Goal: Information Seeking & Learning: Learn about a topic

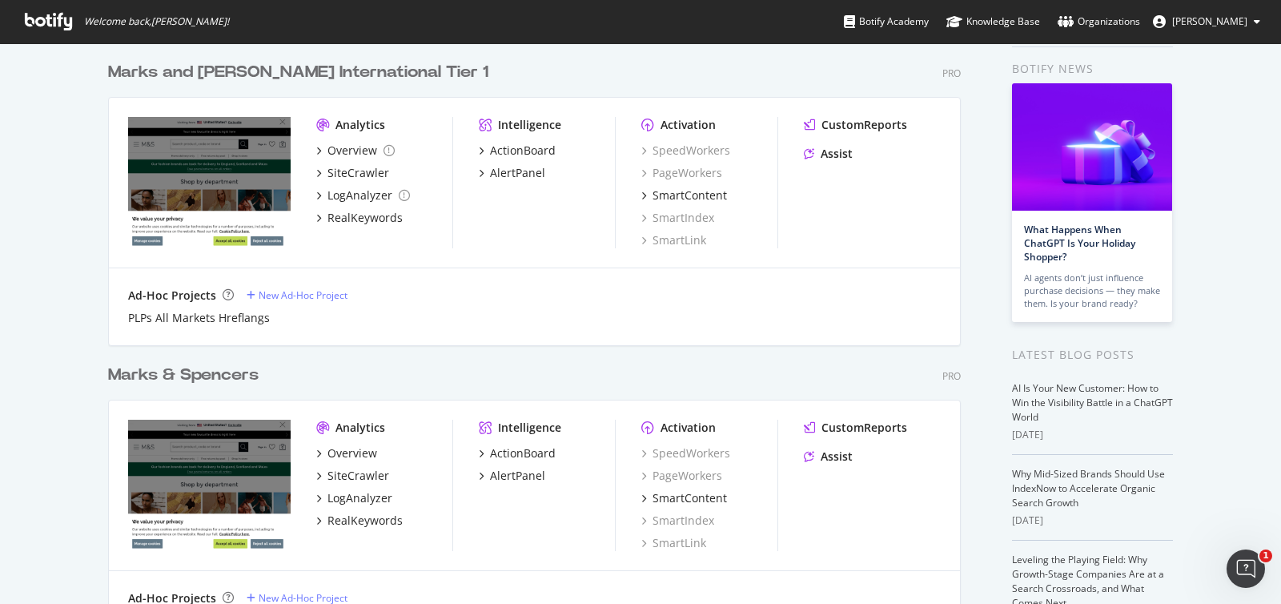
scroll to position [99, 0]
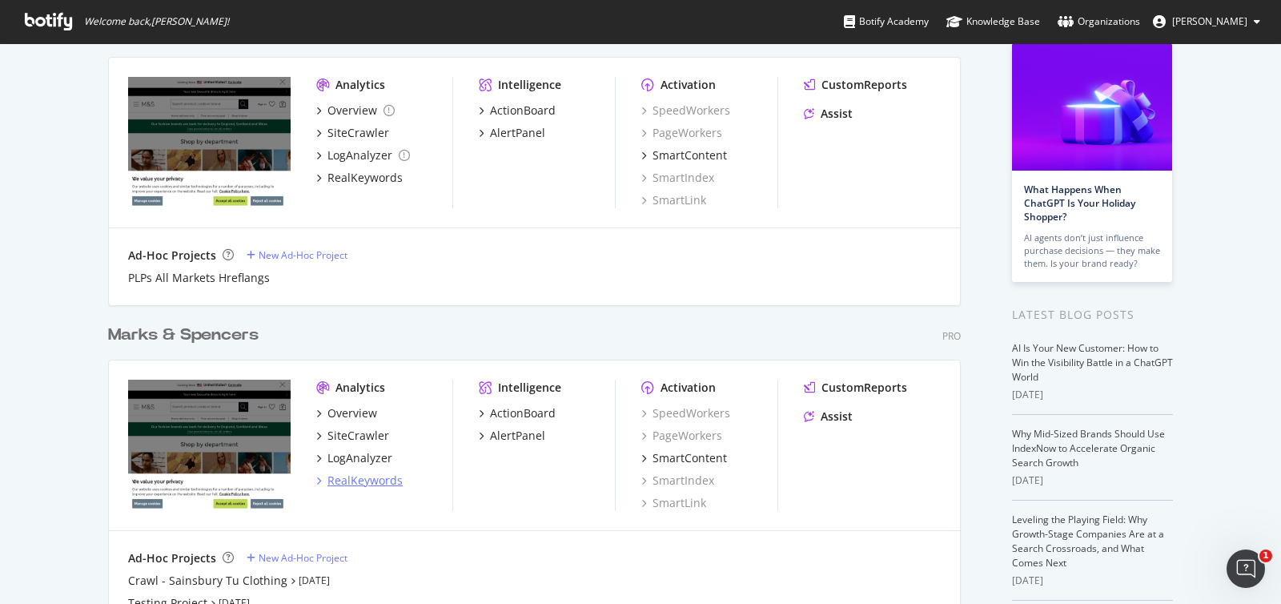
click at [380, 484] on div "RealKeywords" at bounding box center [365, 481] width 75 height 16
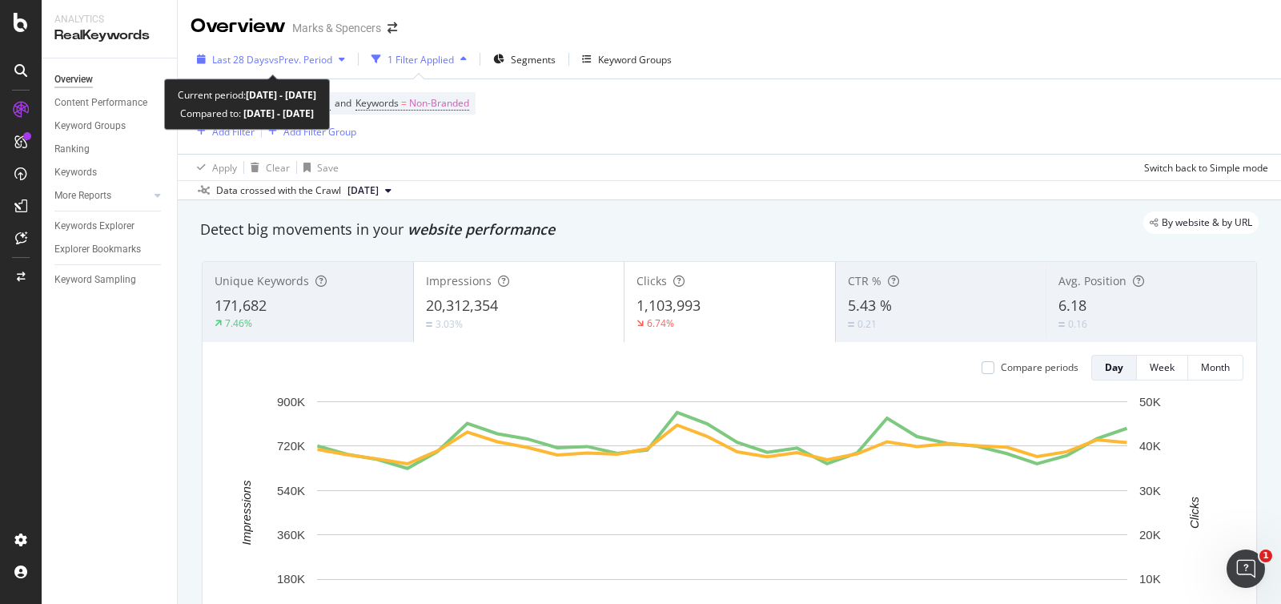
click at [230, 46] on button "Last 28 Days vs Prev. Period" at bounding box center [271, 59] width 161 height 26
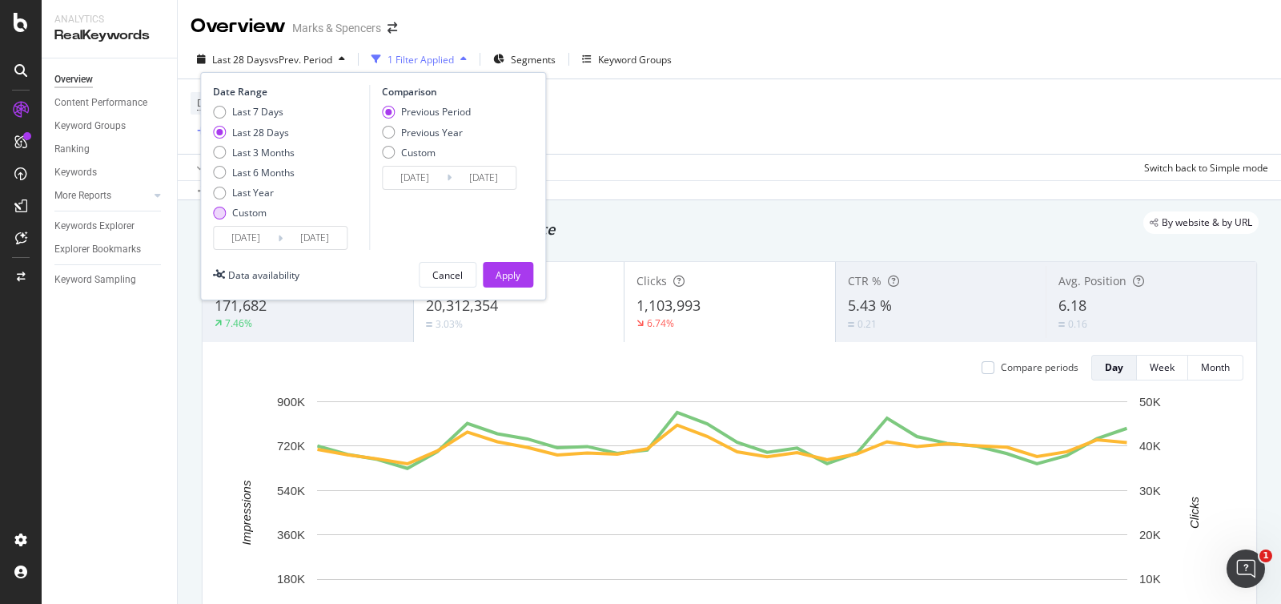
click at [260, 215] on div "Custom" at bounding box center [249, 213] width 34 height 14
click at [259, 238] on input "[DATE]" at bounding box center [246, 238] width 64 height 22
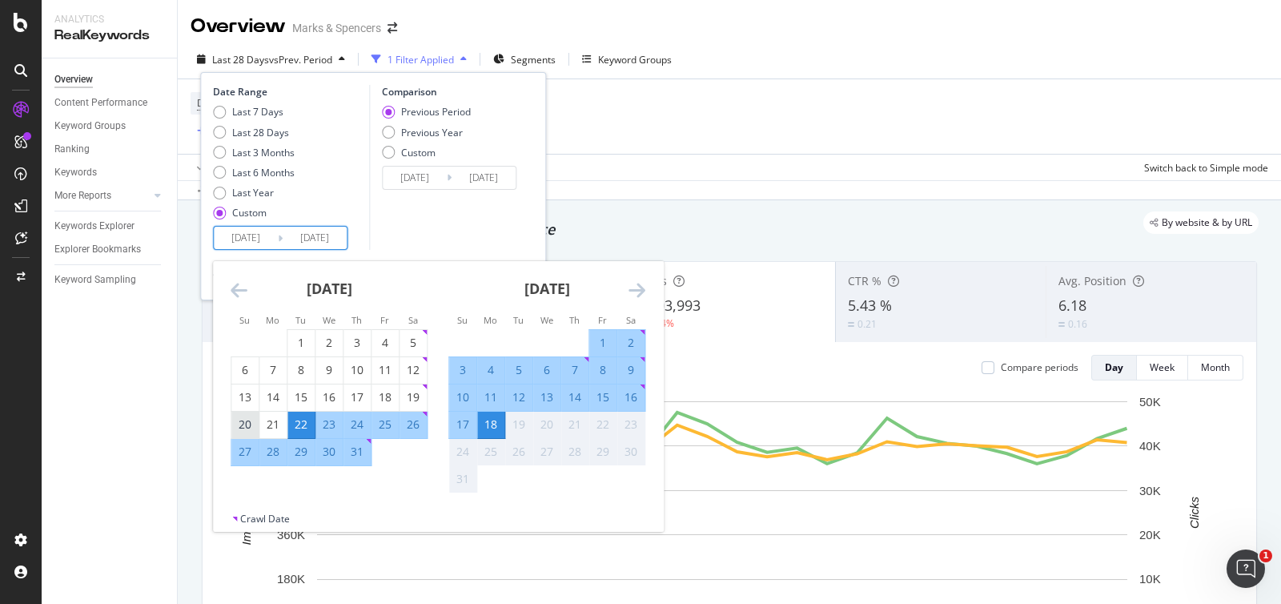
click at [243, 420] on div "20" at bounding box center [244, 424] width 27 height 16
type input "[DATE]"
click at [629, 389] on div "16" at bounding box center [630, 397] width 27 height 16
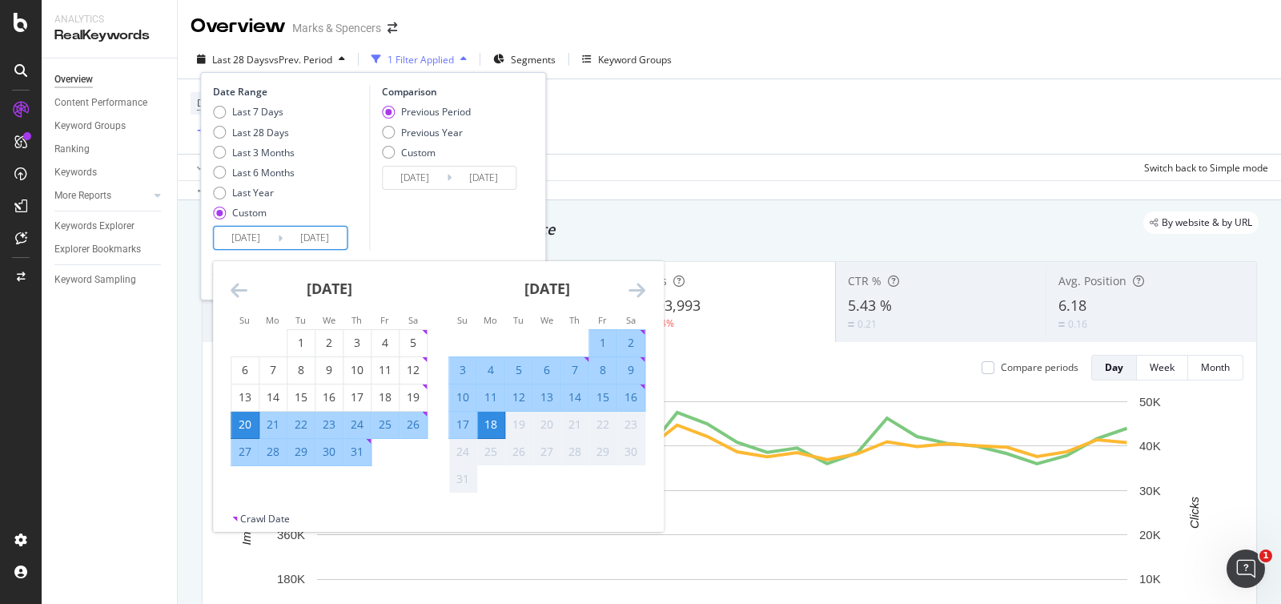
type input "[DATE]"
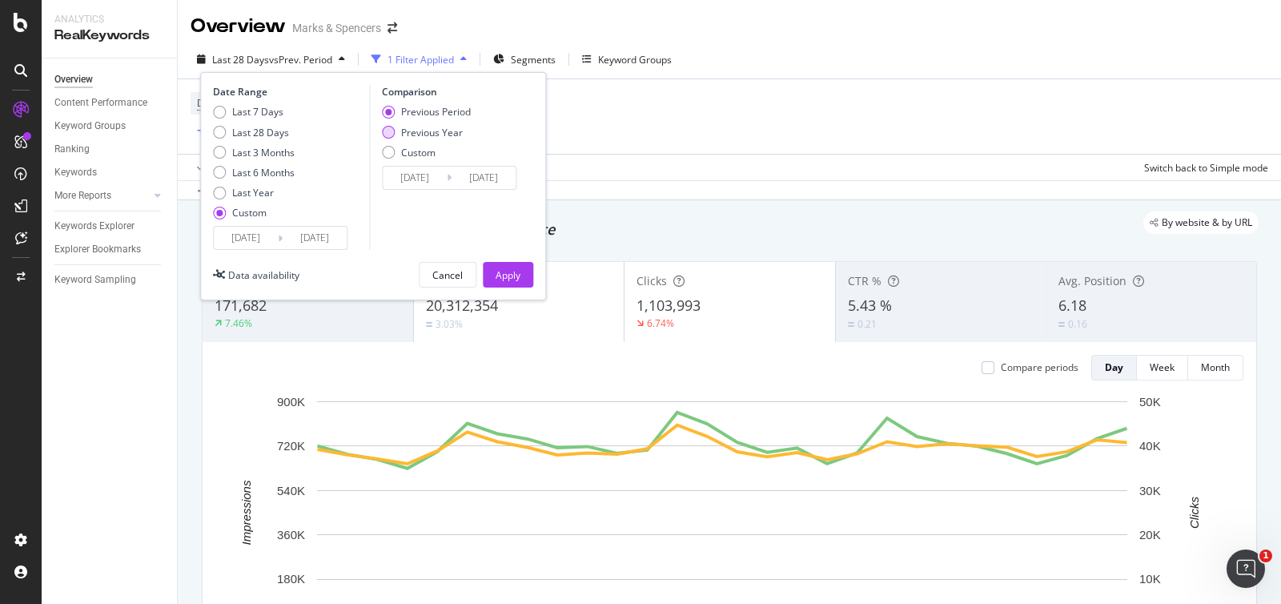
click at [440, 134] on div "Previous Year" at bounding box center [432, 133] width 62 height 14
type input "[DATE]"
click at [516, 270] on div "Apply" at bounding box center [508, 275] width 25 height 14
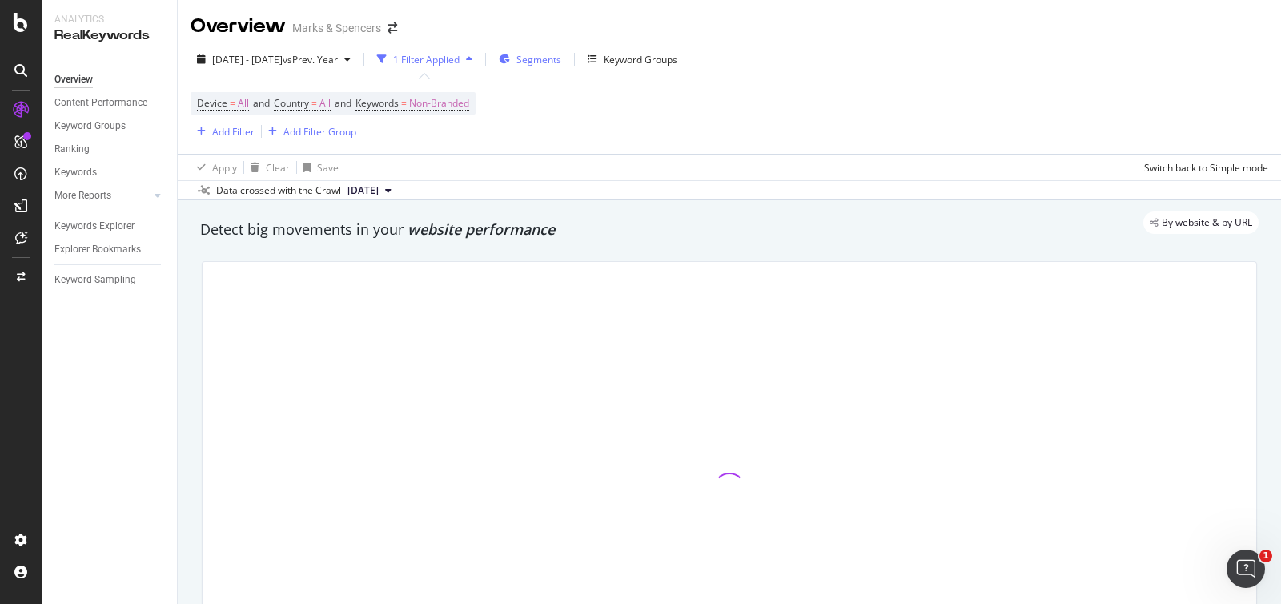
click at [561, 67] on div "Segments" at bounding box center [530, 59] width 62 height 24
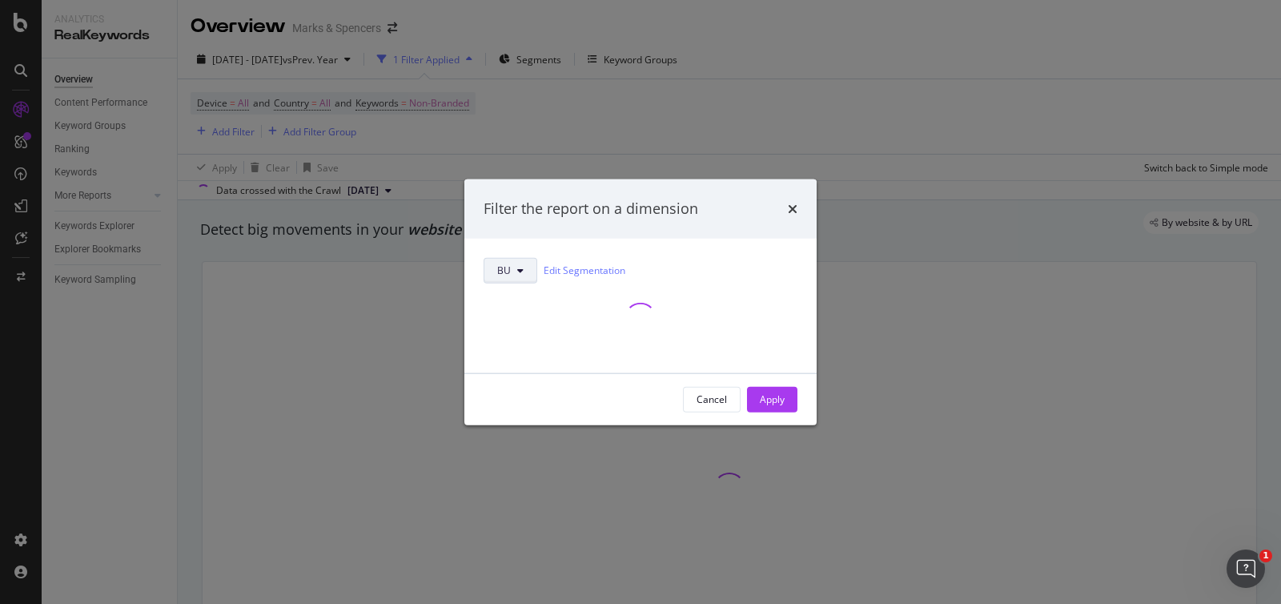
click at [514, 265] on button "BU" at bounding box center [511, 270] width 54 height 26
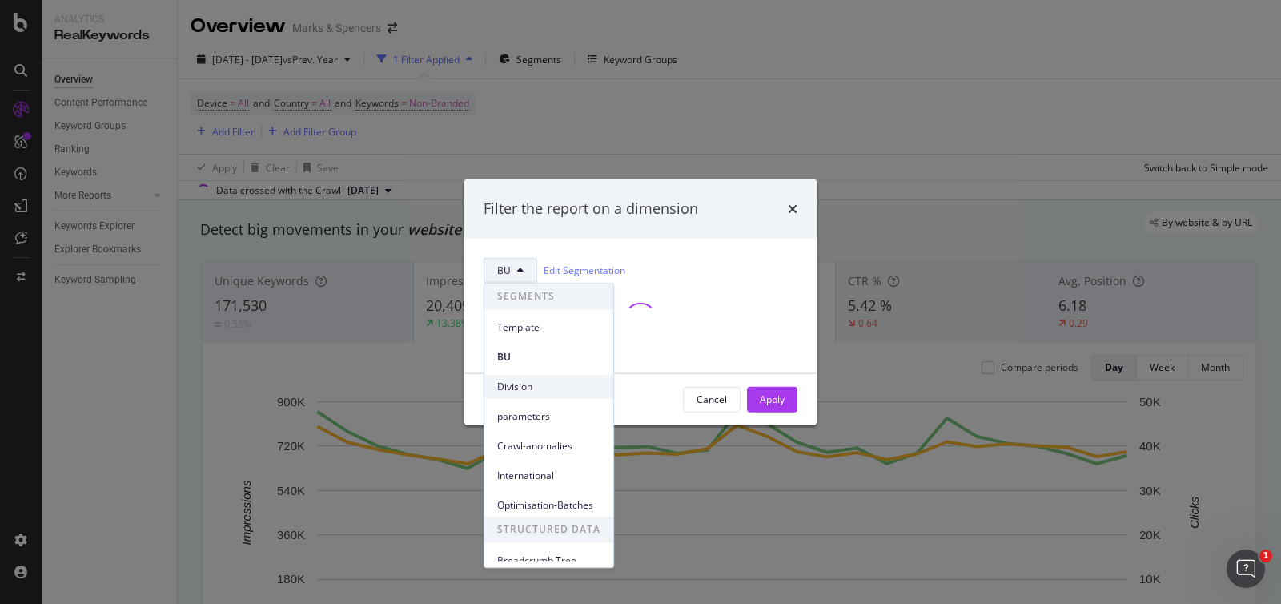
click at [517, 380] on span "Division" at bounding box center [548, 387] width 103 height 14
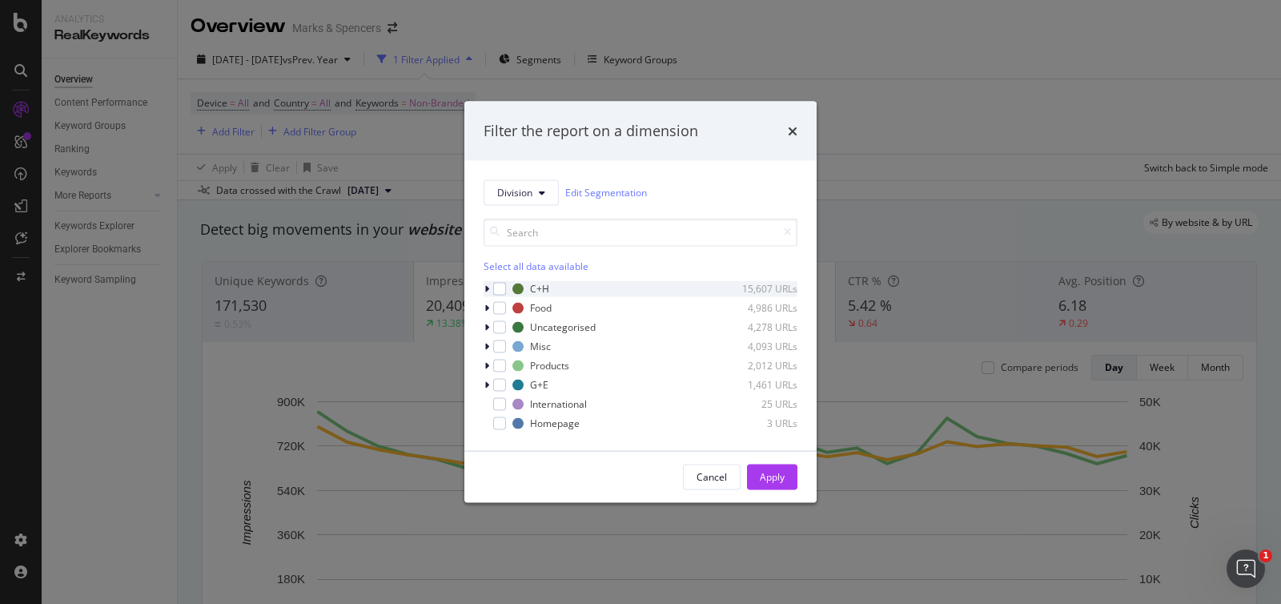
click at [484, 288] on div "modal" at bounding box center [489, 288] width 10 height 16
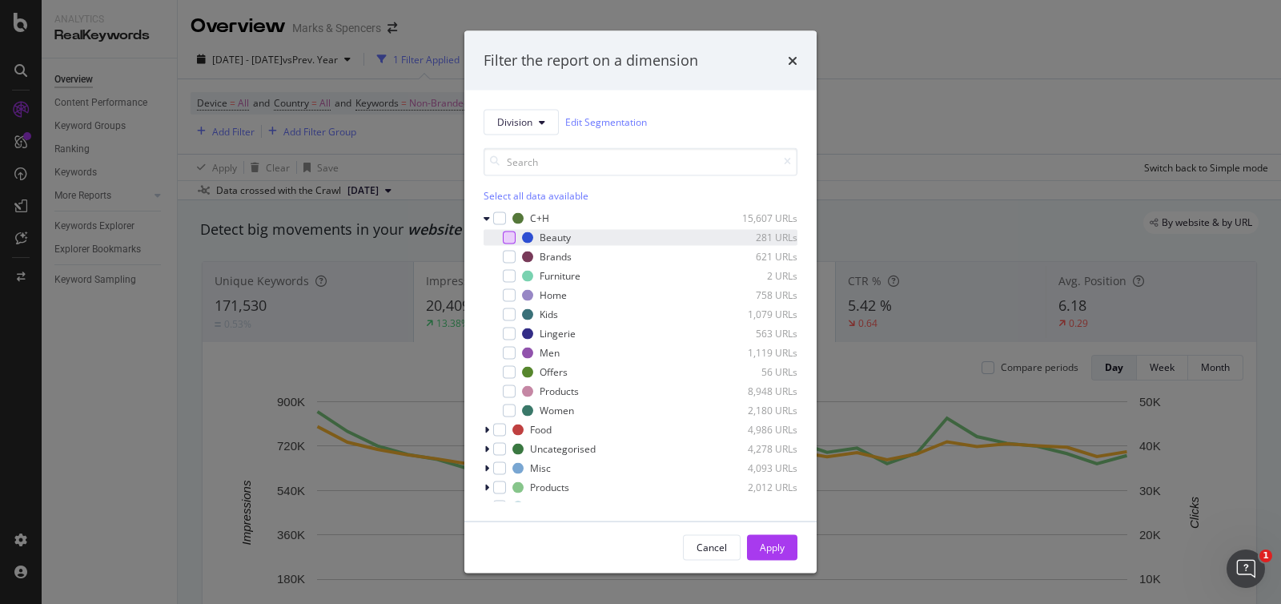
click at [505, 235] on div "modal" at bounding box center [509, 237] width 13 height 13
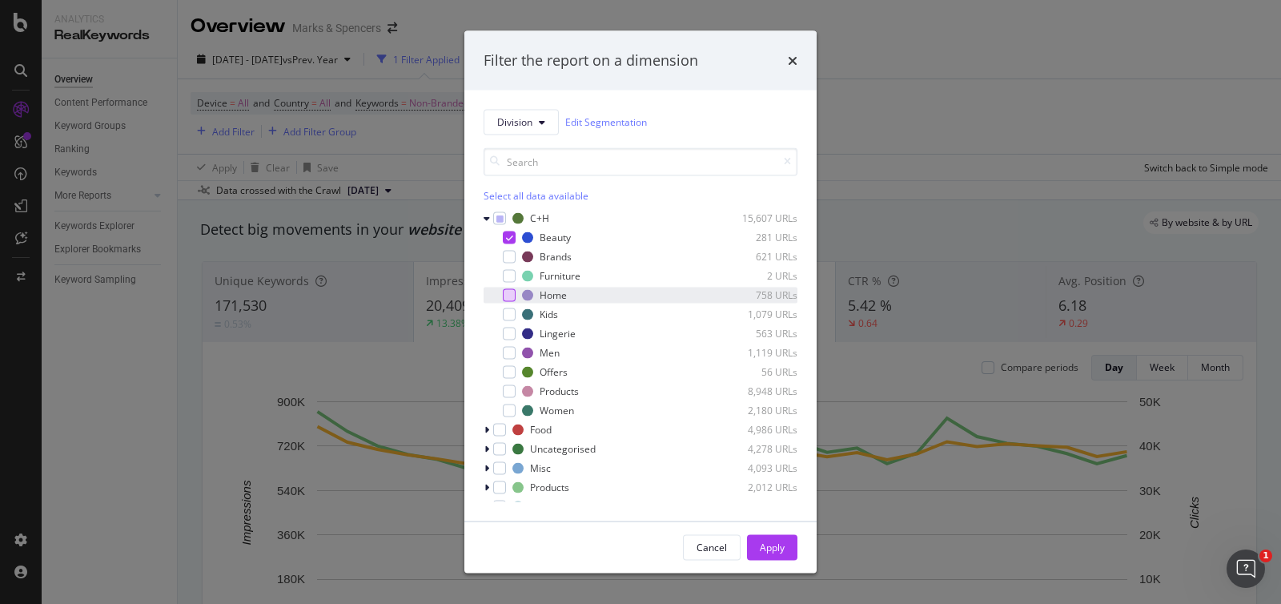
click at [509, 292] on div "modal" at bounding box center [509, 294] width 13 height 13
click at [509, 309] on div "modal" at bounding box center [509, 314] width 13 height 13
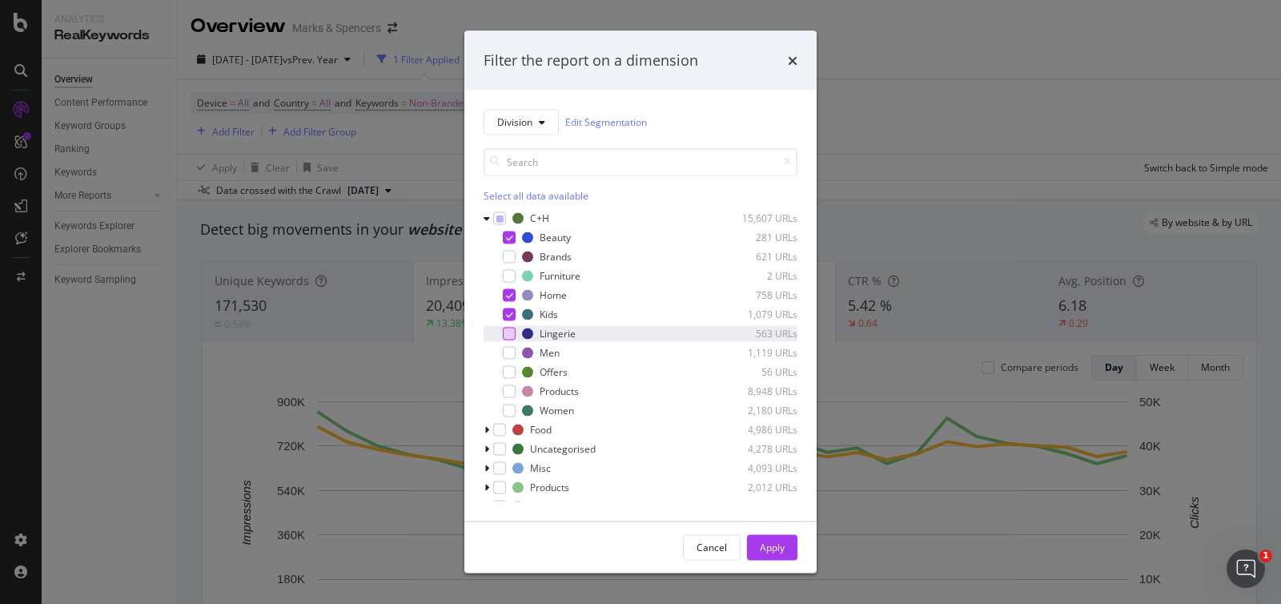
click at [509, 332] on div "modal" at bounding box center [509, 333] width 13 height 13
click at [509, 352] on div "modal" at bounding box center [509, 352] width 13 height 13
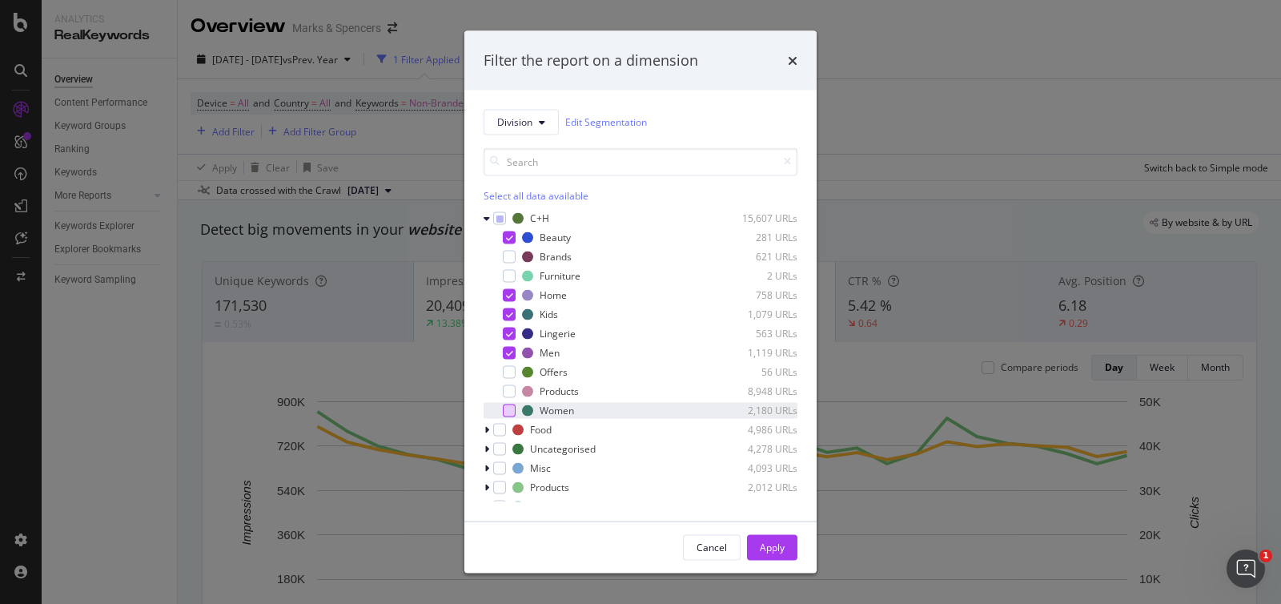
click at [513, 406] on div "modal" at bounding box center [509, 410] width 13 height 13
click at [773, 545] on div "Apply" at bounding box center [772, 548] width 25 height 14
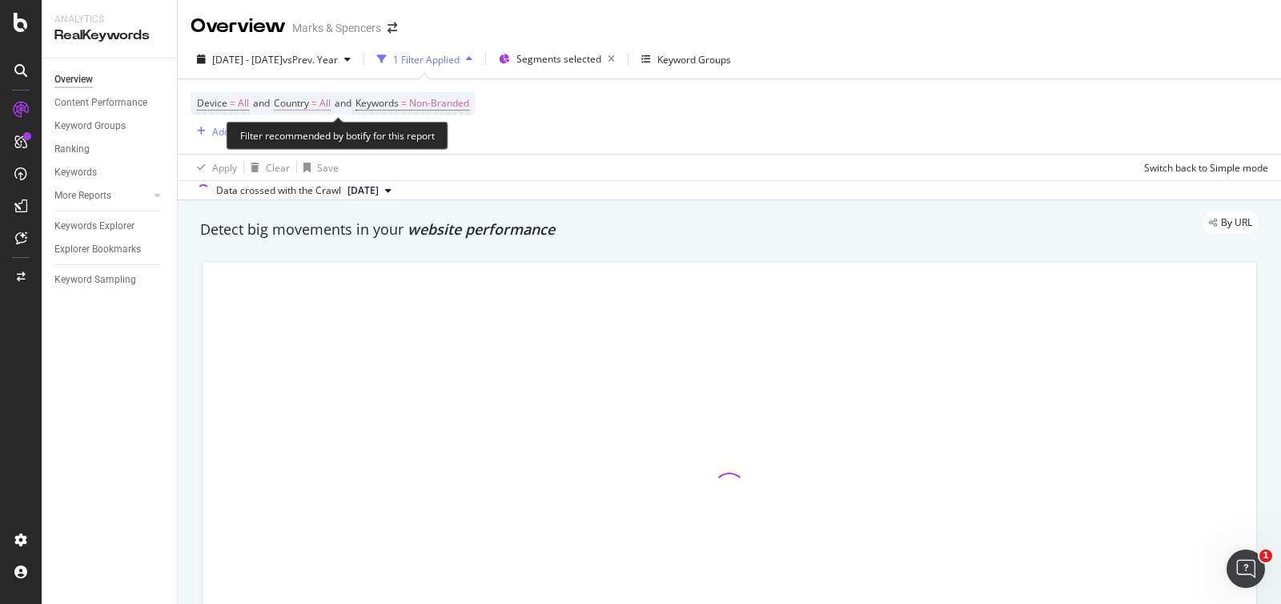
click at [328, 101] on span "All" at bounding box center [325, 103] width 11 height 22
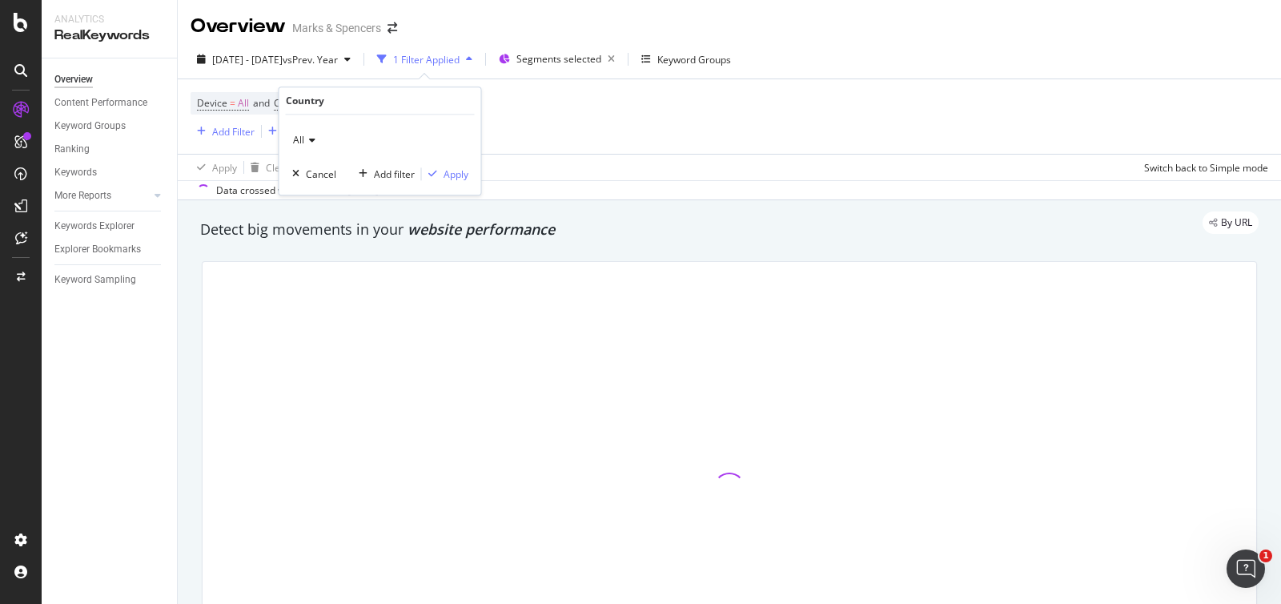
click at [300, 139] on span "All" at bounding box center [298, 140] width 11 height 14
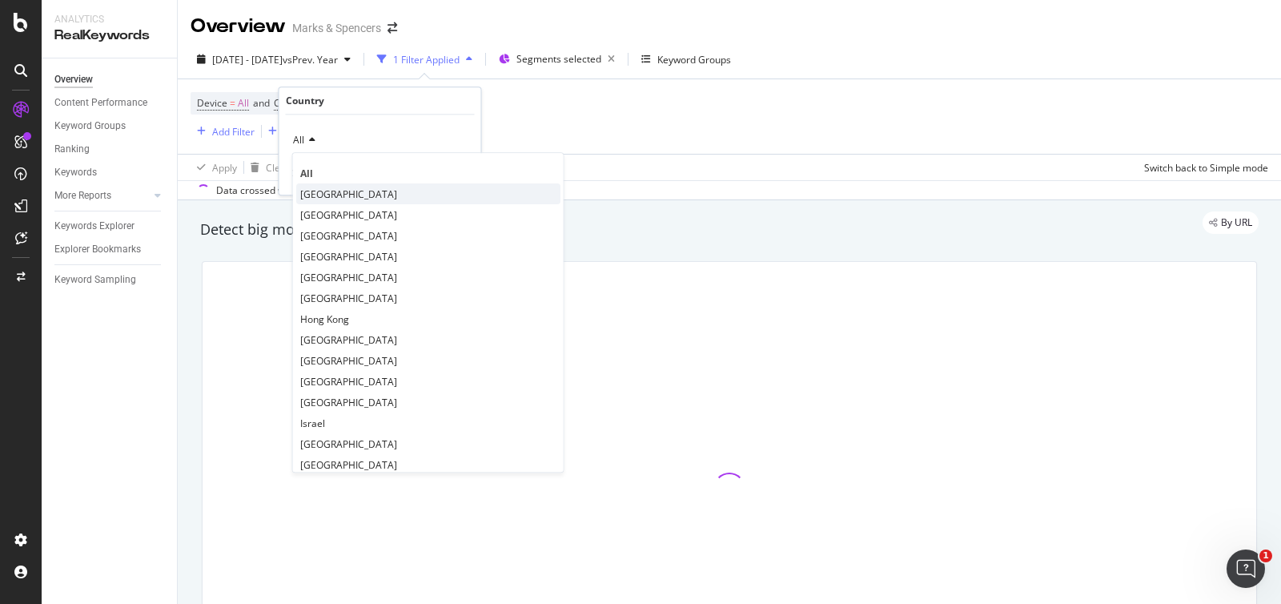
click at [323, 191] on span "[GEOGRAPHIC_DATA]" at bounding box center [348, 194] width 97 height 14
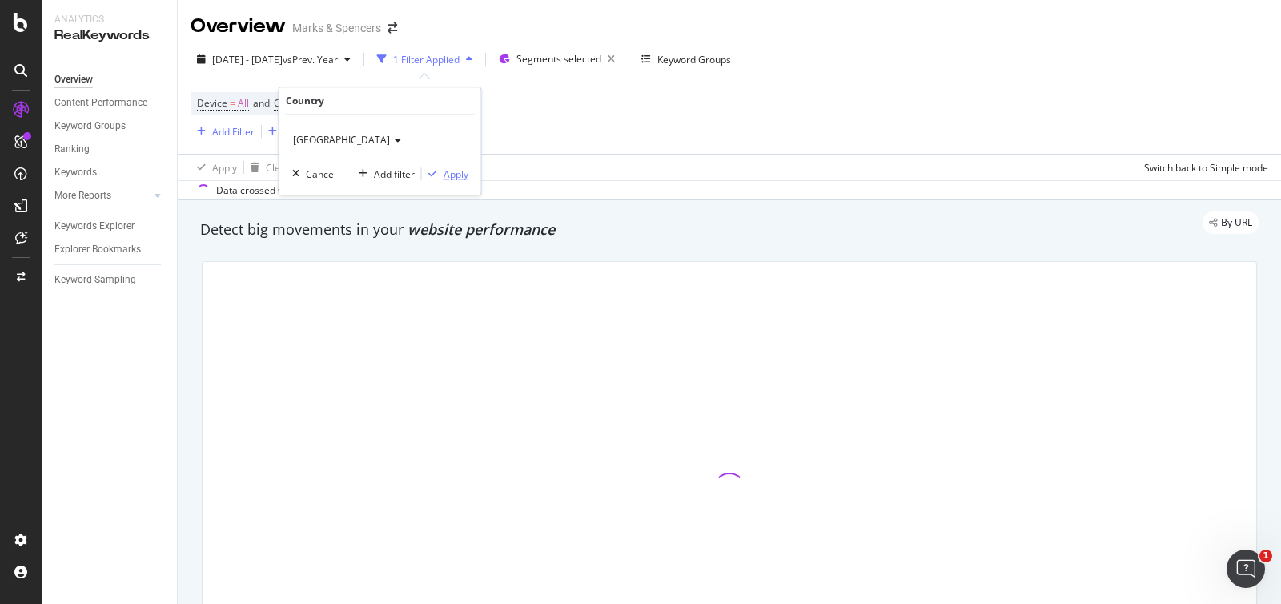
click at [451, 178] on div "Apply" at bounding box center [456, 174] width 25 height 14
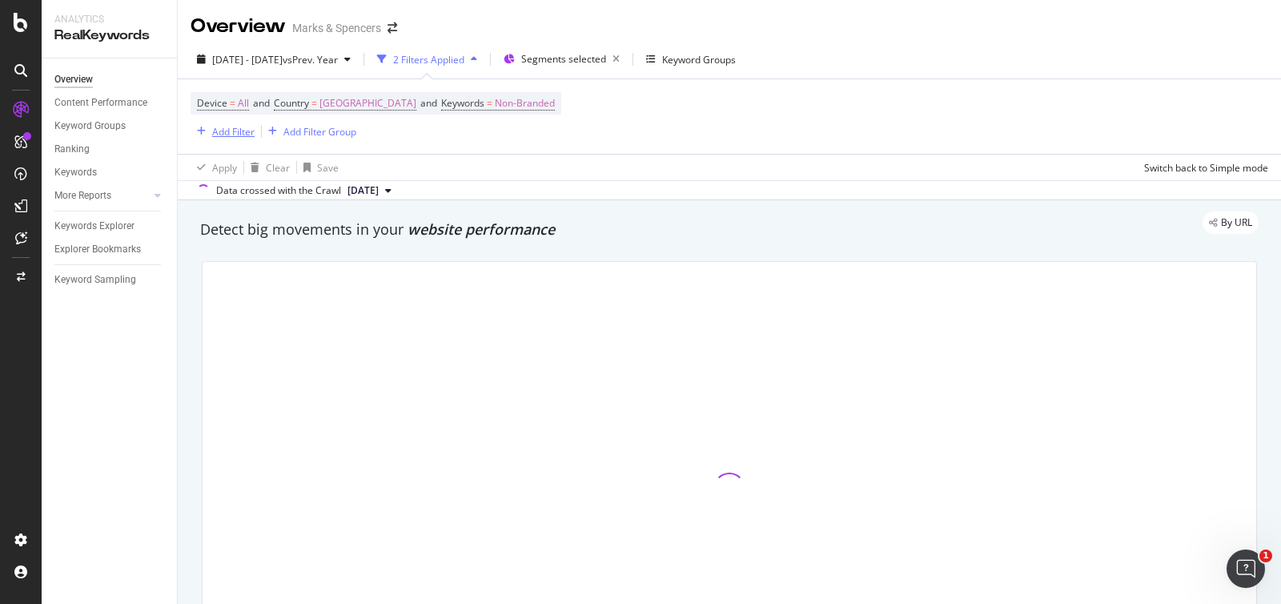
click at [232, 130] on div "Add Filter" at bounding box center [233, 132] width 42 height 14
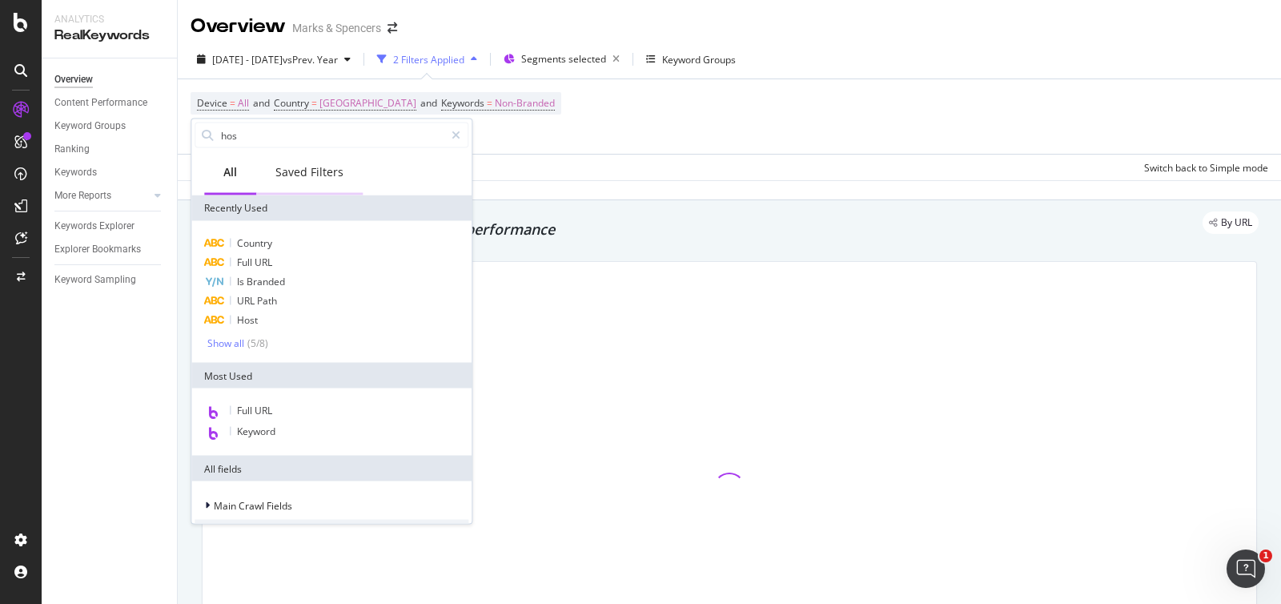
type input "host"
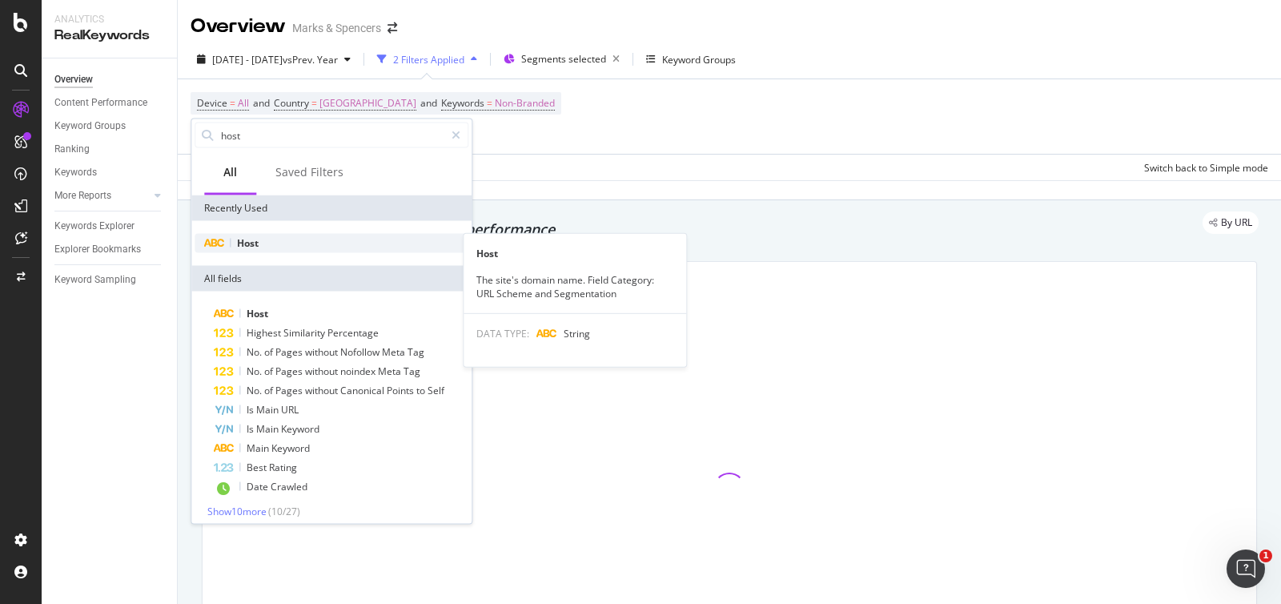
click at [234, 242] on div "Host" at bounding box center [332, 243] width 274 height 19
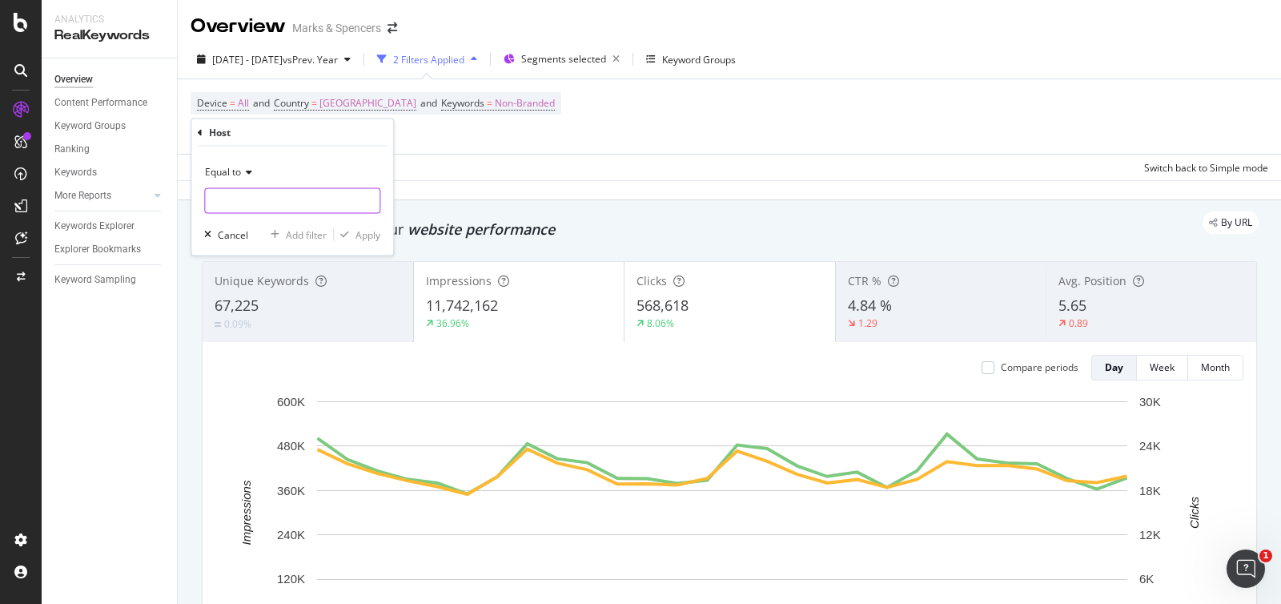
click at [286, 198] on input "text" at bounding box center [292, 201] width 175 height 26
click at [284, 188] on input "text" at bounding box center [292, 201] width 175 height 26
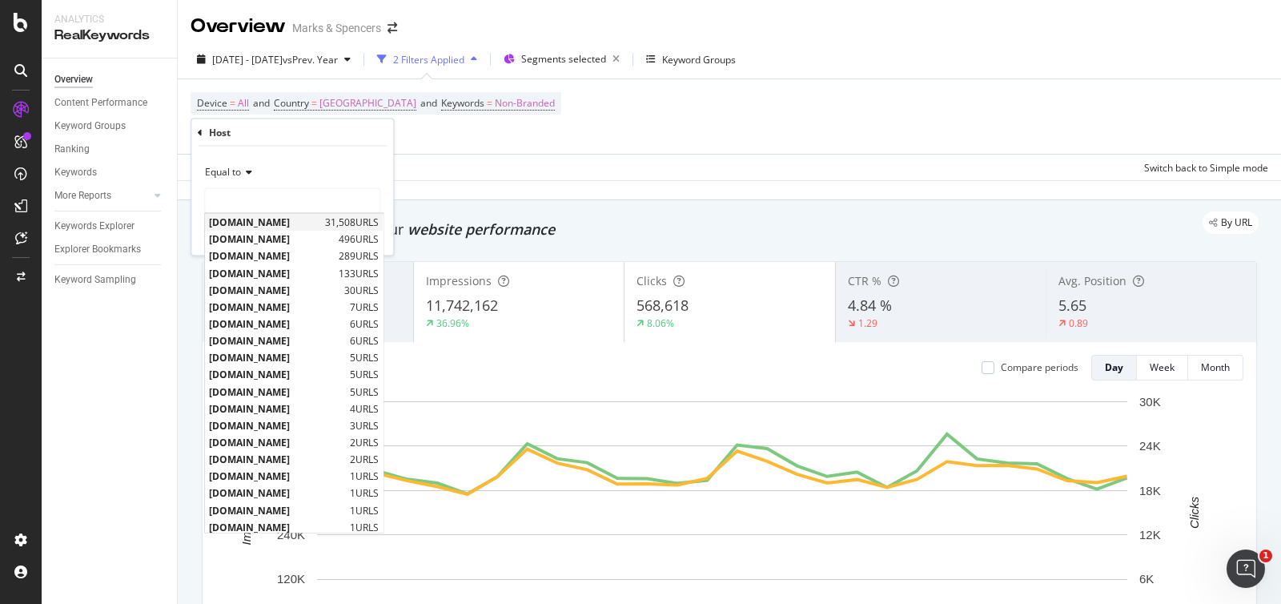
click at [301, 218] on span "[DOMAIN_NAME]" at bounding box center [265, 222] width 112 height 14
type input "[DOMAIN_NAME]"
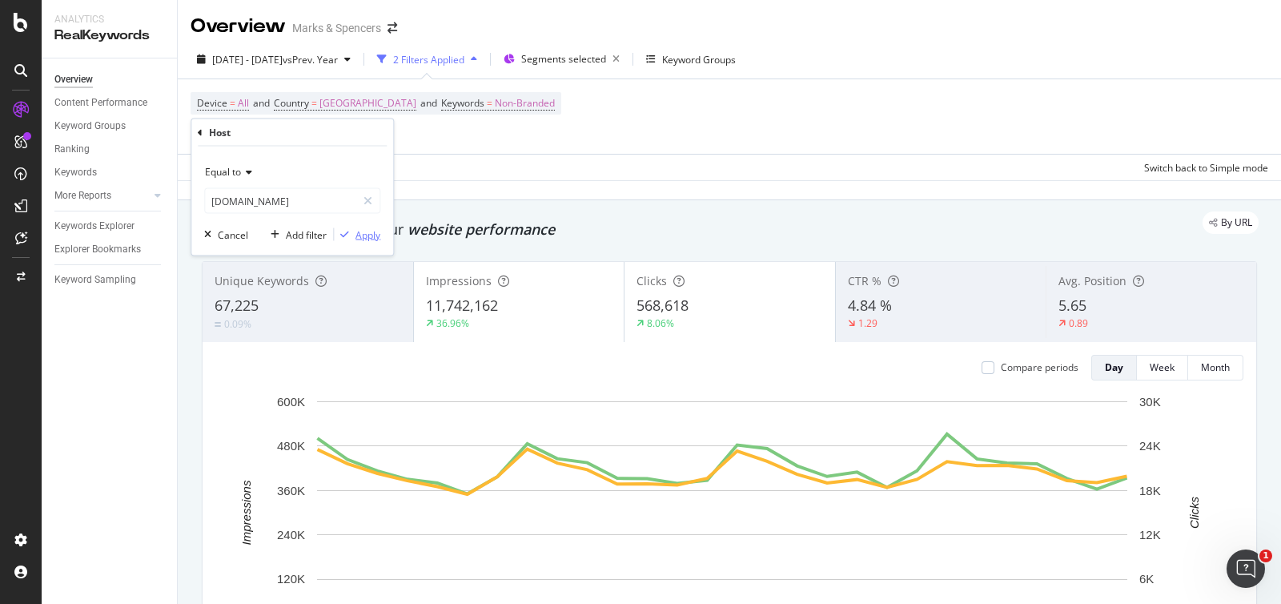
click at [368, 234] on div "Apply" at bounding box center [368, 234] width 25 height 14
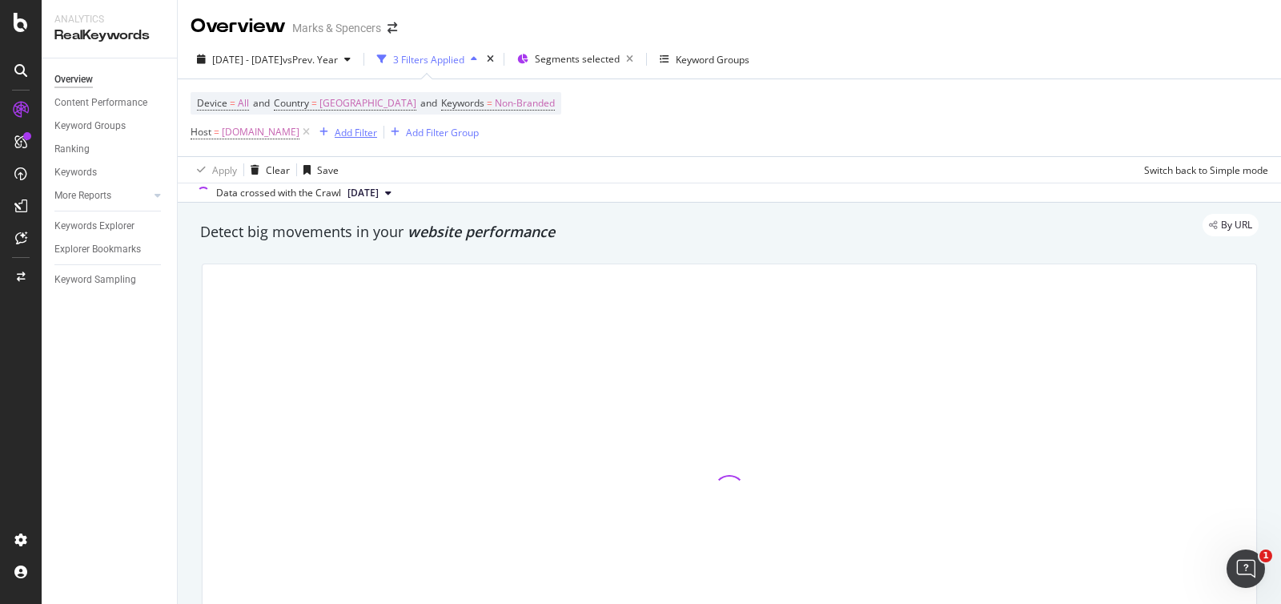
click at [377, 130] on div "Add Filter" at bounding box center [356, 133] width 42 height 14
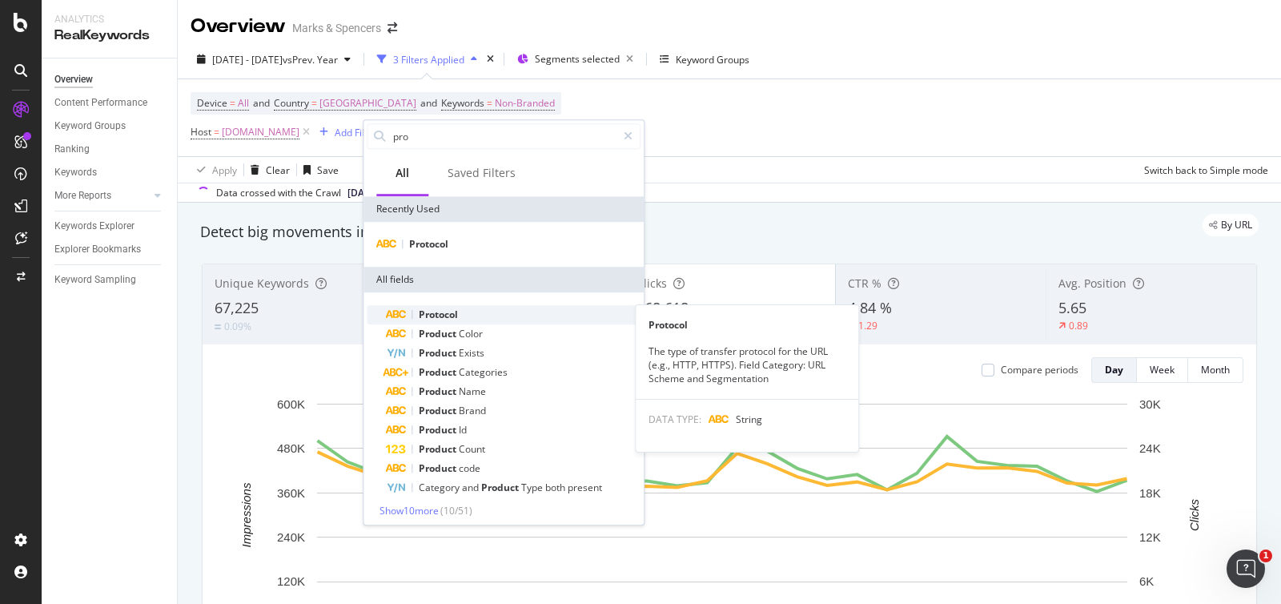
type input "pro"
click at [432, 313] on span "Protocol" at bounding box center [438, 315] width 39 height 14
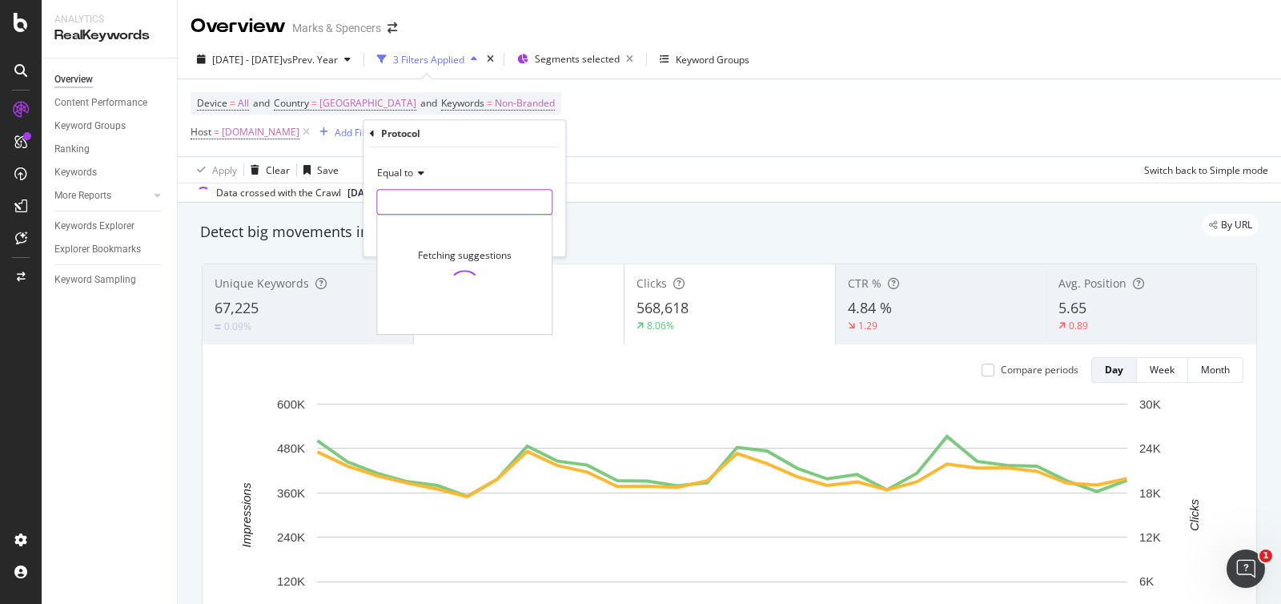
click at [447, 199] on input "text" at bounding box center [464, 202] width 175 height 26
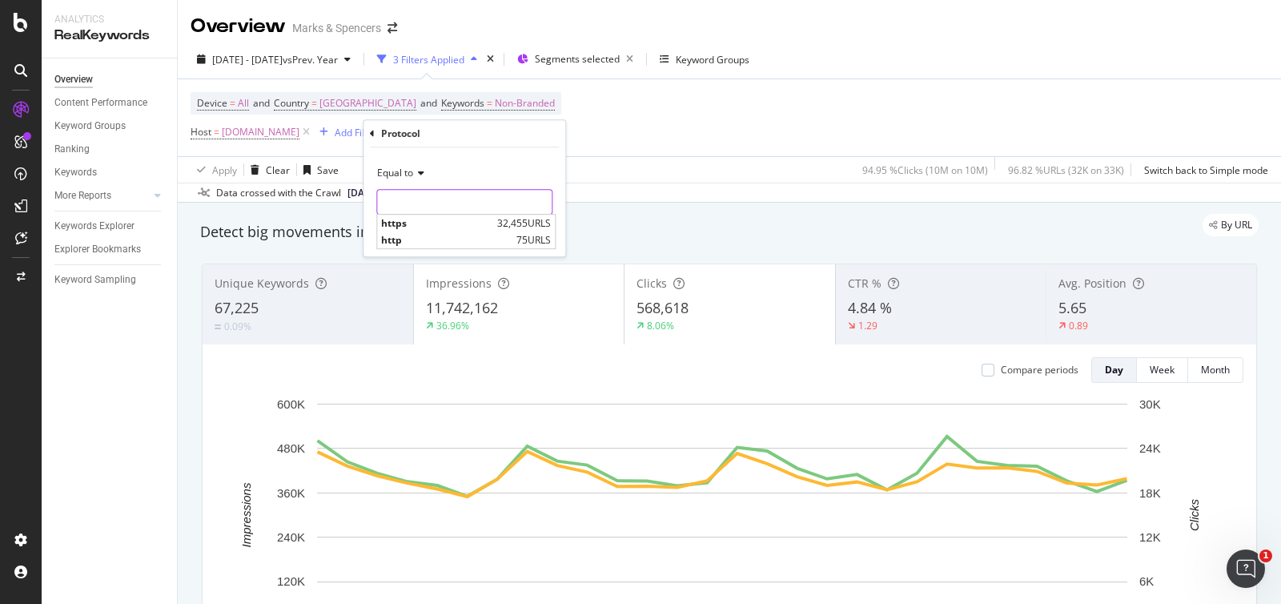
click at [463, 194] on input "text" at bounding box center [464, 202] width 175 height 26
click at [449, 220] on span "https" at bounding box center [437, 223] width 112 height 14
type input "https"
click at [541, 231] on div "Apply" at bounding box center [540, 236] width 25 height 14
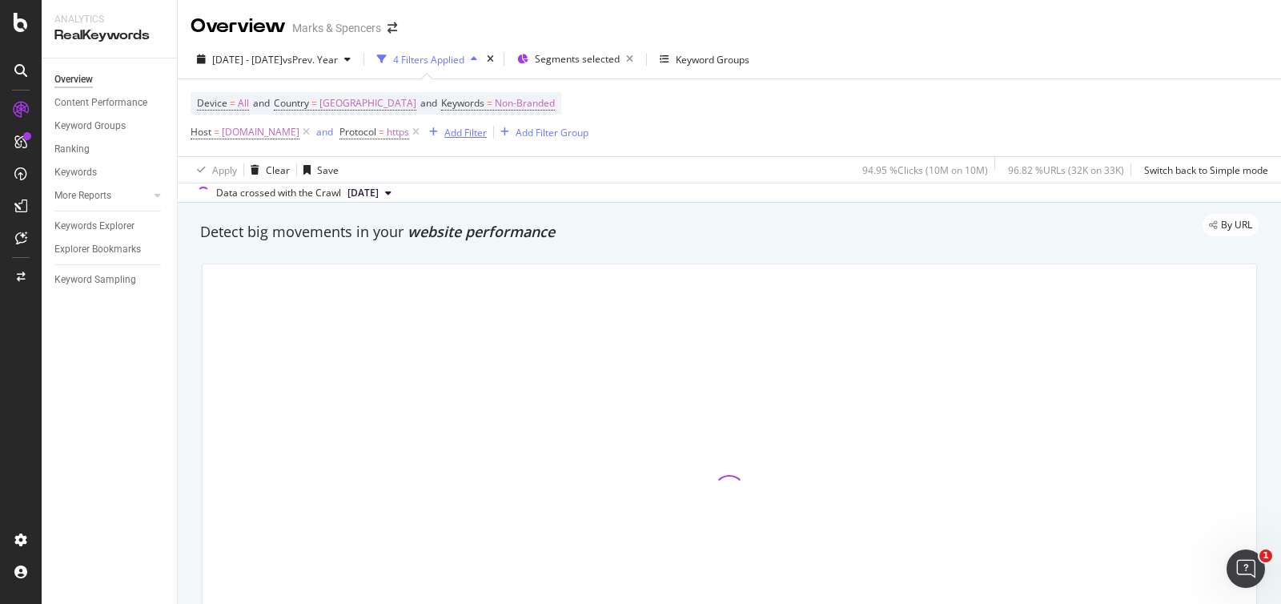
click at [487, 135] on div "Add Filter" at bounding box center [465, 133] width 42 height 14
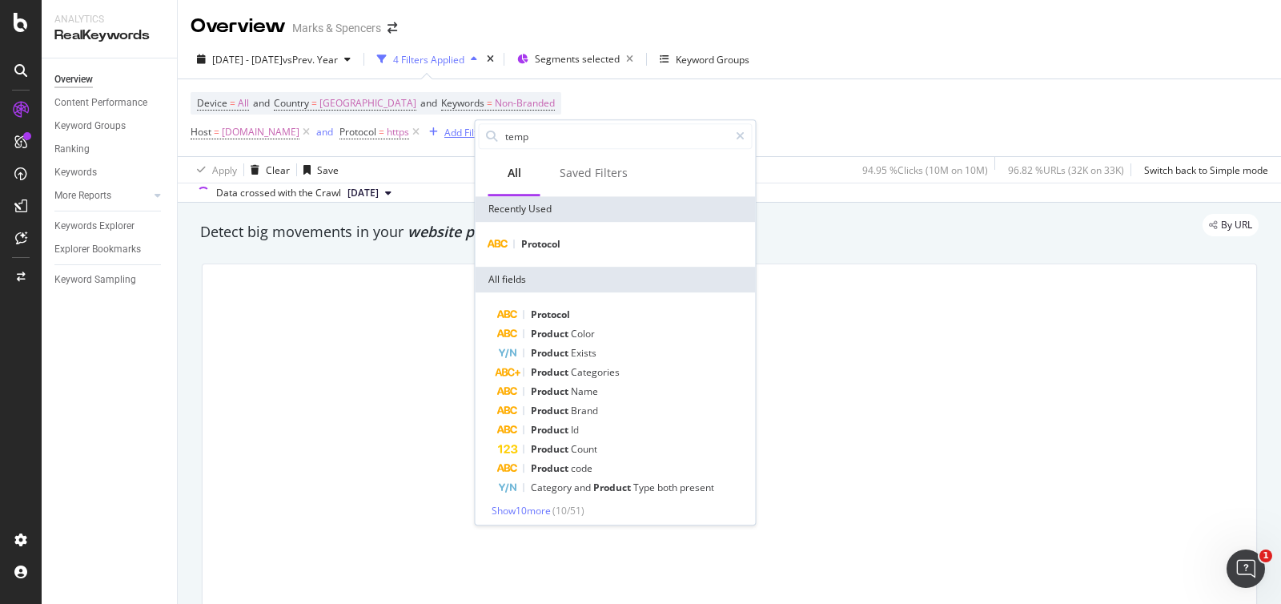
type input "templ"
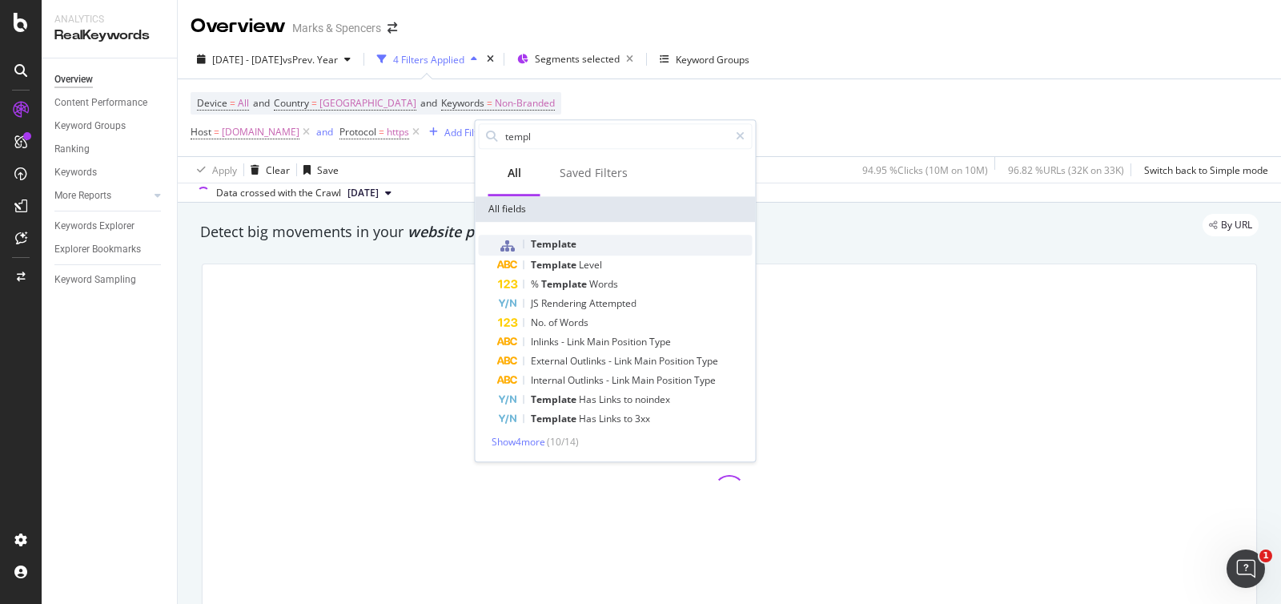
click at [540, 236] on div "Template" at bounding box center [625, 245] width 255 height 21
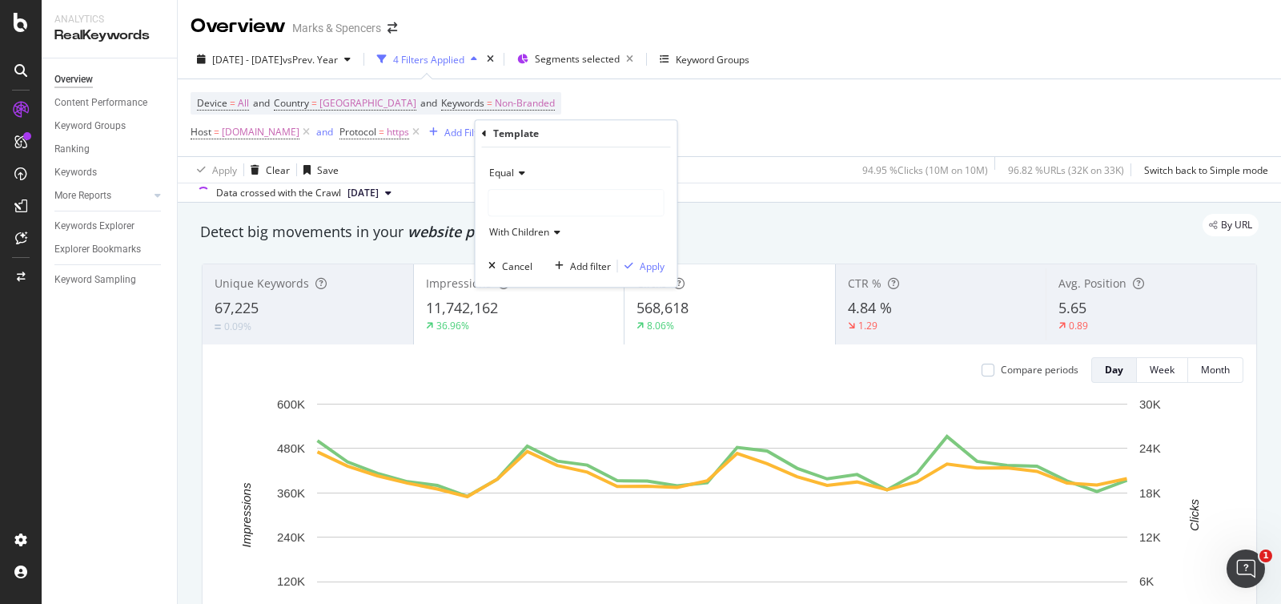
click at [521, 173] on icon at bounding box center [519, 173] width 11 height 10
click at [517, 227] on span "Not Equal" at bounding box center [518, 227] width 43 height 14
click at [533, 201] on div at bounding box center [576, 203] width 175 height 26
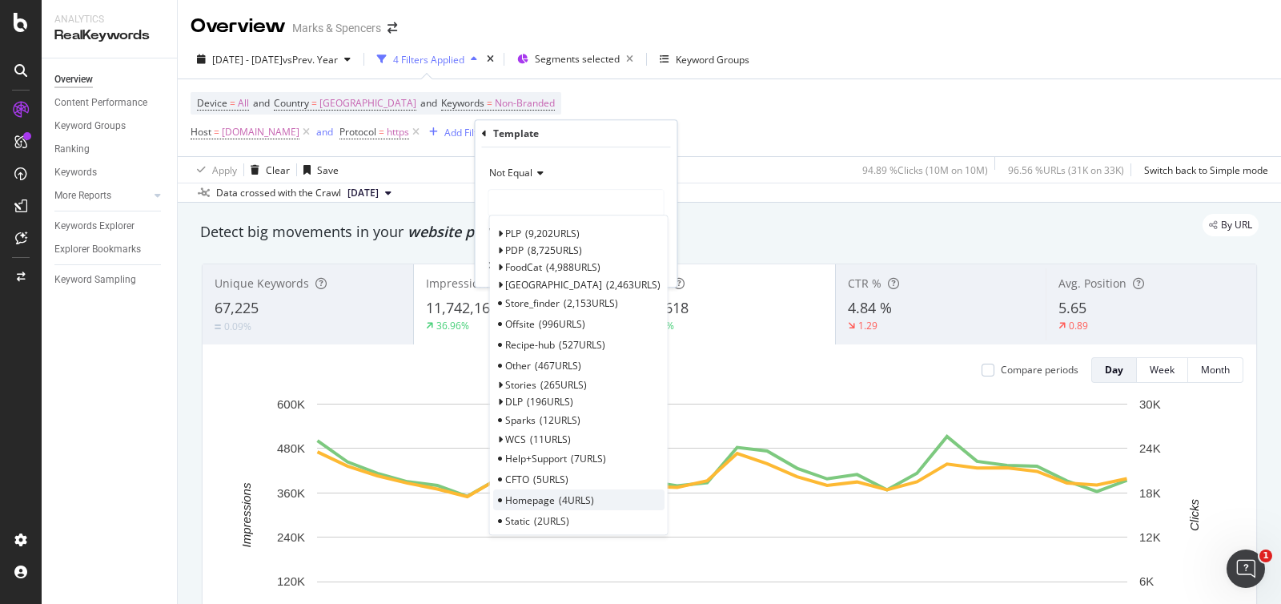
click at [517, 494] on span "Homepage" at bounding box center [530, 500] width 50 height 14
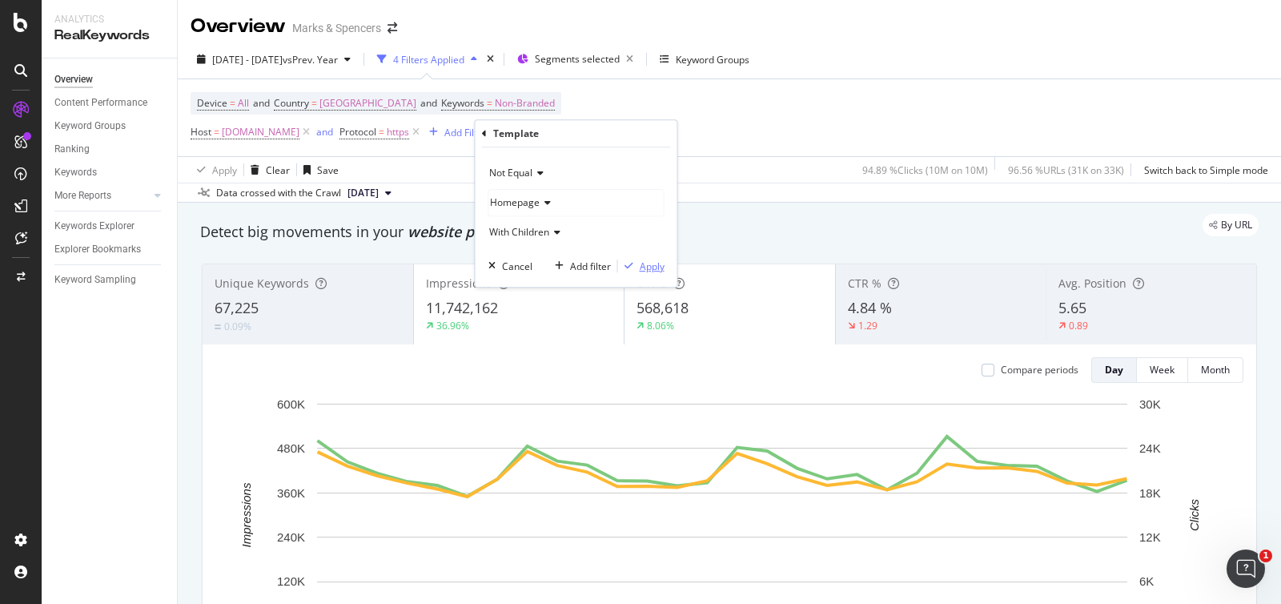
click at [650, 264] on div "Apply" at bounding box center [652, 266] width 25 height 14
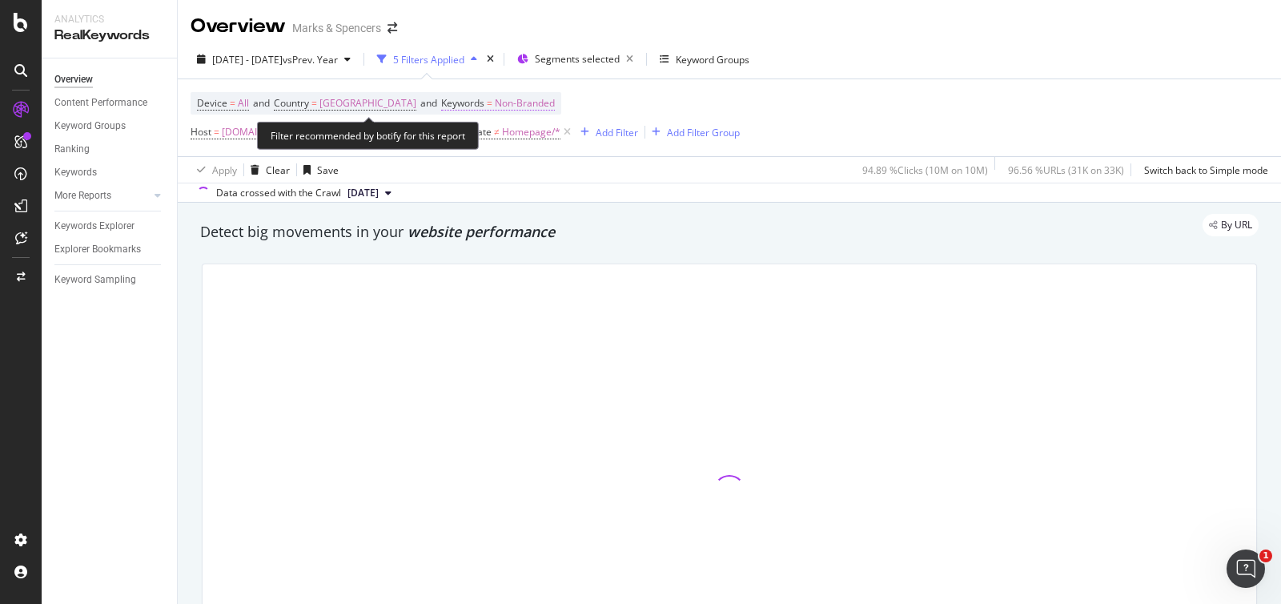
click at [513, 106] on span "Non-Branded" at bounding box center [525, 103] width 60 height 22
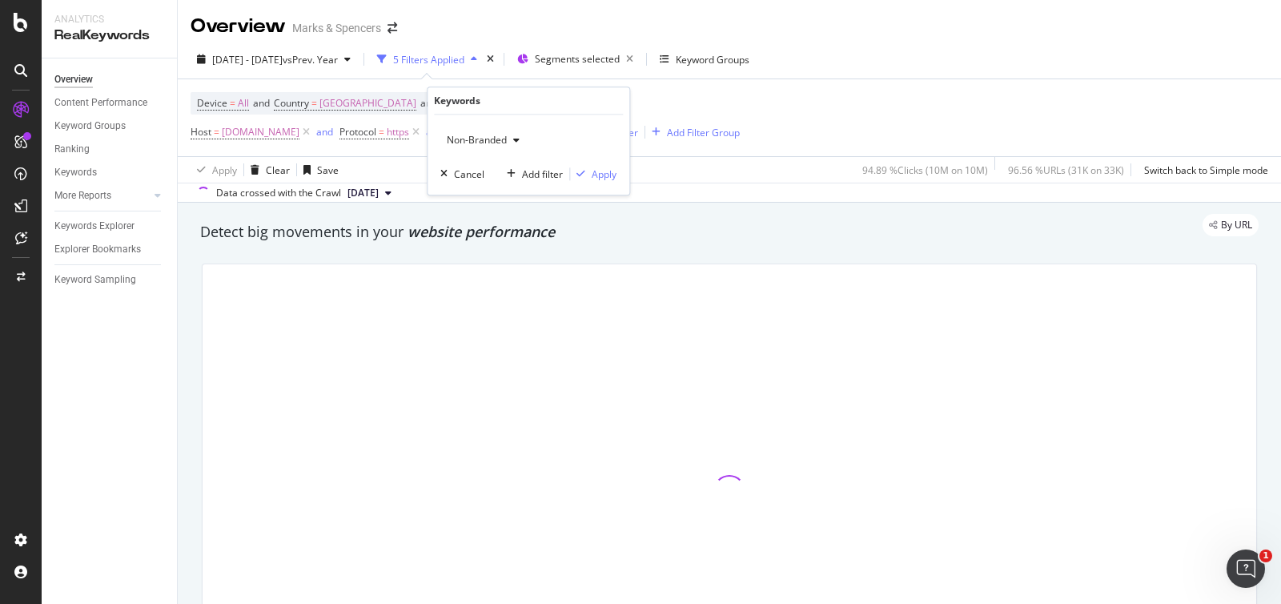
click at [496, 142] on span "Non-Branded" at bounding box center [473, 140] width 66 height 14
click at [493, 187] on span "Branded" at bounding box center [535, 194] width 163 height 14
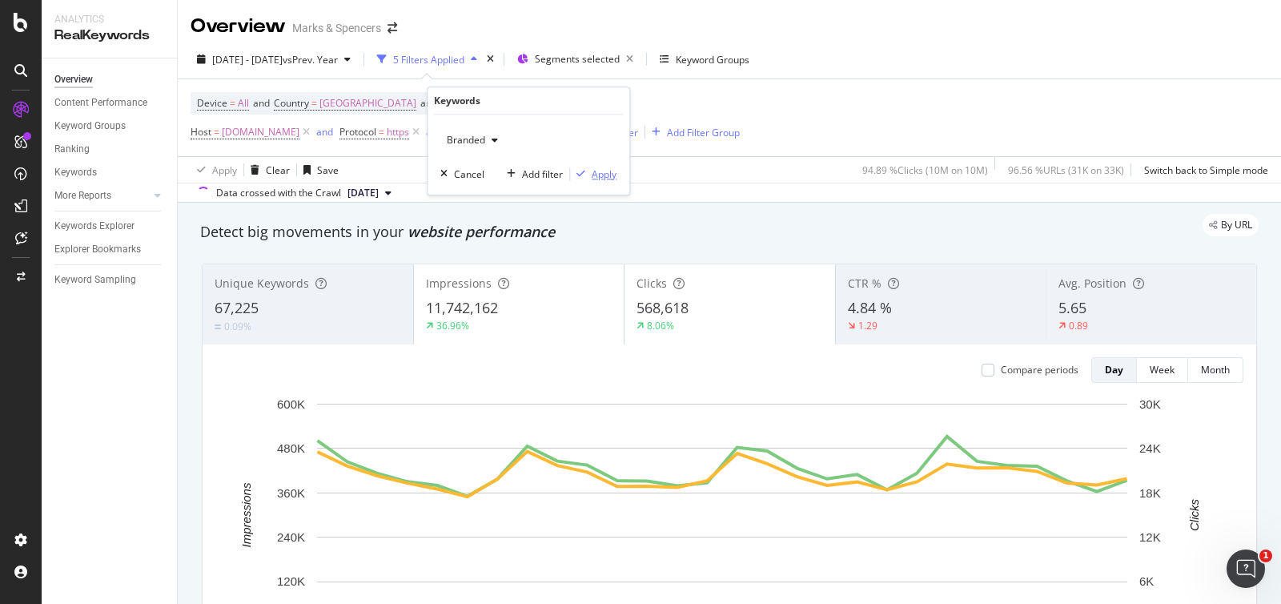
click at [609, 173] on div "Apply" at bounding box center [604, 174] width 25 height 14
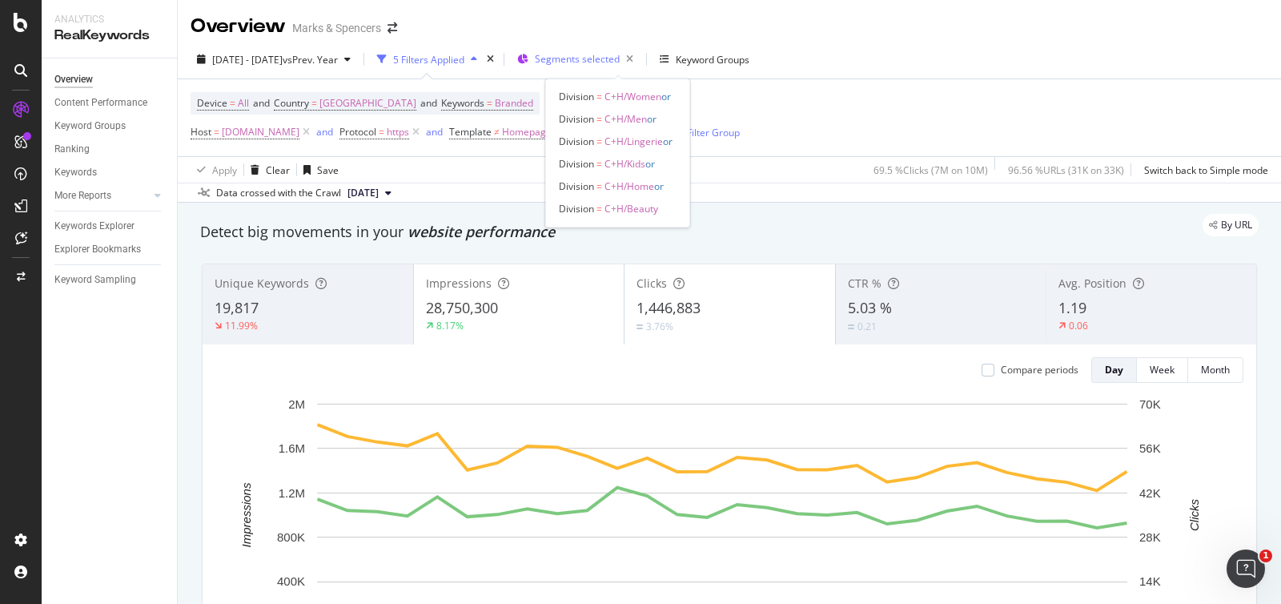
click at [621, 66] on div "Segments selected" at bounding box center [587, 59] width 105 height 22
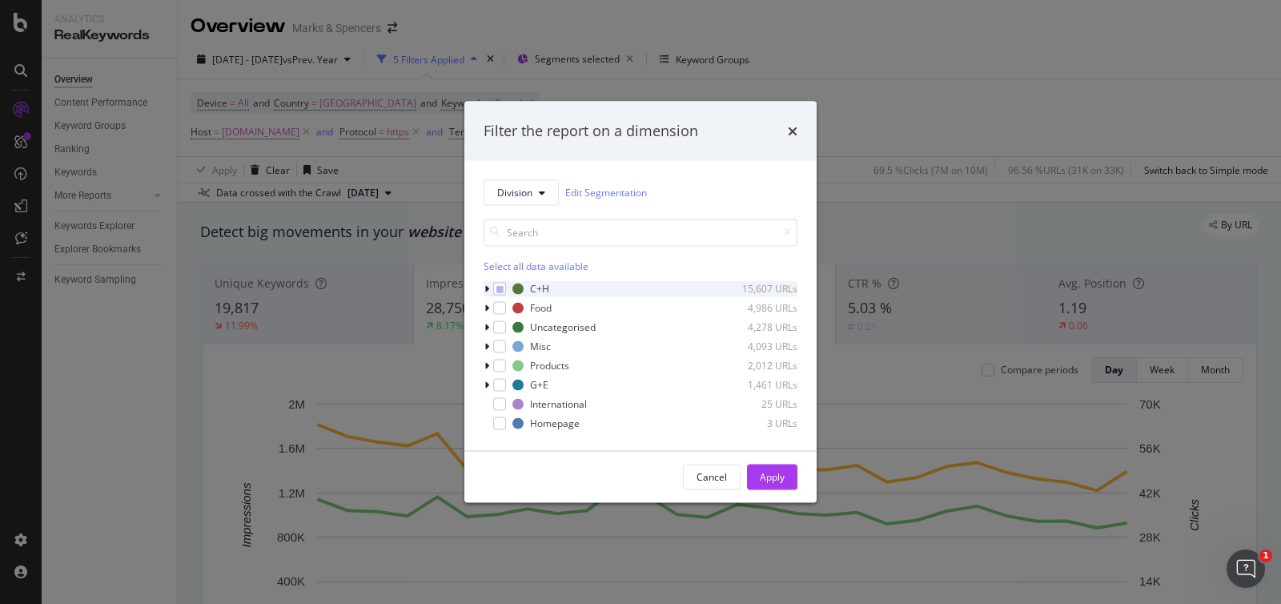
click at [485, 284] on icon "modal" at bounding box center [487, 289] width 5 height 10
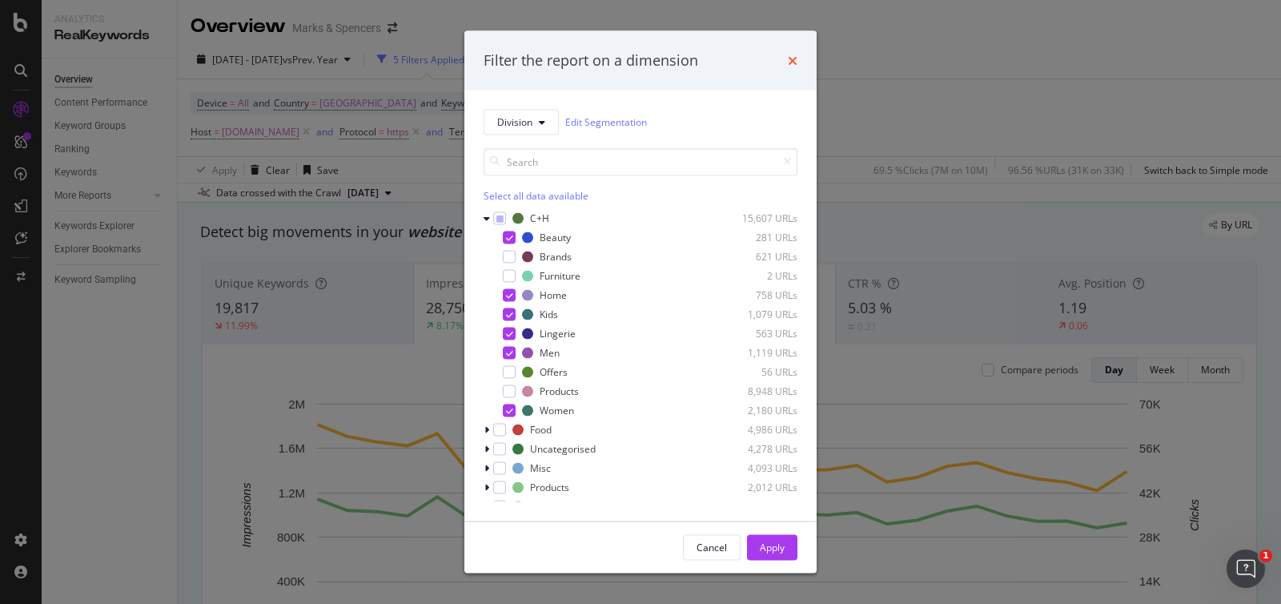
click at [794, 63] on icon "times" at bounding box center [793, 60] width 10 height 13
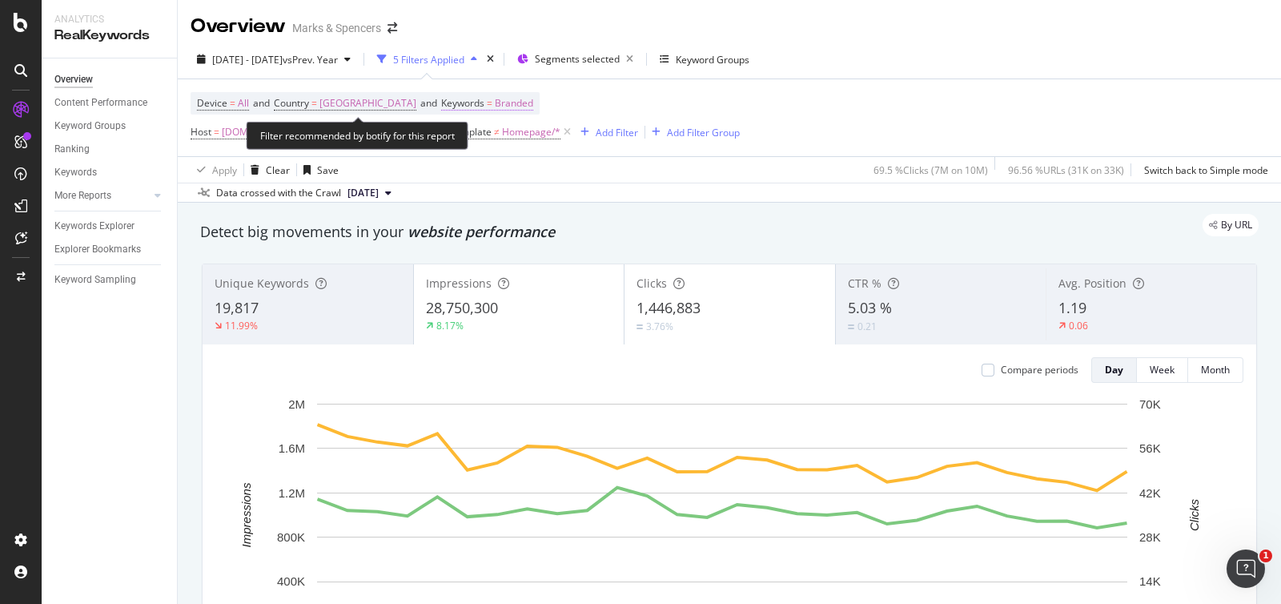
click at [513, 102] on span "Branded" at bounding box center [514, 103] width 38 height 22
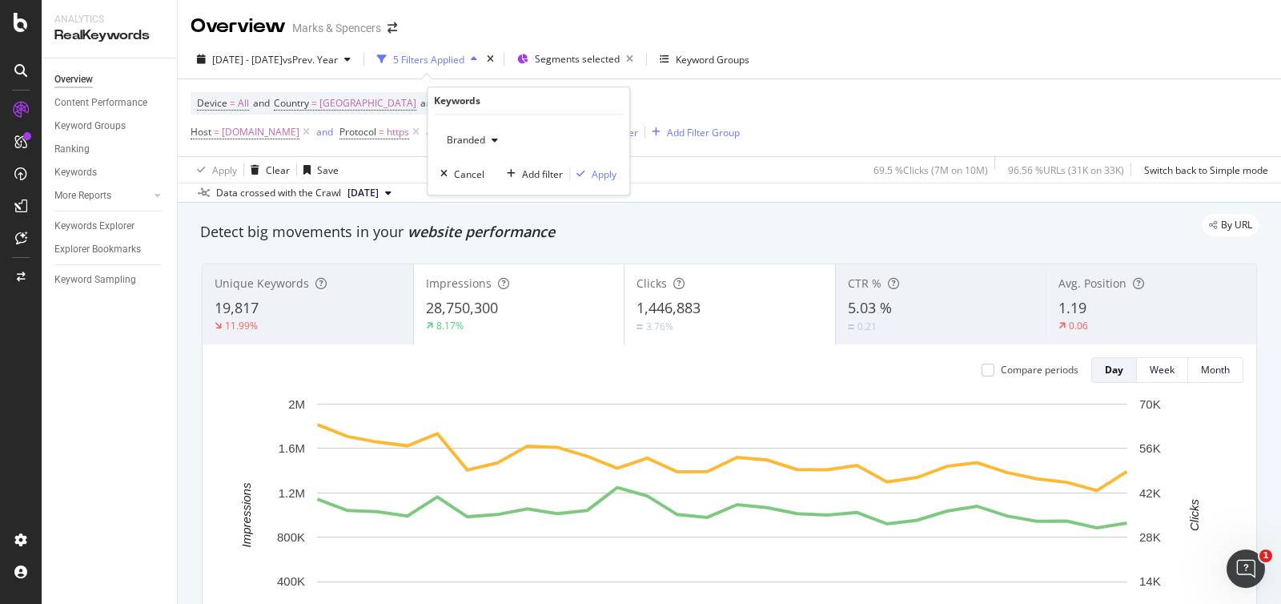
click at [481, 142] on span "Branded" at bounding box center [462, 140] width 45 height 14
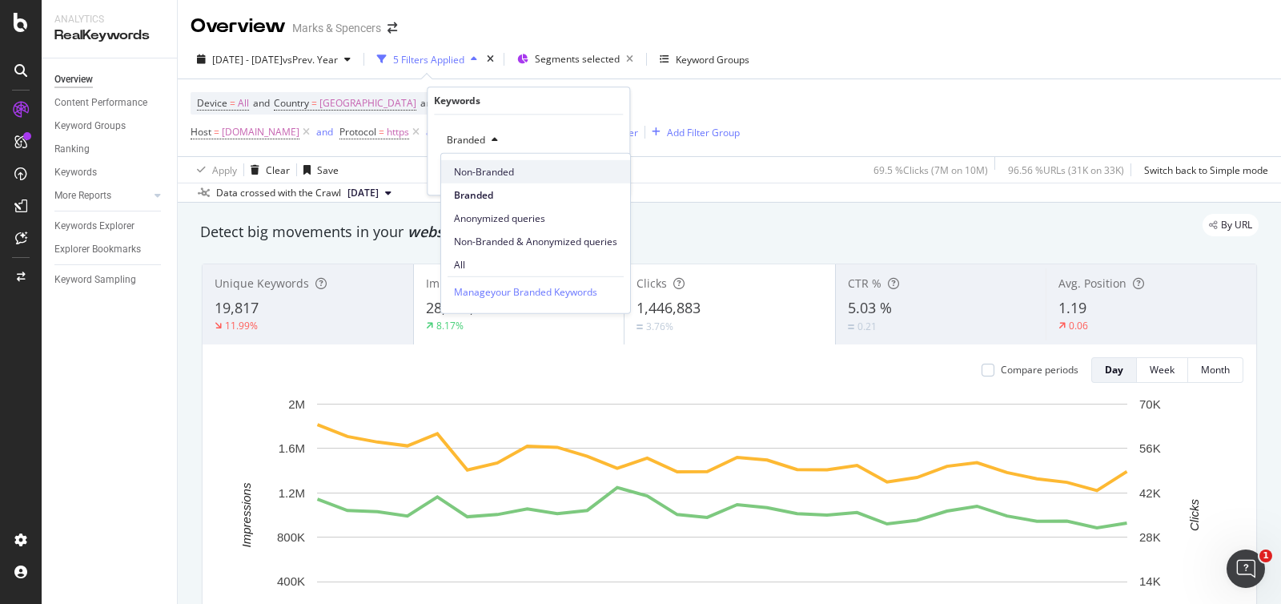
click at [483, 175] on span "Non-Branded" at bounding box center [535, 171] width 163 height 14
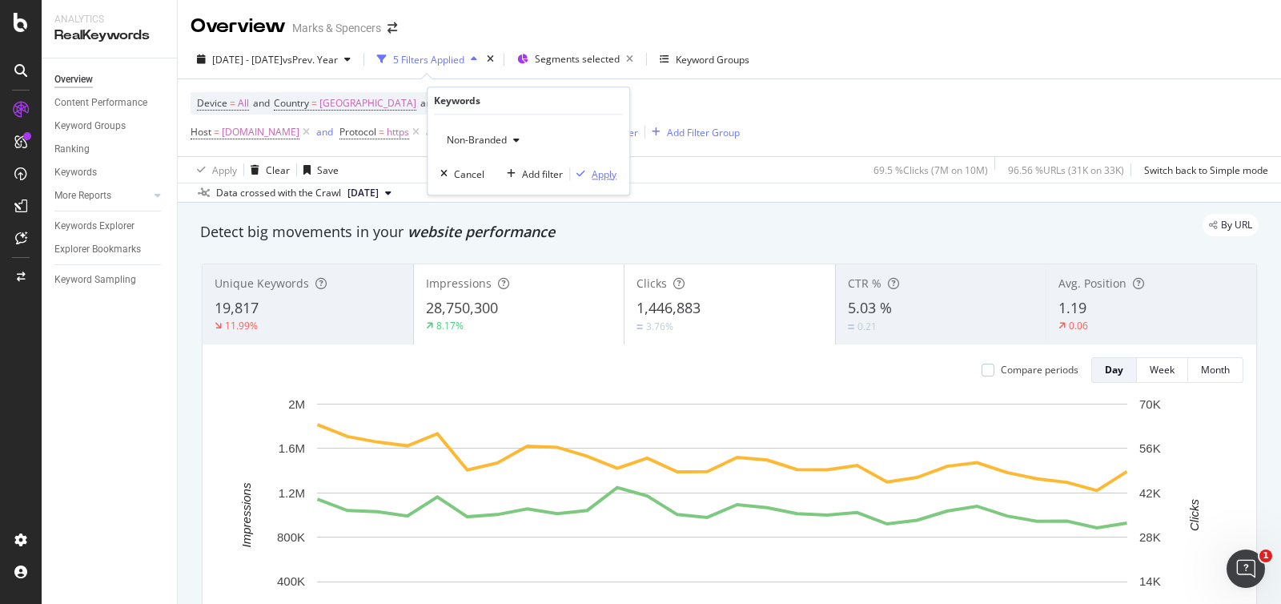
click at [604, 175] on div "Apply" at bounding box center [604, 174] width 25 height 14
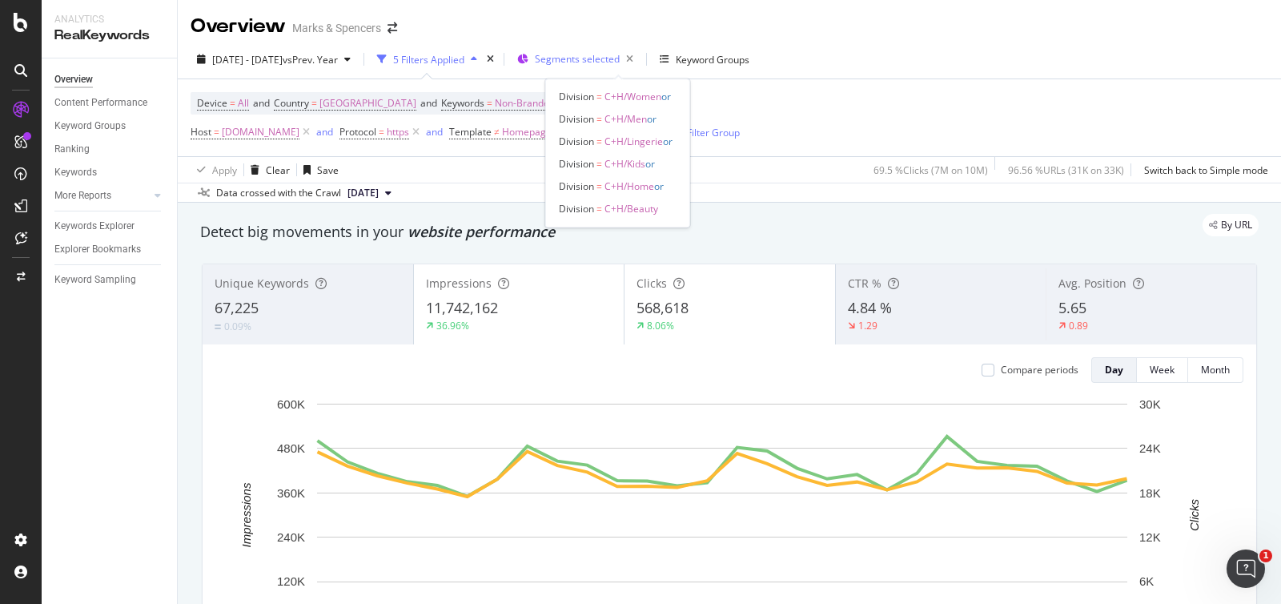
click at [593, 62] on span "Segments selected" at bounding box center [577, 59] width 85 height 14
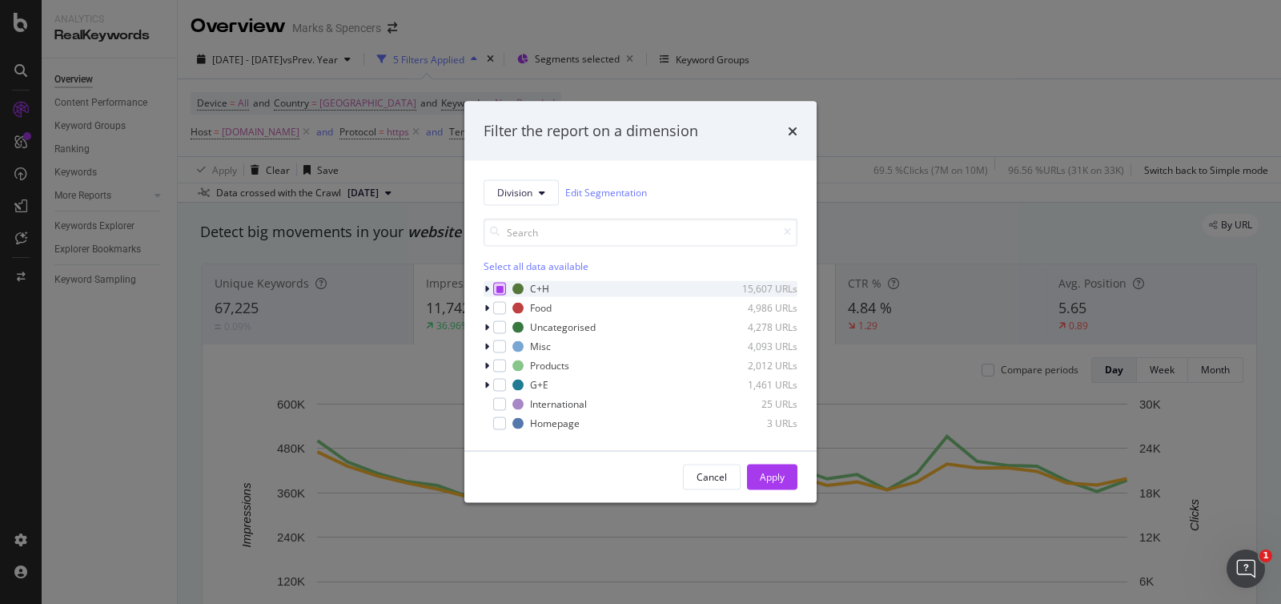
click at [495, 294] on div "modal" at bounding box center [499, 288] width 13 height 13
click at [497, 294] on div "modal" at bounding box center [499, 288] width 13 height 13
click at [501, 386] on div "modal" at bounding box center [499, 384] width 13 height 13
click at [485, 384] on icon "modal" at bounding box center [487, 385] width 5 height 10
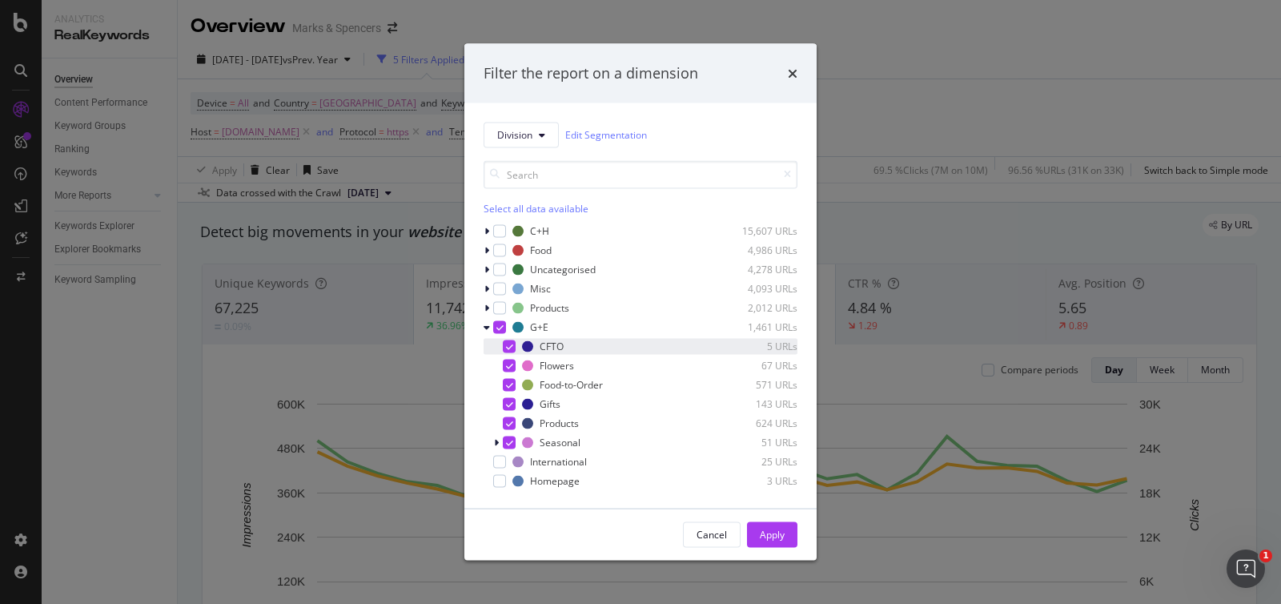
click at [509, 346] on icon "modal" at bounding box center [509, 346] width 7 height 8
click at [505, 377] on div "Food-to-Order 571 URLs" at bounding box center [641, 384] width 314 height 16
click at [506, 422] on icon "modal" at bounding box center [509, 423] width 7 height 8
click at [496, 446] on icon "modal" at bounding box center [496, 442] width 5 height 10
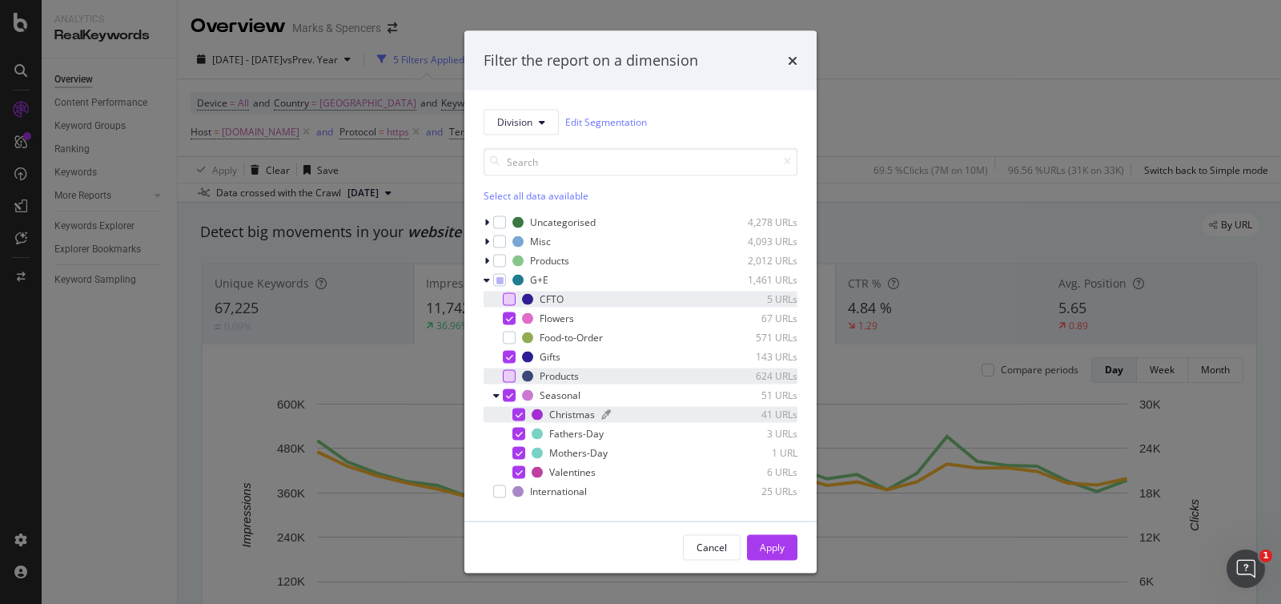
scroll to position [51, 0]
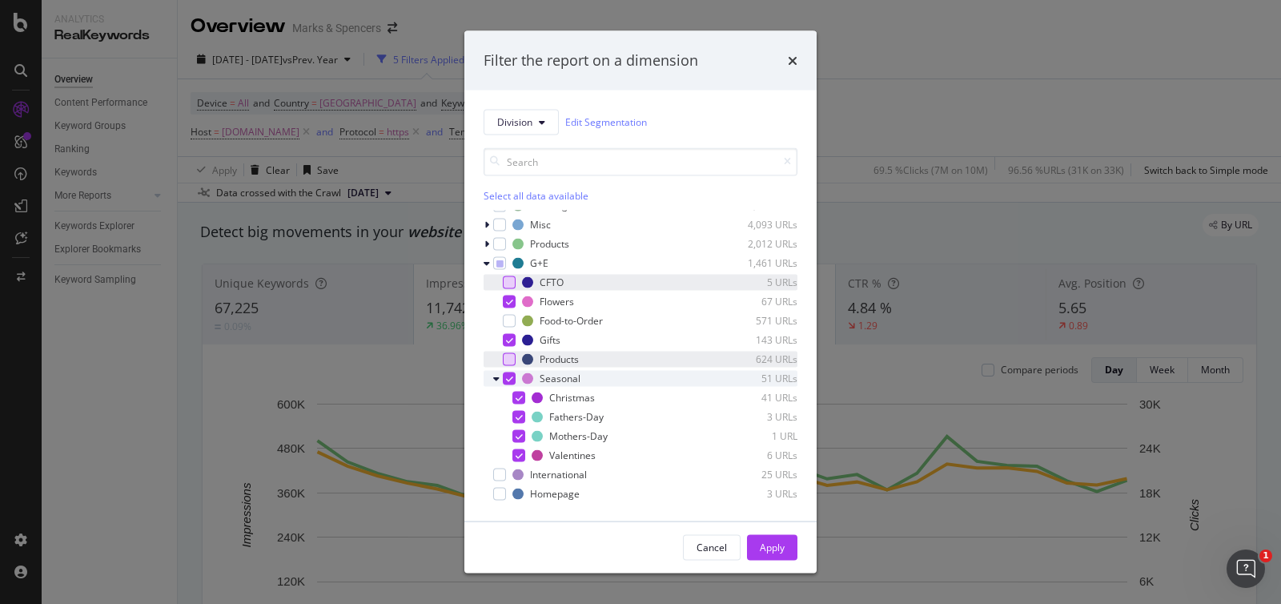
click at [497, 377] on icon "modal" at bounding box center [496, 378] width 6 height 10
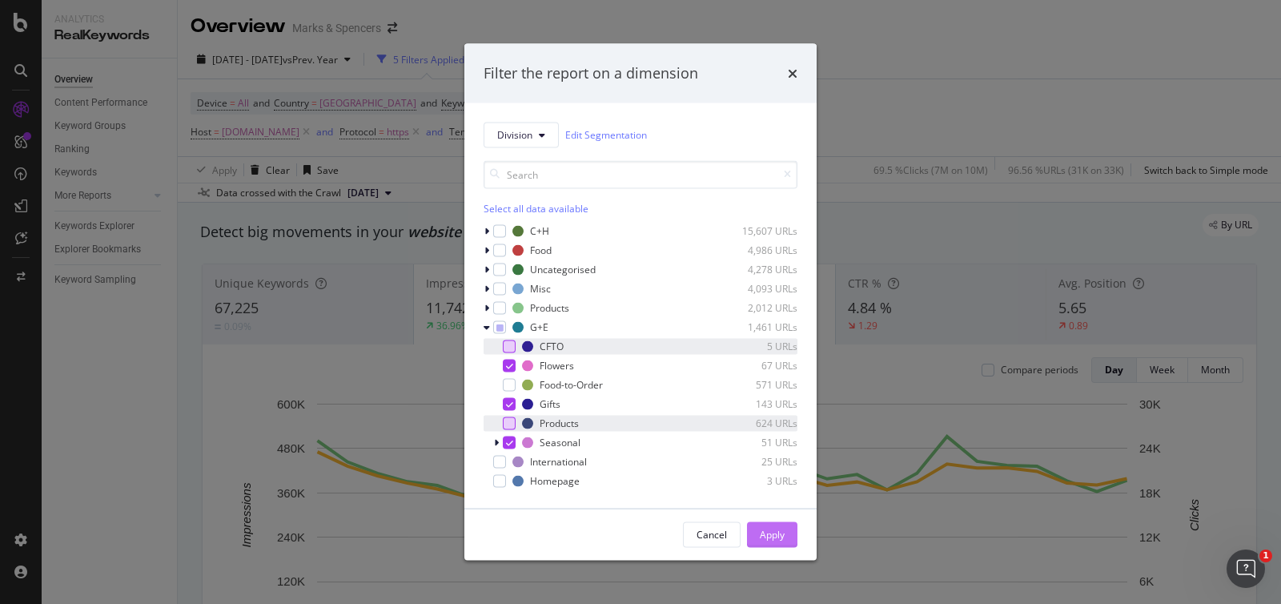
click at [768, 538] on div "Apply" at bounding box center [772, 535] width 25 height 14
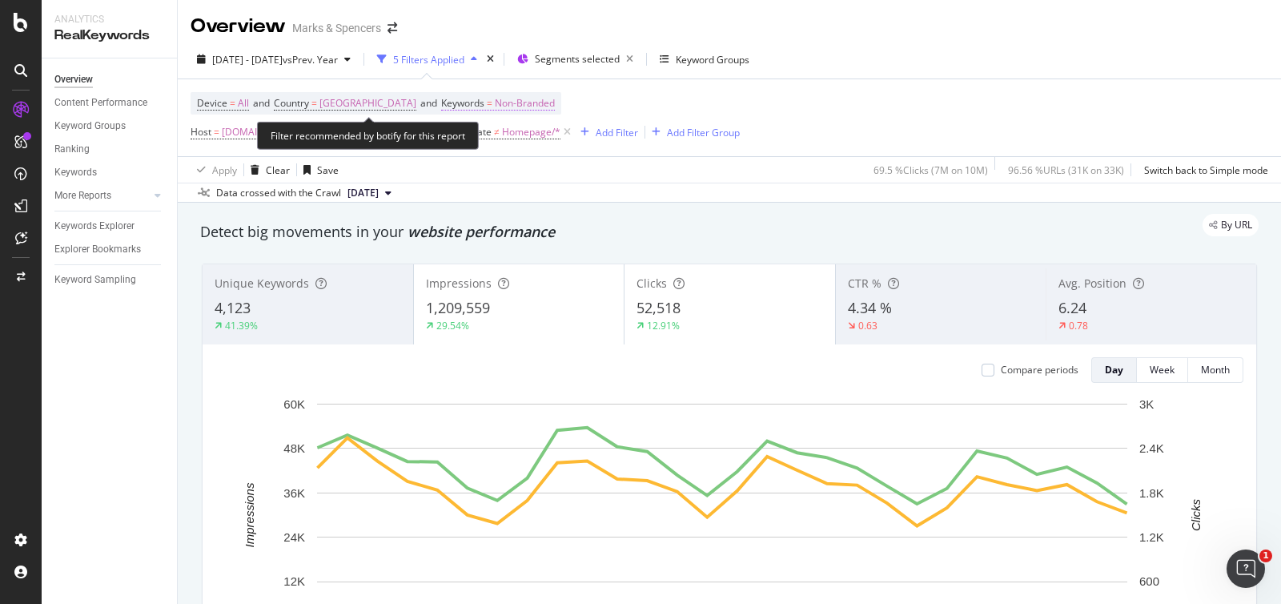
click at [537, 102] on span "Non-Branded" at bounding box center [525, 103] width 60 height 22
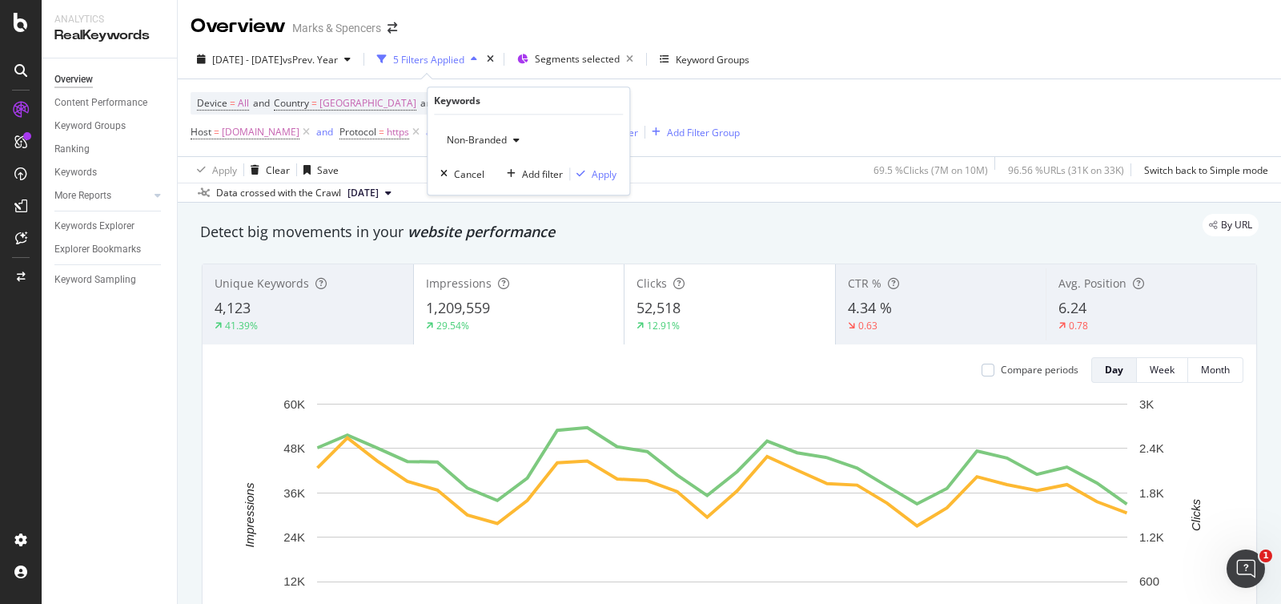
click at [502, 142] on span "Non-Branded" at bounding box center [473, 140] width 66 height 14
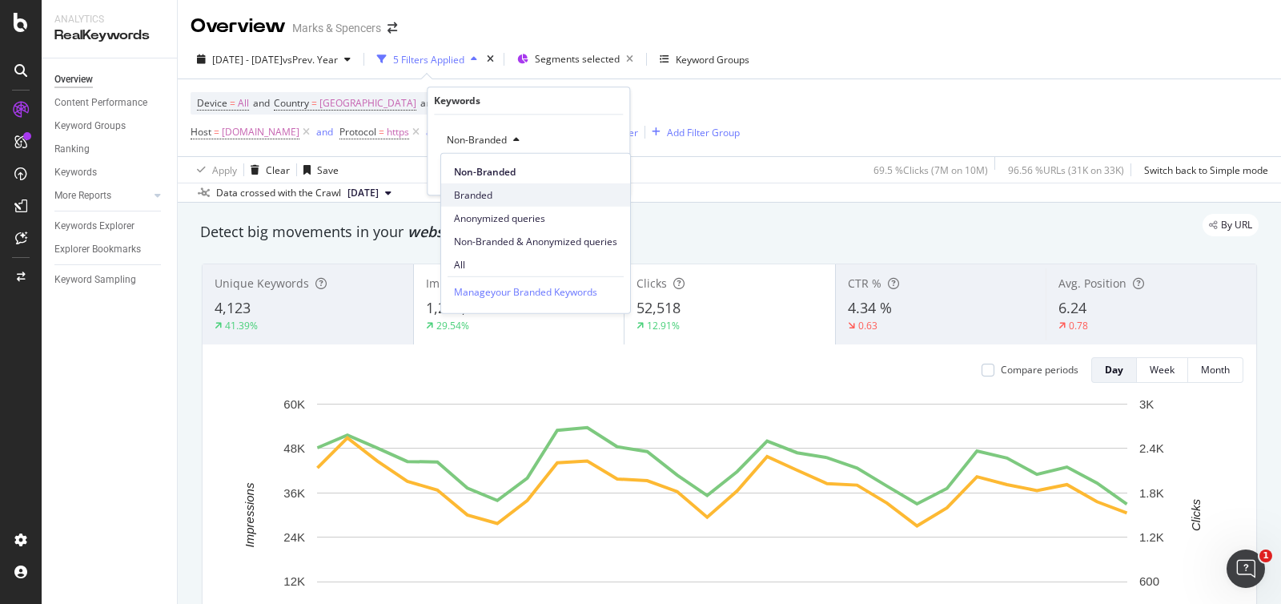
click at [505, 188] on span "Branded" at bounding box center [535, 194] width 163 height 14
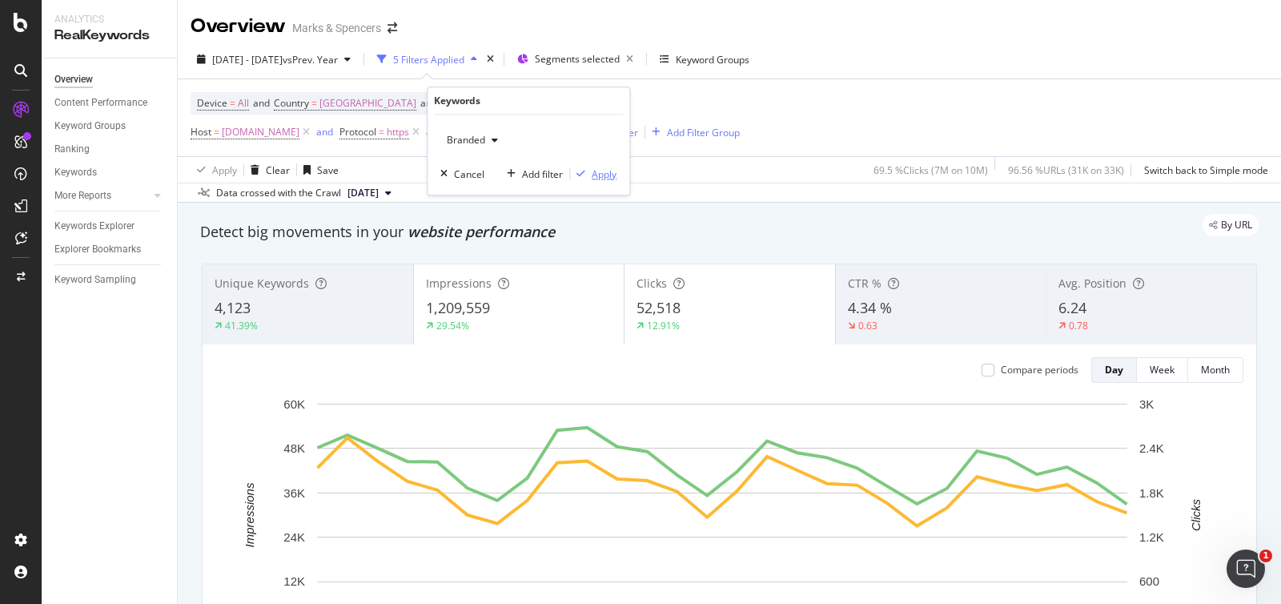
click at [605, 173] on div "Apply" at bounding box center [604, 174] width 25 height 14
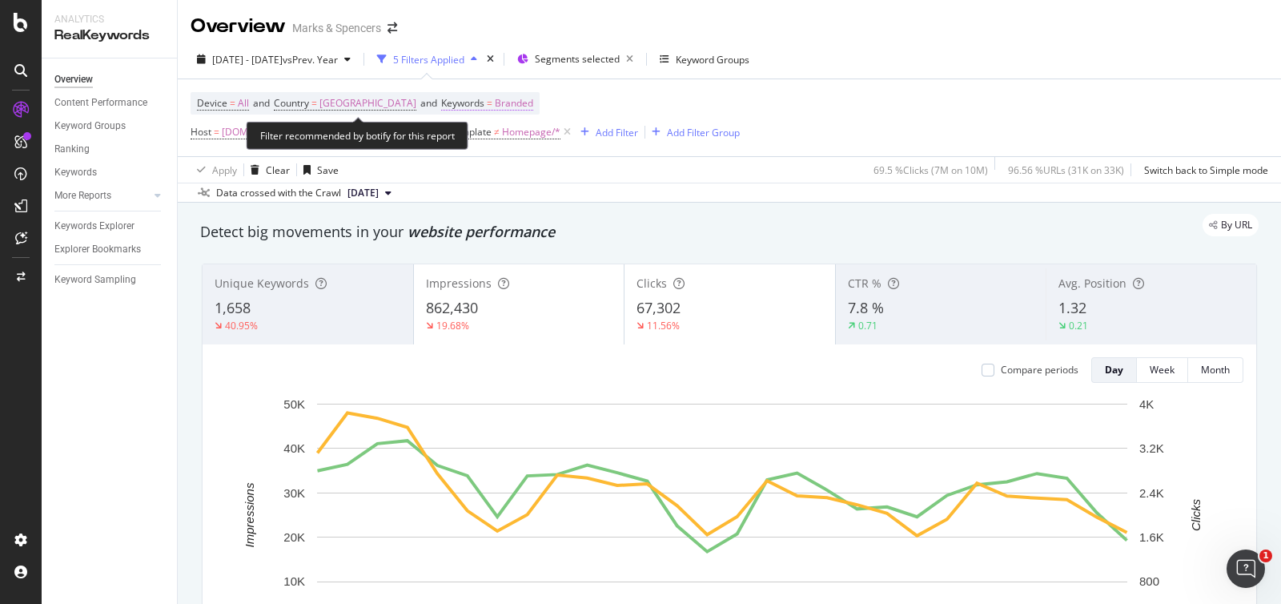
click at [509, 102] on span "Branded" at bounding box center [514, 103] width 38 height 22
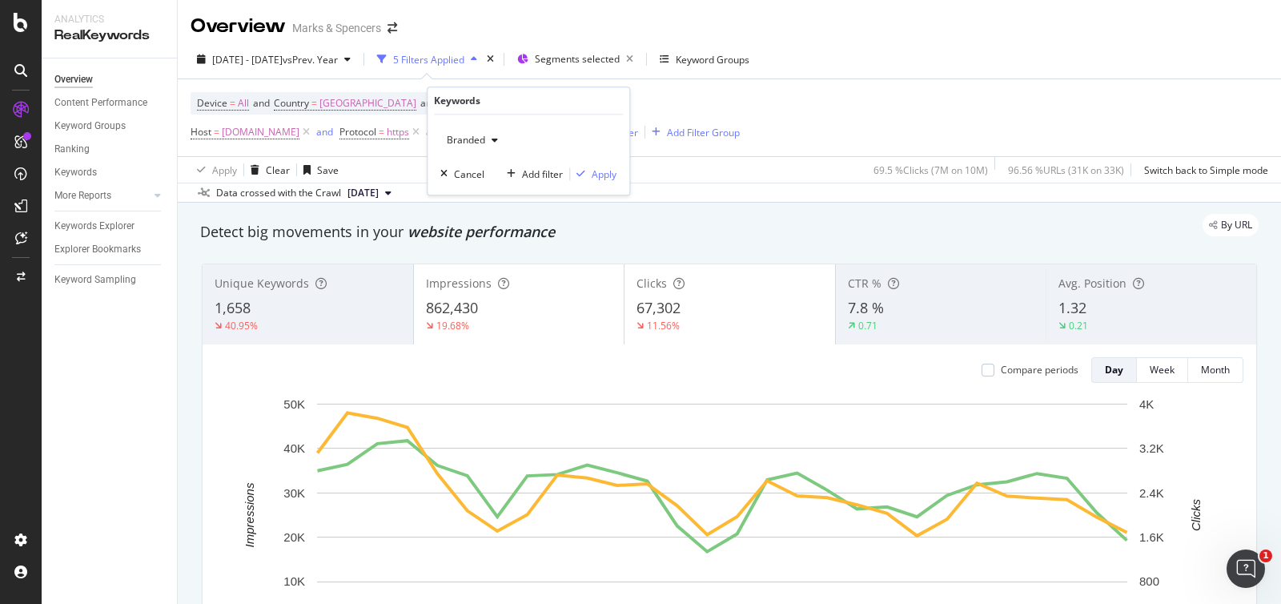
click at [479, 141] on span "Branded" at bounding box center [462, 140] width 45 height 14
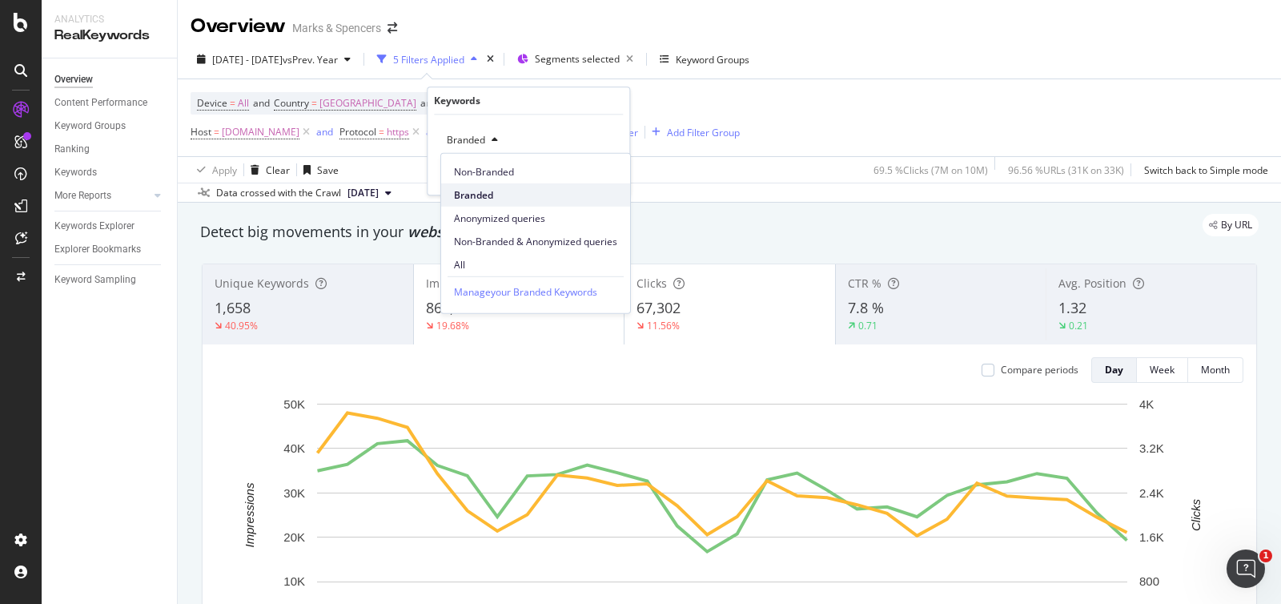
click at [521, 193] on span "Branded" at bounding box center [535, 194] width 163 height 14
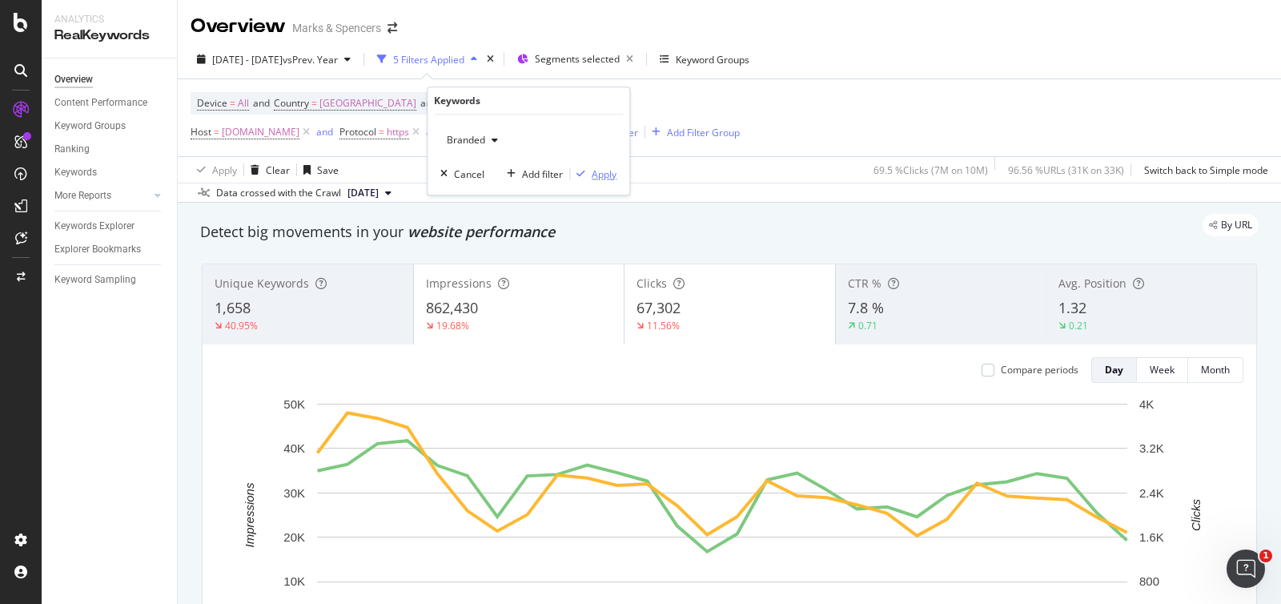
click at [597, 174] on div "Apply" at bounding box center [604, 174] width 25 height 14
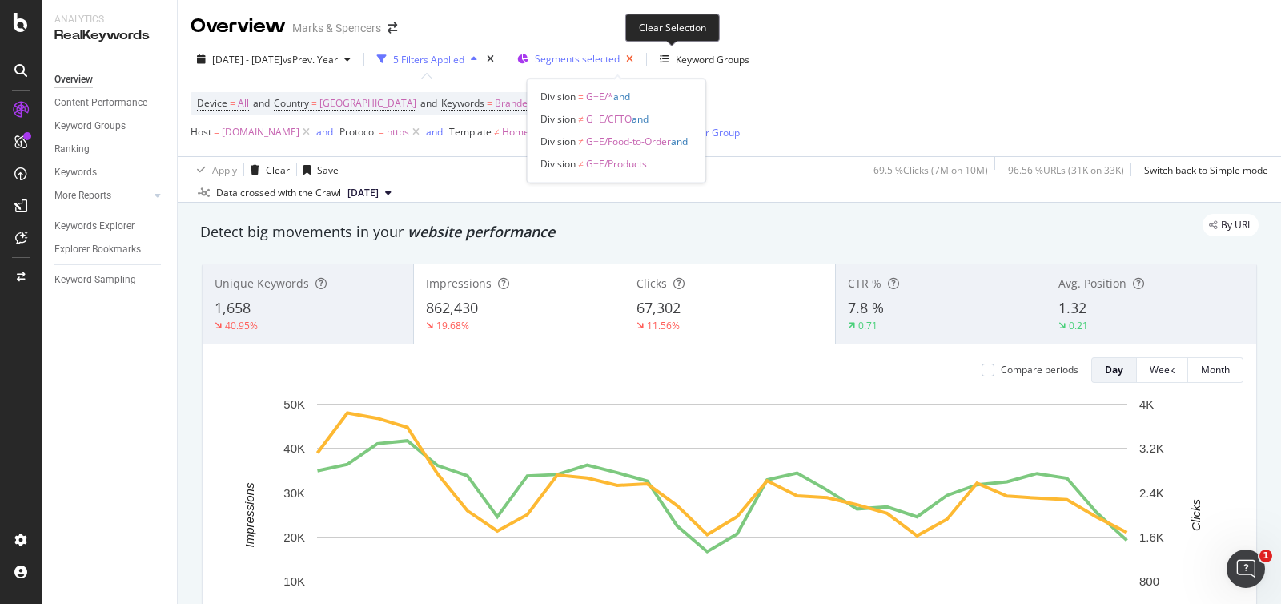
click at [640, 58] on icon "button" at bounding box center [630, 59] width 20 height 22
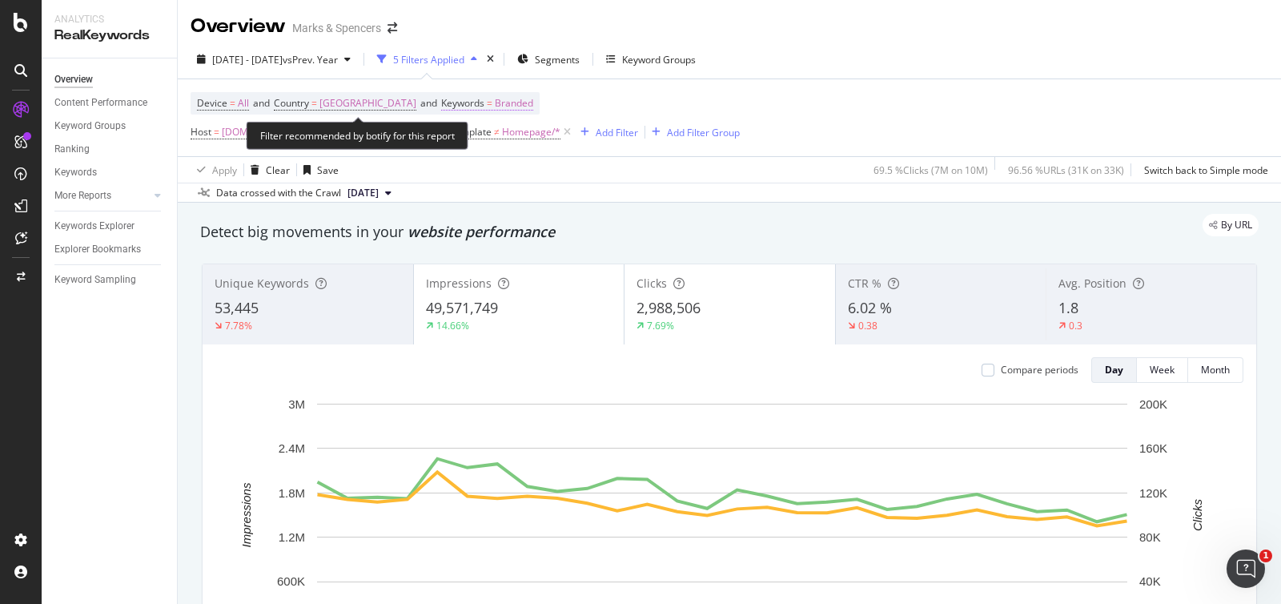
click at [497, 107] on span "Branded" at bounding box center [514, 103] width 38 height 22
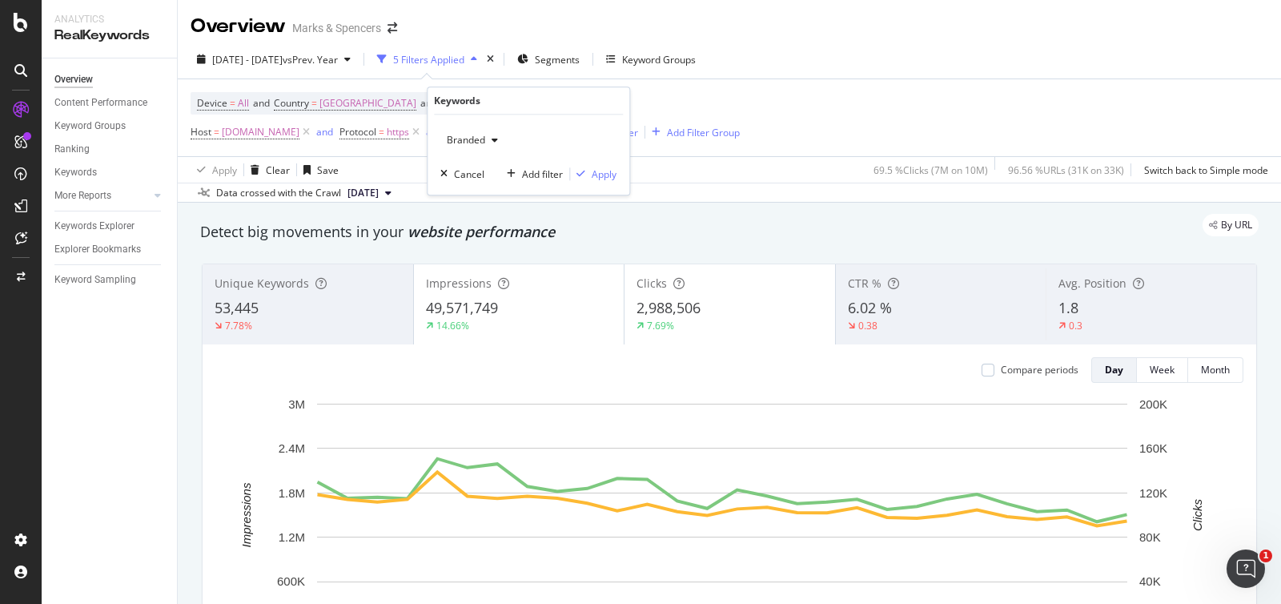
click at [488, 131] on div "Branded" at bounding box center [472, 140] width 64 height 24
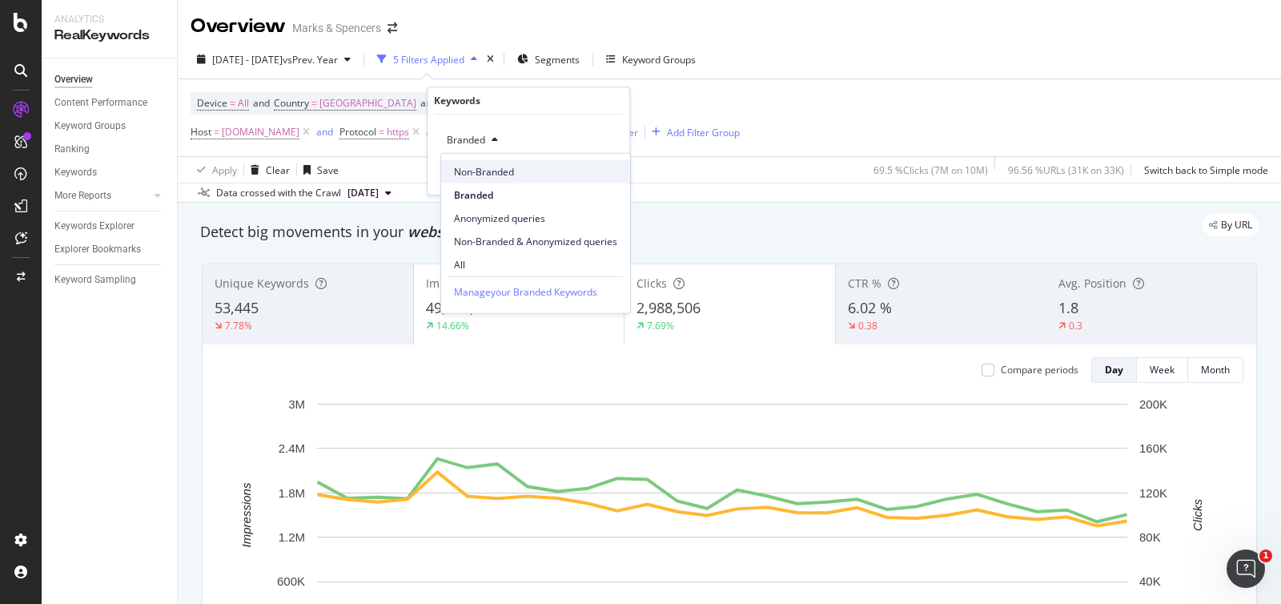
click at [478, 173] on span "Non-Branded" at bounding box center [535, 171] width 163 height 14
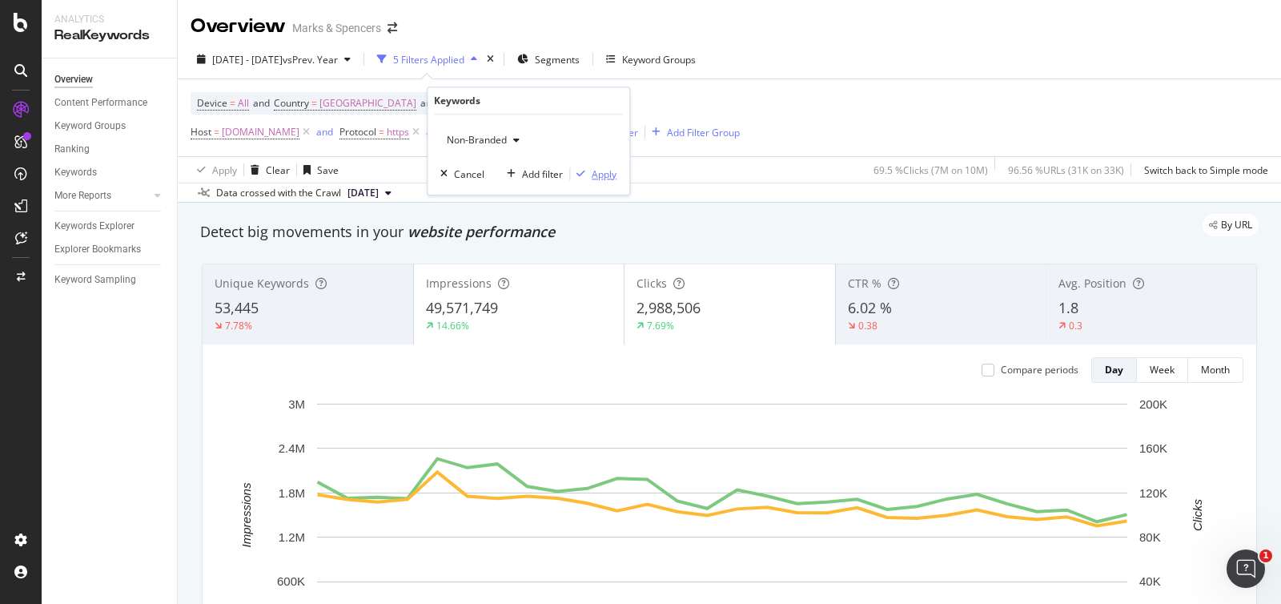
click at [607, 176] on div "Apply" at bounding box center [604, 174] width 25 height 14
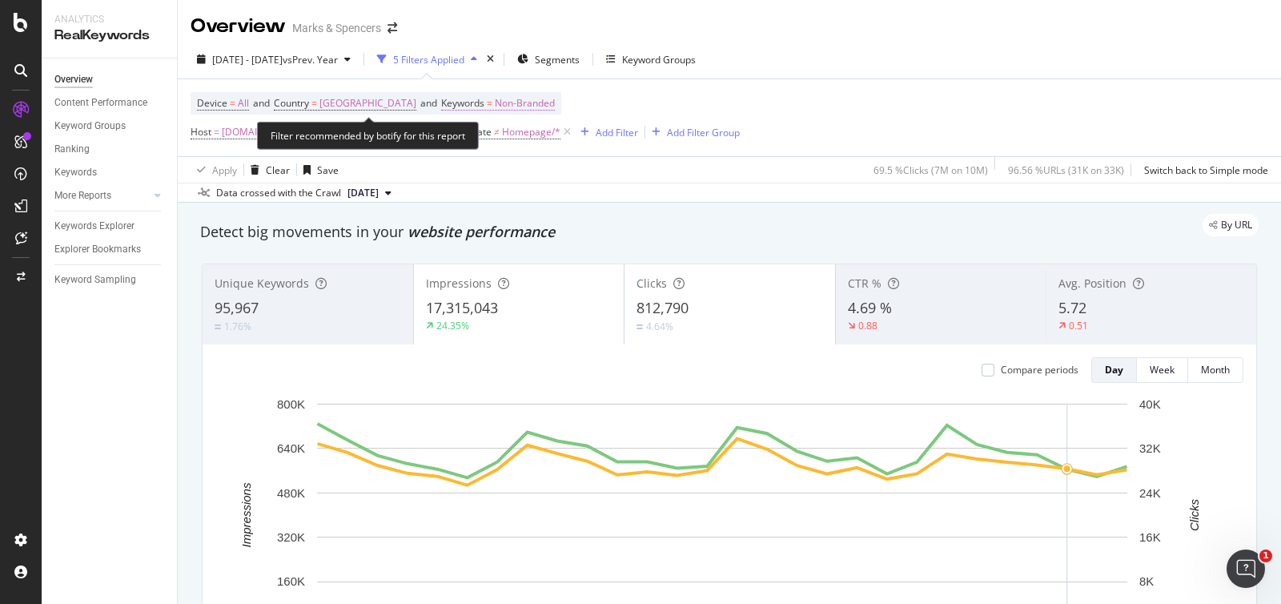
click at [529, 105] on span "Non-Branded" at bounding box center [525, 103] width 60 height 22
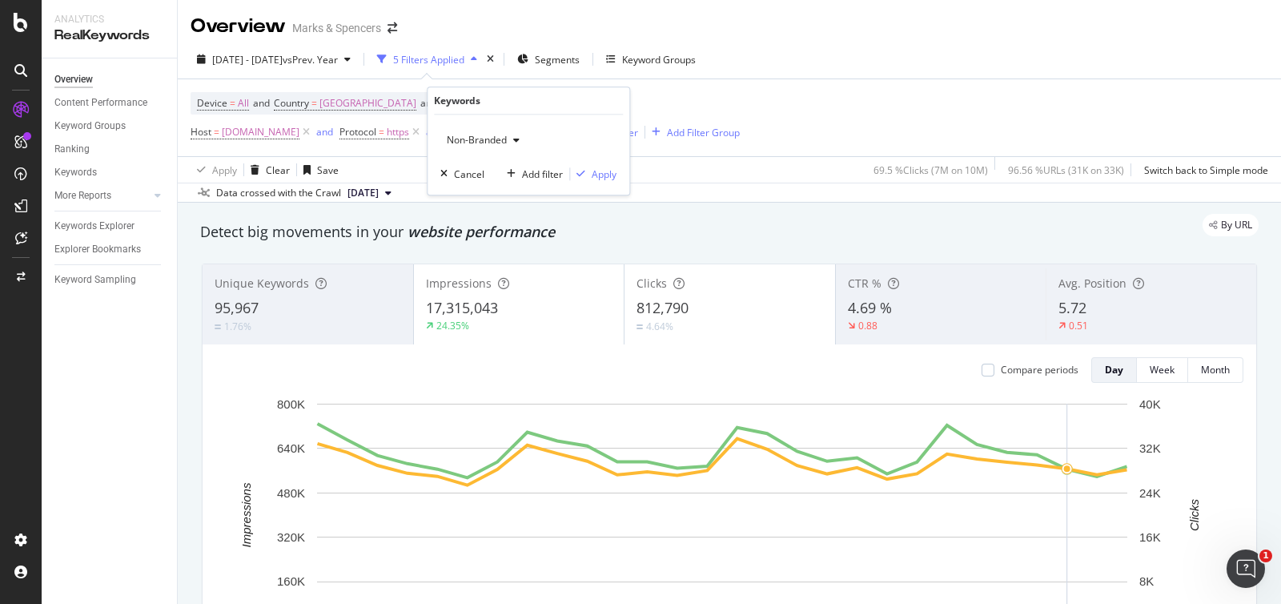
click at [497, 138] on span "Non-Branded" at bounding box center [473, 140] width 66 height 14
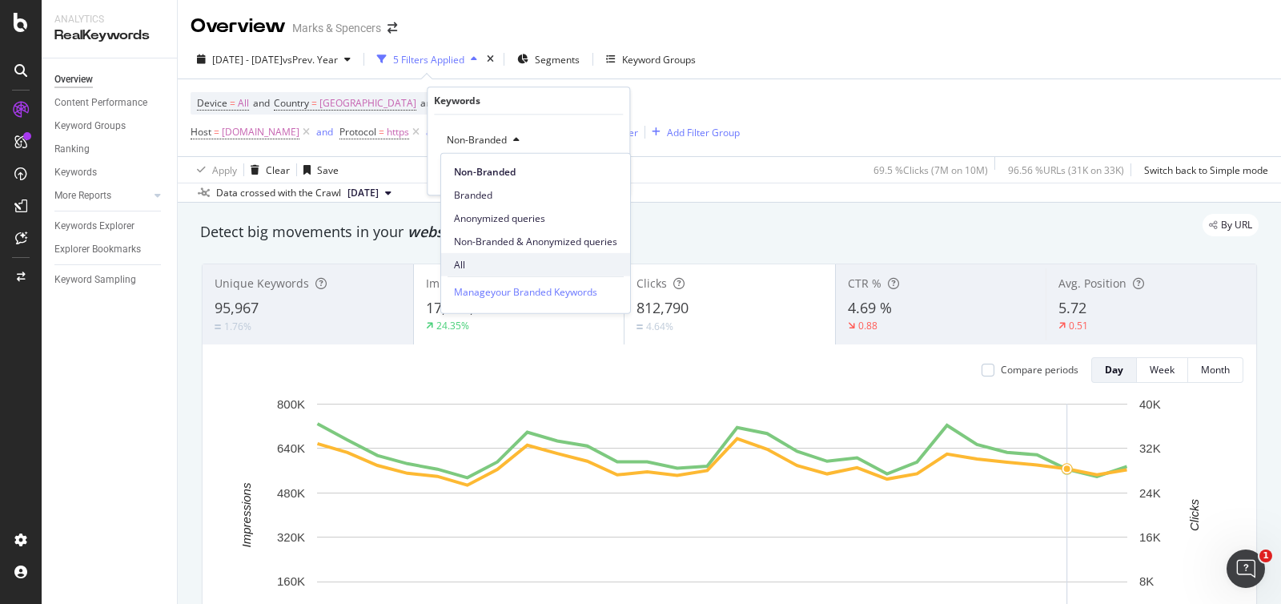
click at [471, 259] on span "All" at bounding box center [535, 264] width 163 height 14
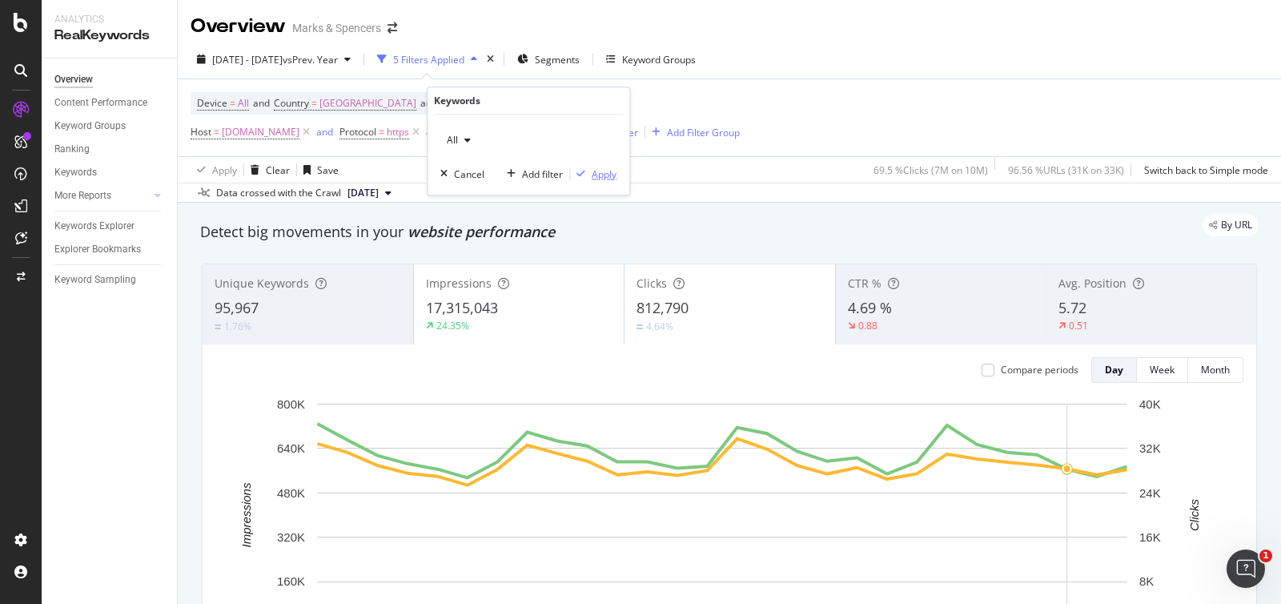
click at [597, 175] on div "Apply" at bounding box center [604, 174] width 25 height 14
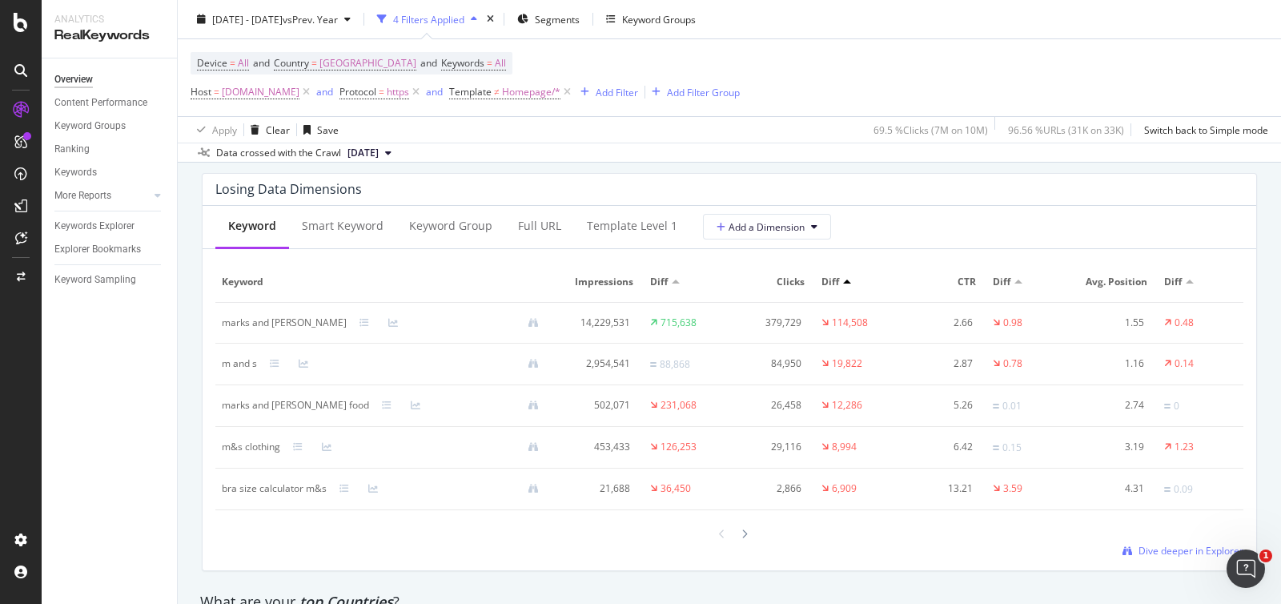
scroll to position [2647, 0]
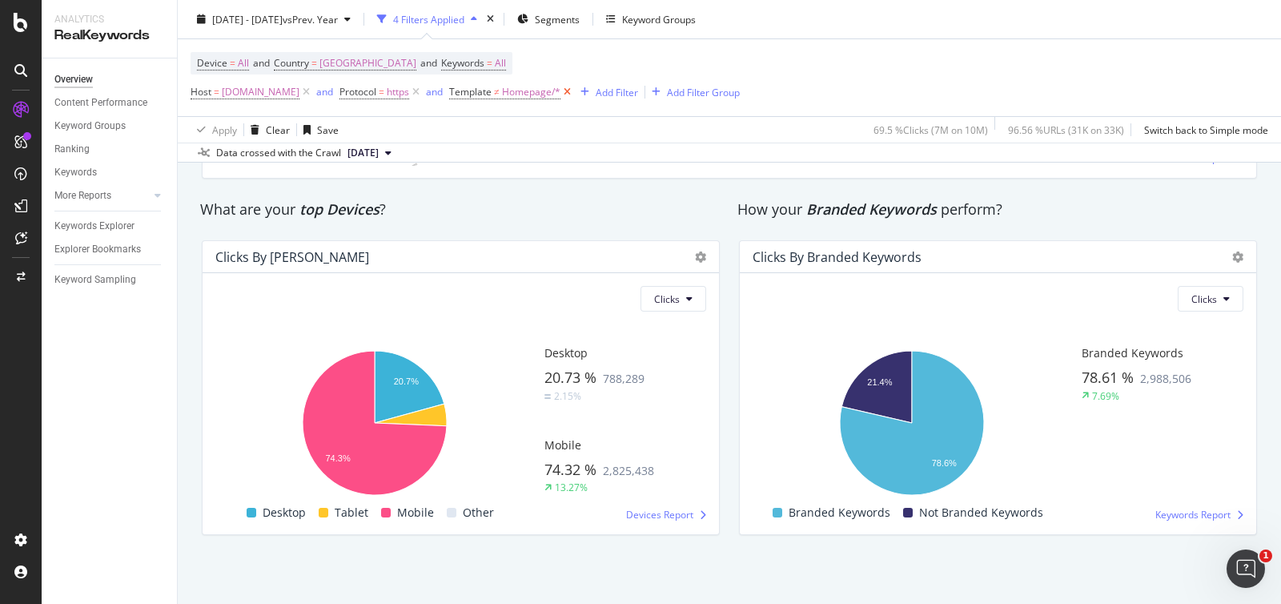
click at [574, 93] on icon at bounding box center [568, 92] width 14 height 16
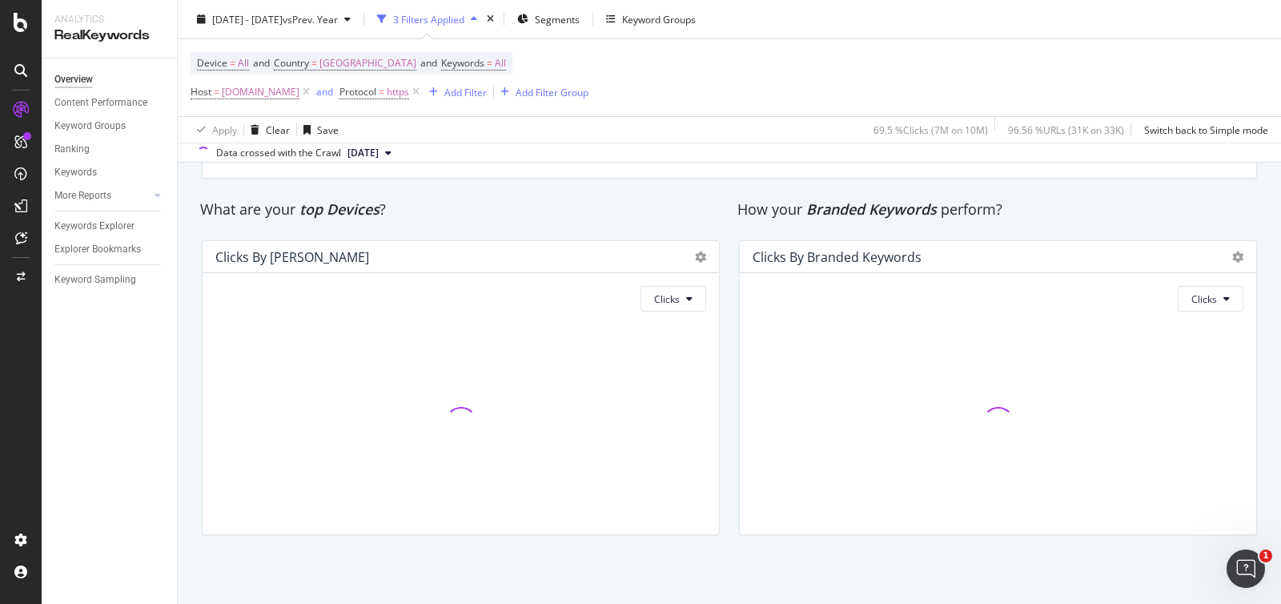
scroll to position [2648, 0]
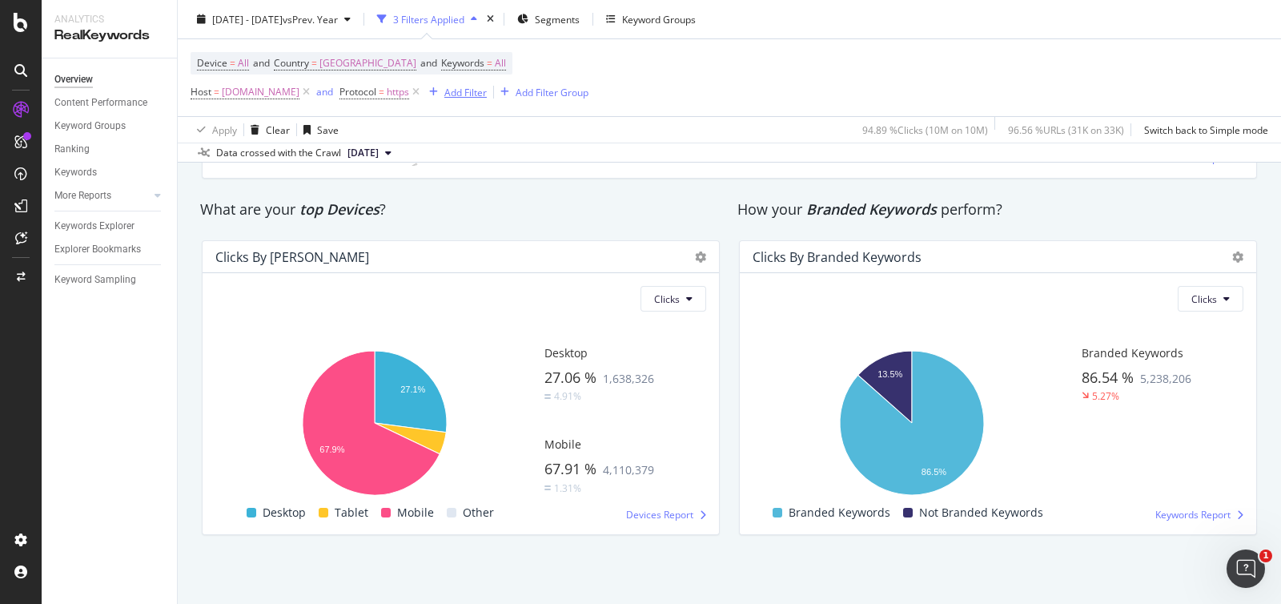
click at [487, 95] on div "Add Filter" at bounding box center [465, 92] width 42 height 14
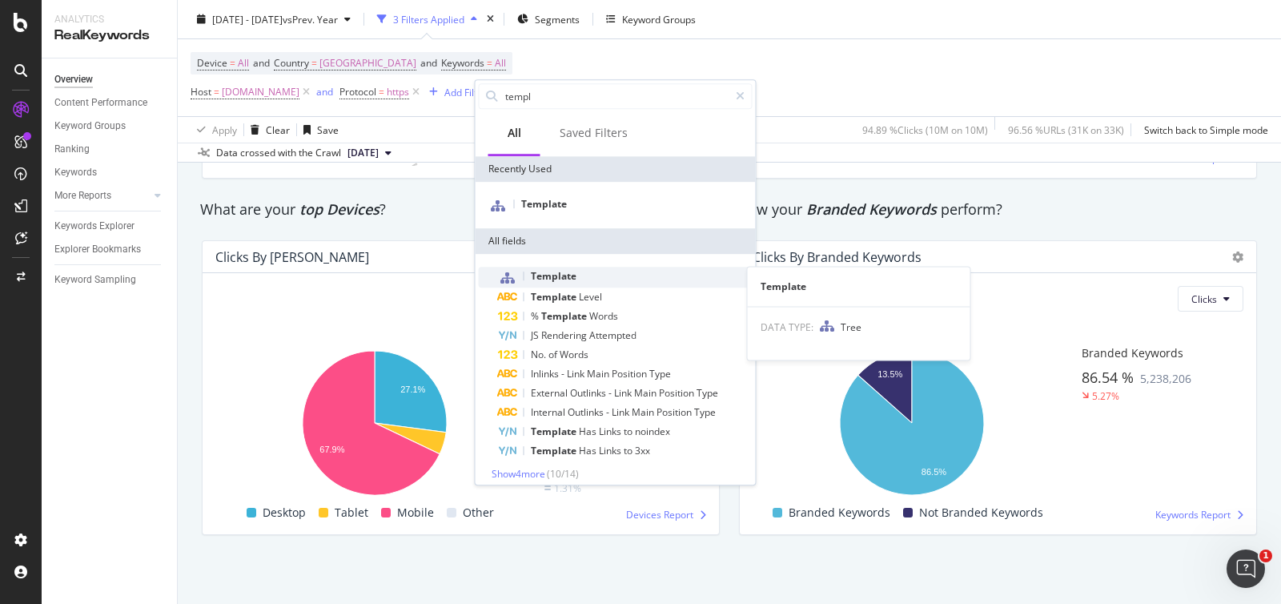
click at [573, 271] on span "Template" at bounding box center [554, 276] width 46 height 14
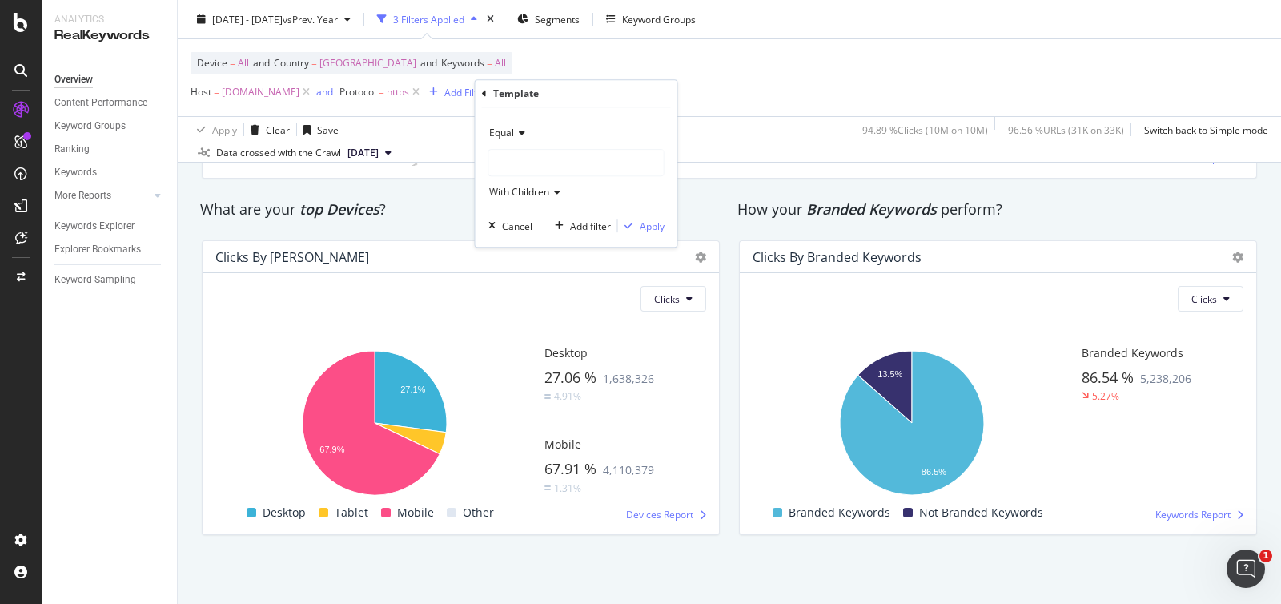
click at [556, 159] on div at bounding box center [576, 163] width 175 height 26
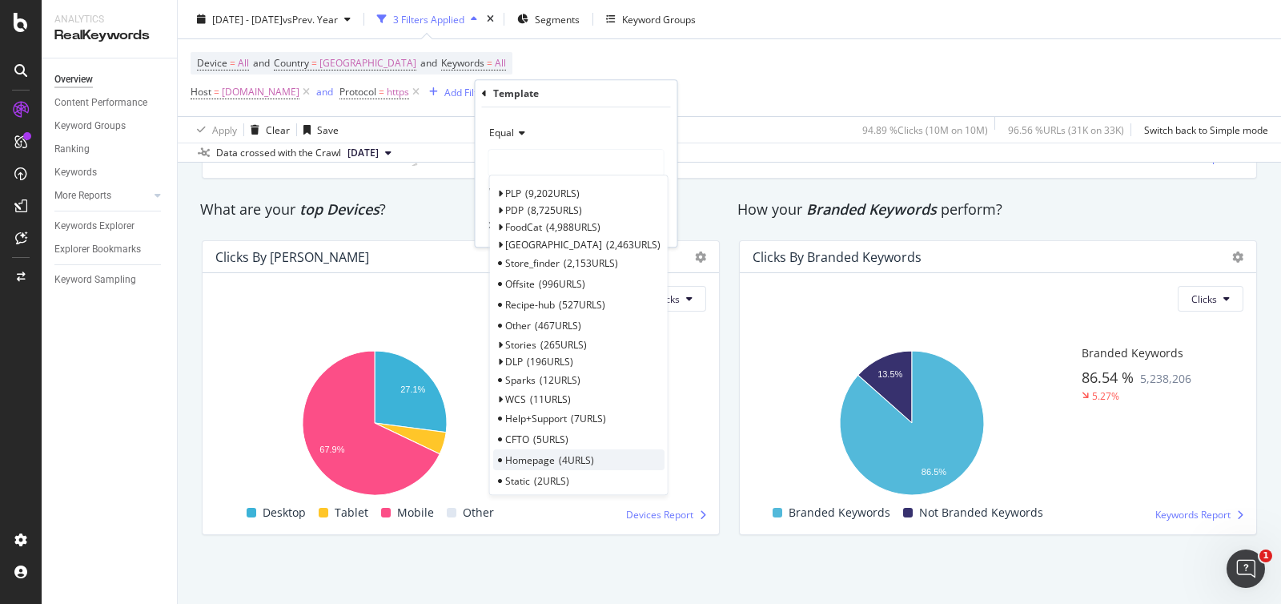
click at [617, 461] on div "Homepage 4 URLS" at bounding box center [578, 459] width 171 height 21
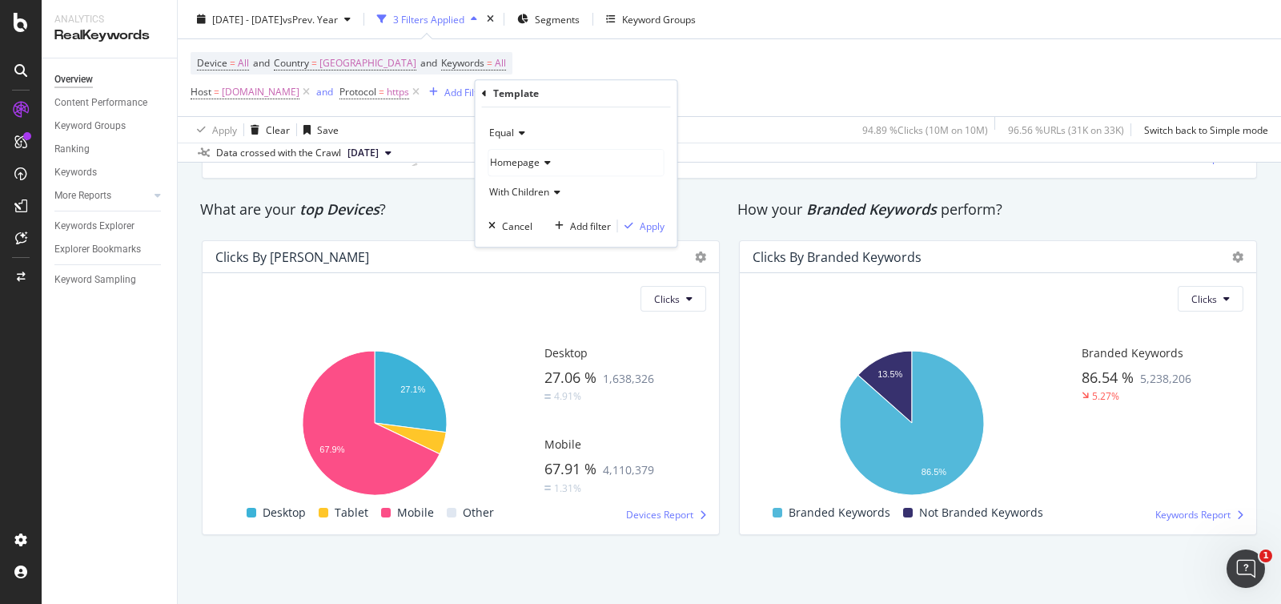
click at [521, 128] on icon at bounding box center [519, 133] width 11 height 10
click at [527, 191] on span "Not Equal" at bounding box center [518, 187] width 43 height 14
click at [666, 226] on div "Not Equal Homepage With Children Cancel Add filter Apply" at bounding box center [577, 176] width 202 height 139
click at [656, 223] on div "Apply" at bounding box center [652, 226] width 25 height 14
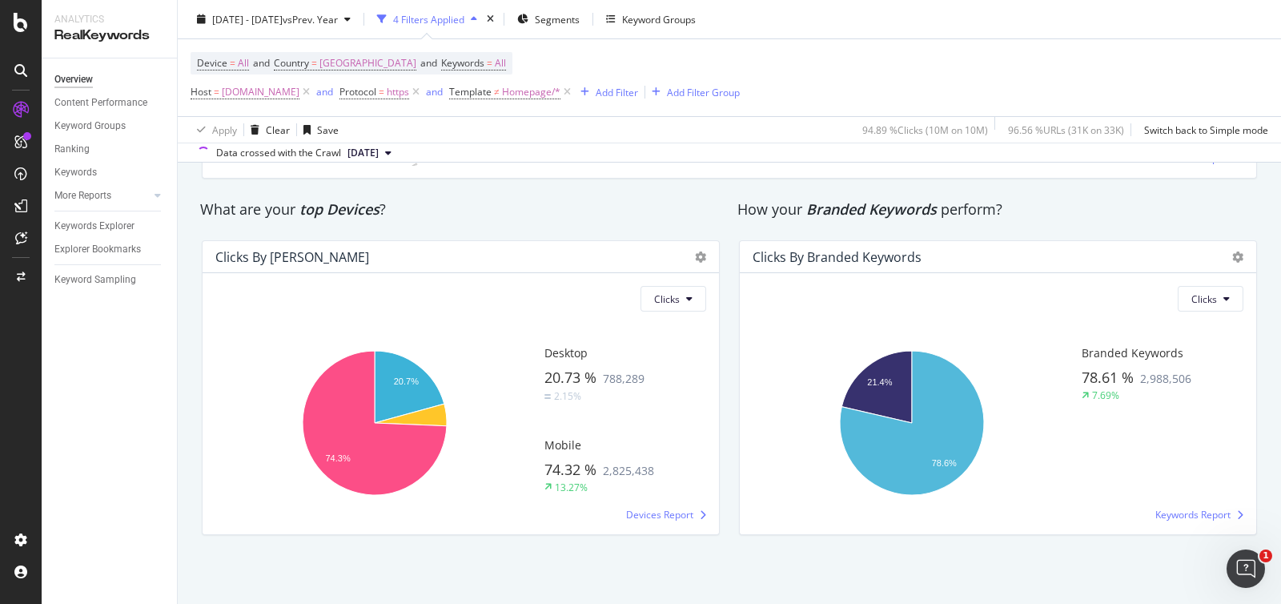
scroll to position [2646, 0]
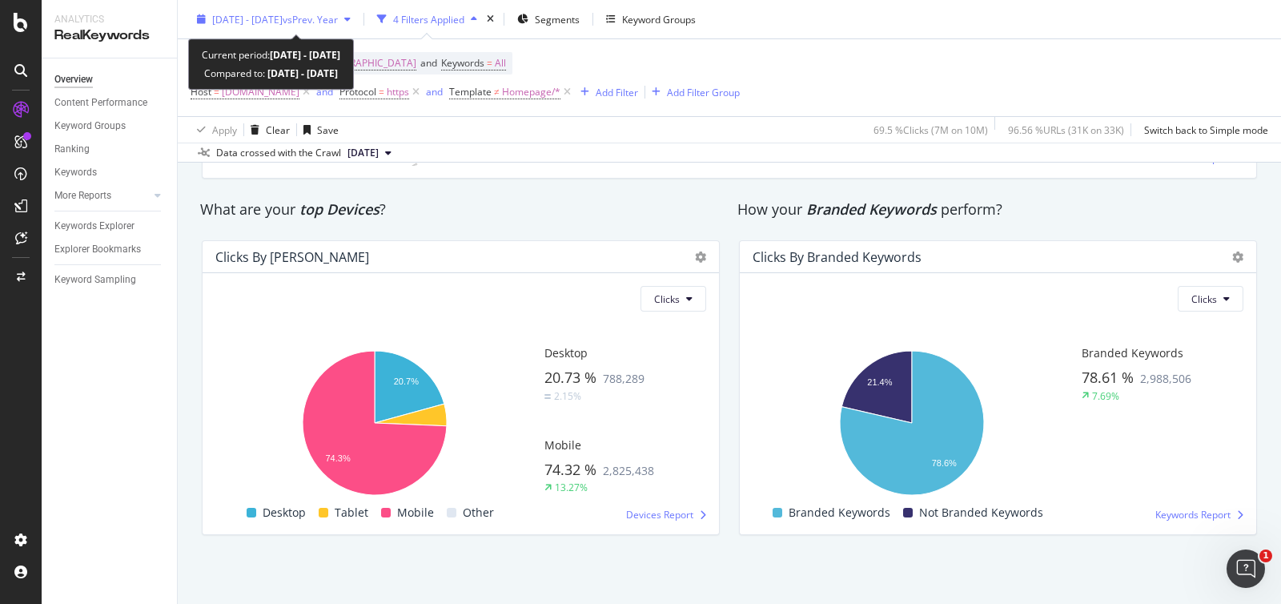
click at [200, 26] on div "[DATE] - [DATE] vs Prev. Year" at bounding box center [274, 19] width 167 height 24
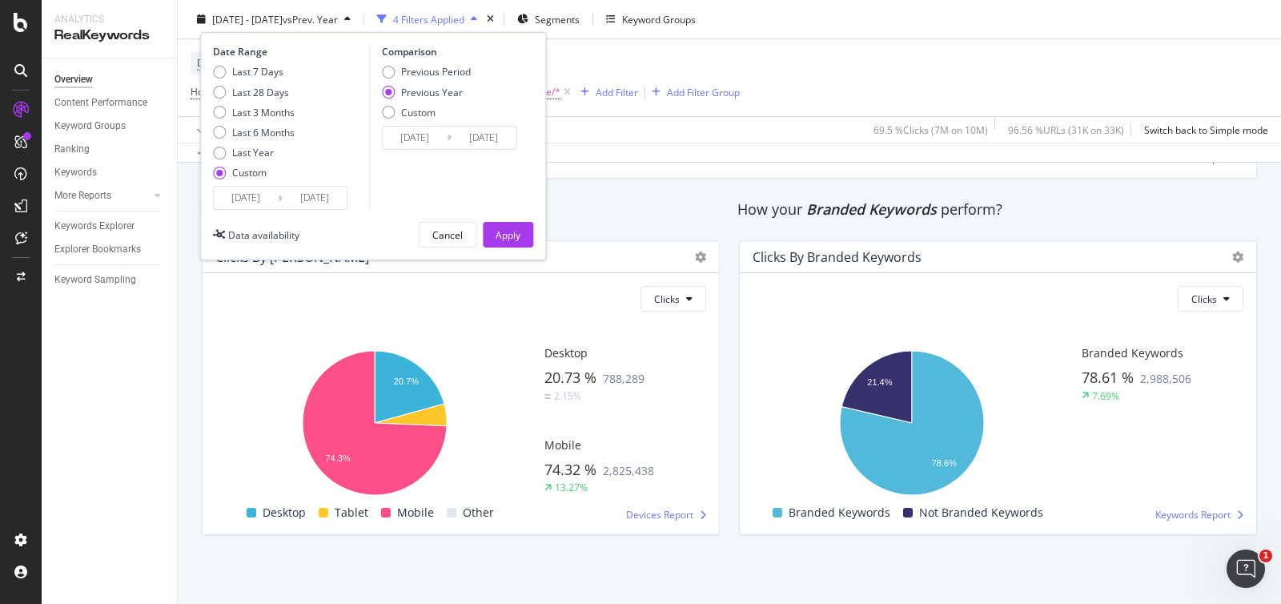
click at [245, 202] on input "[DATE]" at bounding box center [246, 198] width 64 height 22
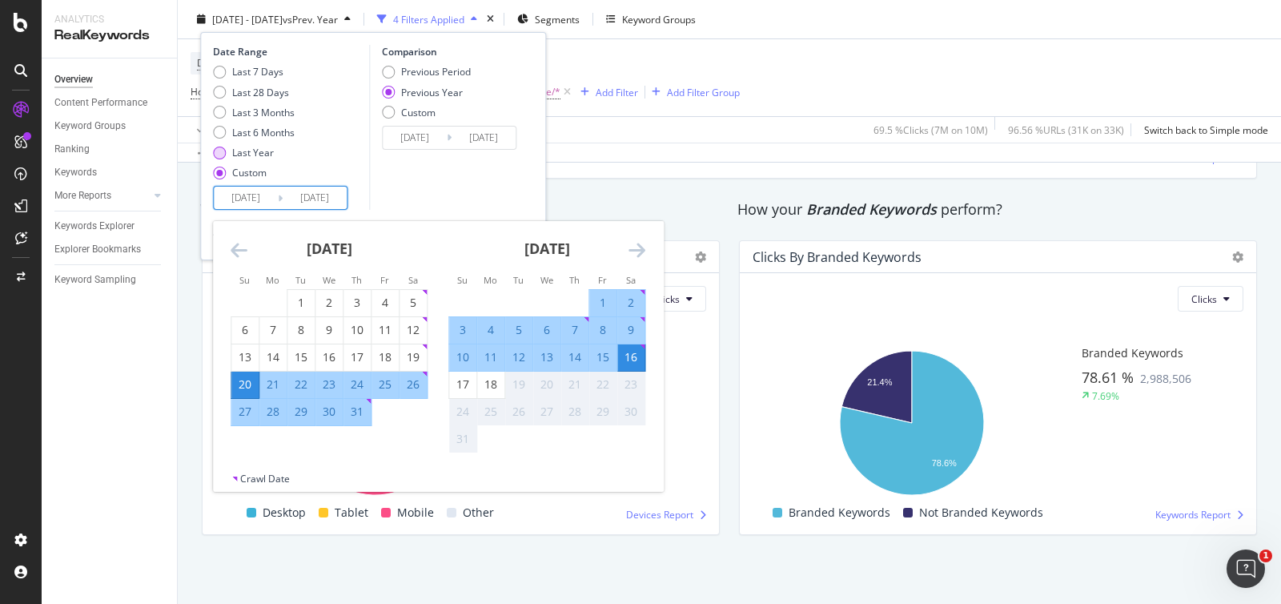
click at [236, 154] on div "Last Year" at bounding box center [253, 153] width 42 height 14
type input "[DATE]"
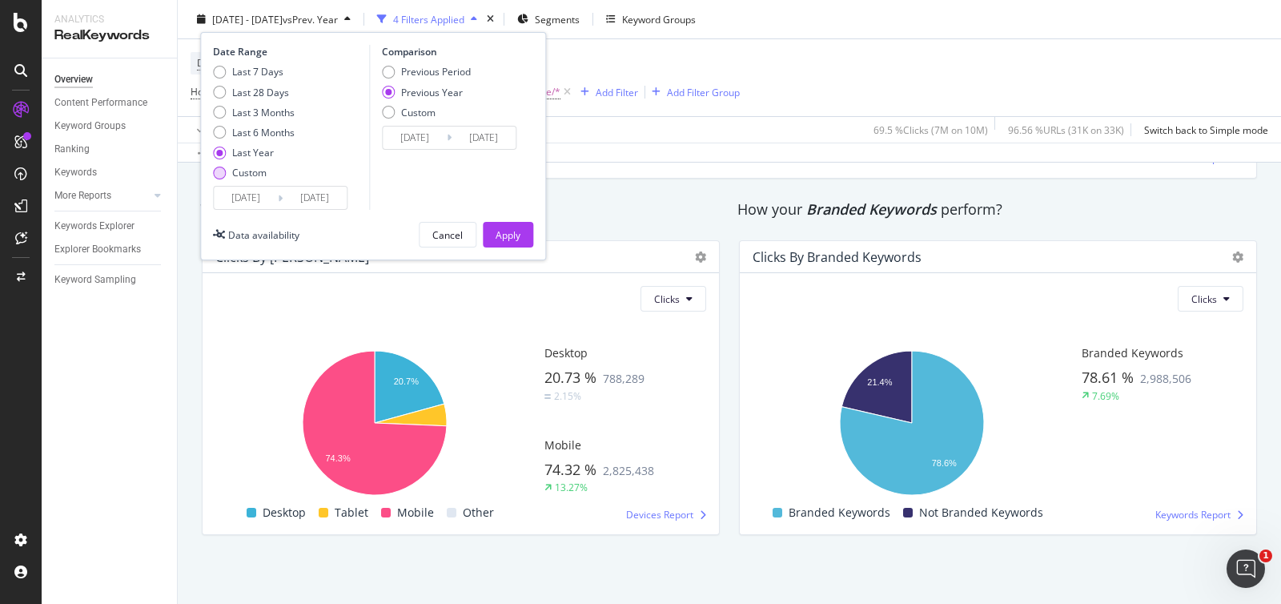
click at [256, 174] on div "Custom" at bounding box center [249, 173] width 34 height 14
type input "[DATE]"
click at [262, 196] on input "[DATE]" at bounding box center [246, 198] width 64 height 22
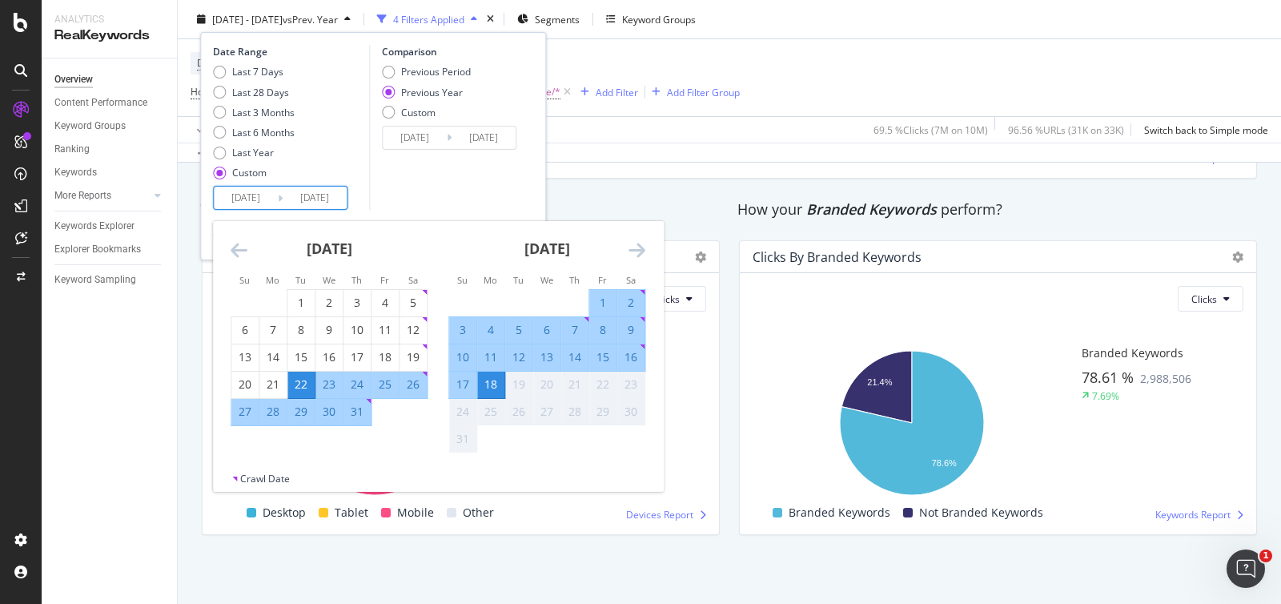
click at [238, 246] on icon "Move backward to switch to the previous month." at bounding box center [239, 249] width 17 height 19
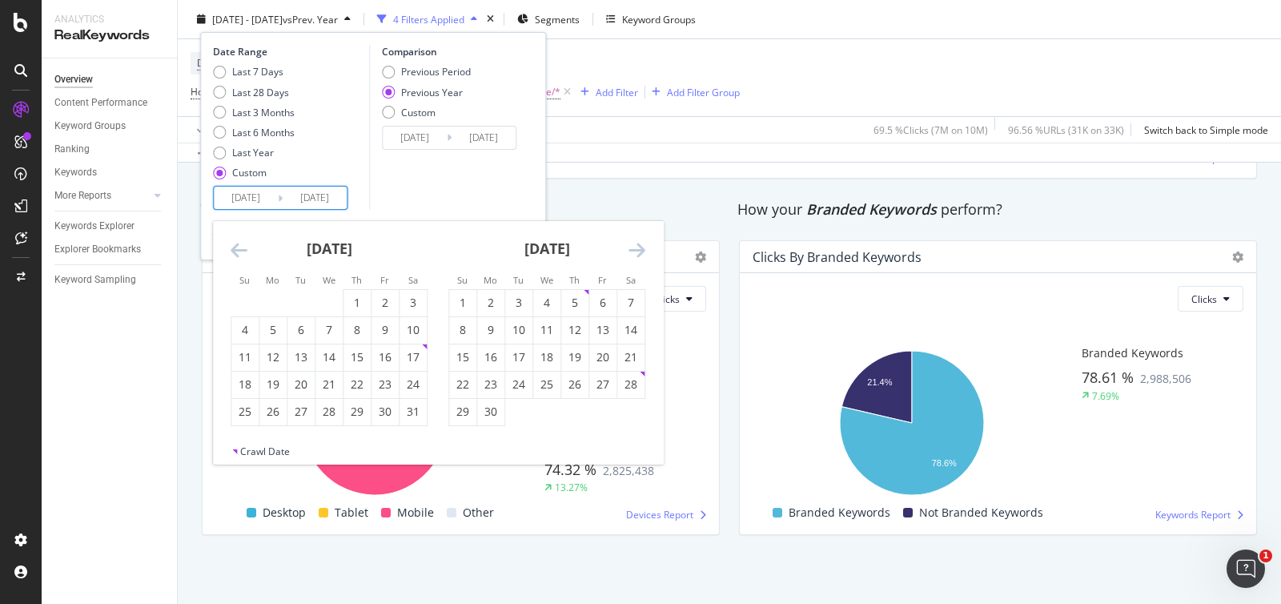
click at [238, 246] on icon "Move backward to switch to the previous month." at bounding box center [239, 249] width 17 height 19
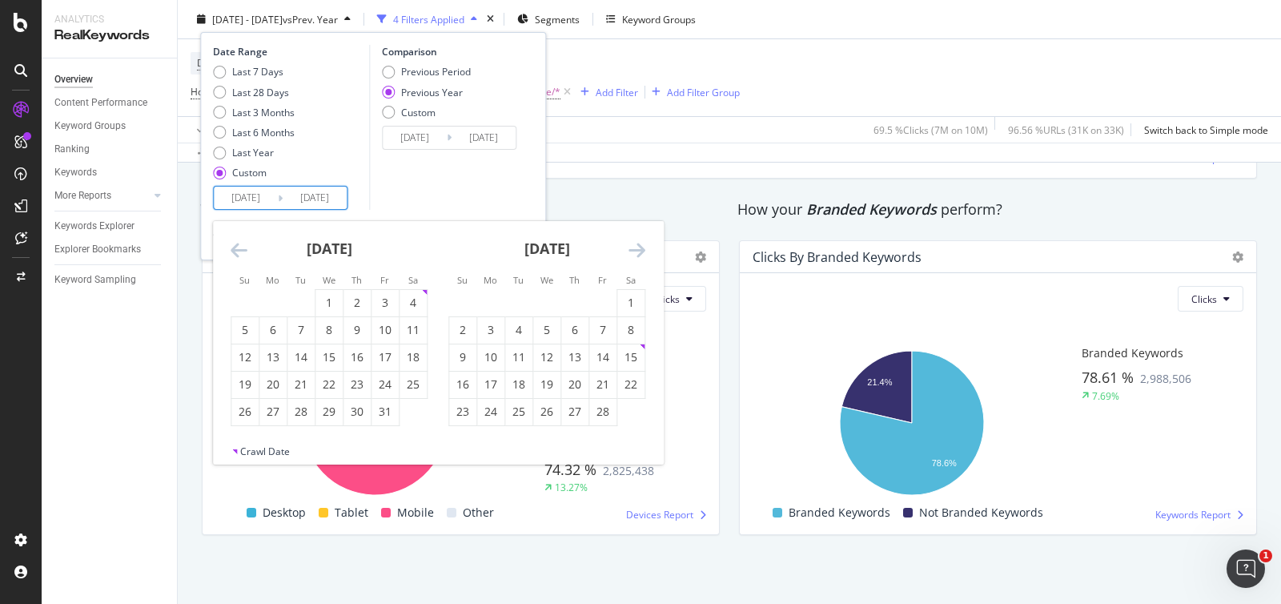
click at [238, 246] on icon "Move backward to switch to the previous month." at bounding box center [239, 249] width 17 height 19
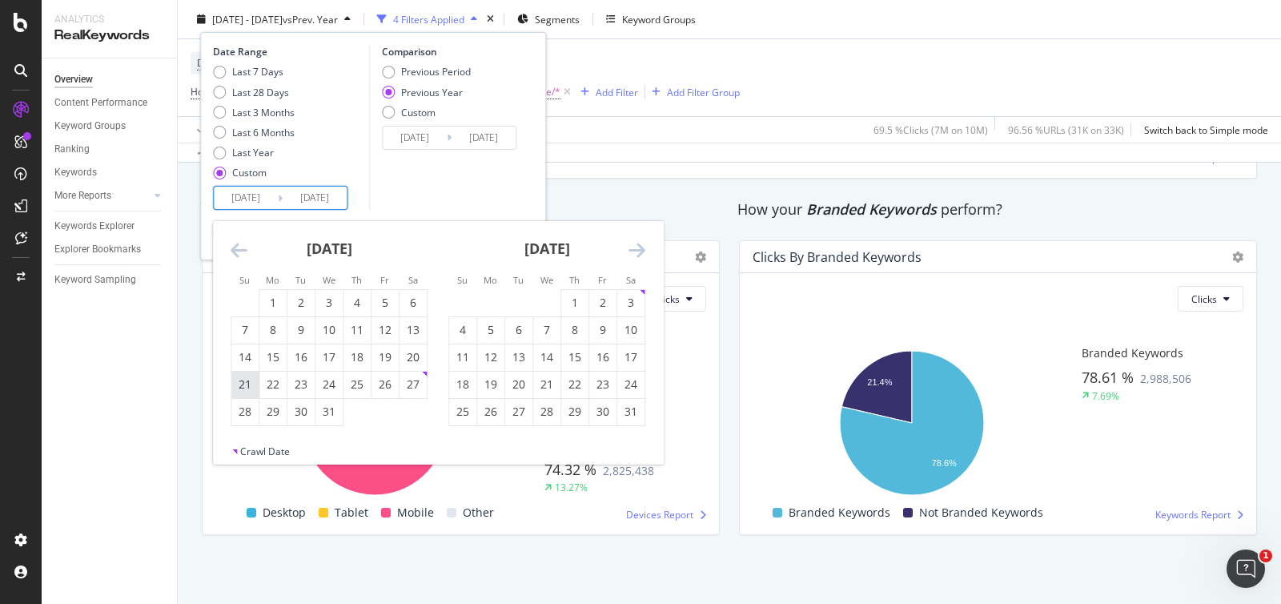
click at [248, 380] on div "21" at bounding box center [244, 384] width 27 height 16
type input "[DATE]"
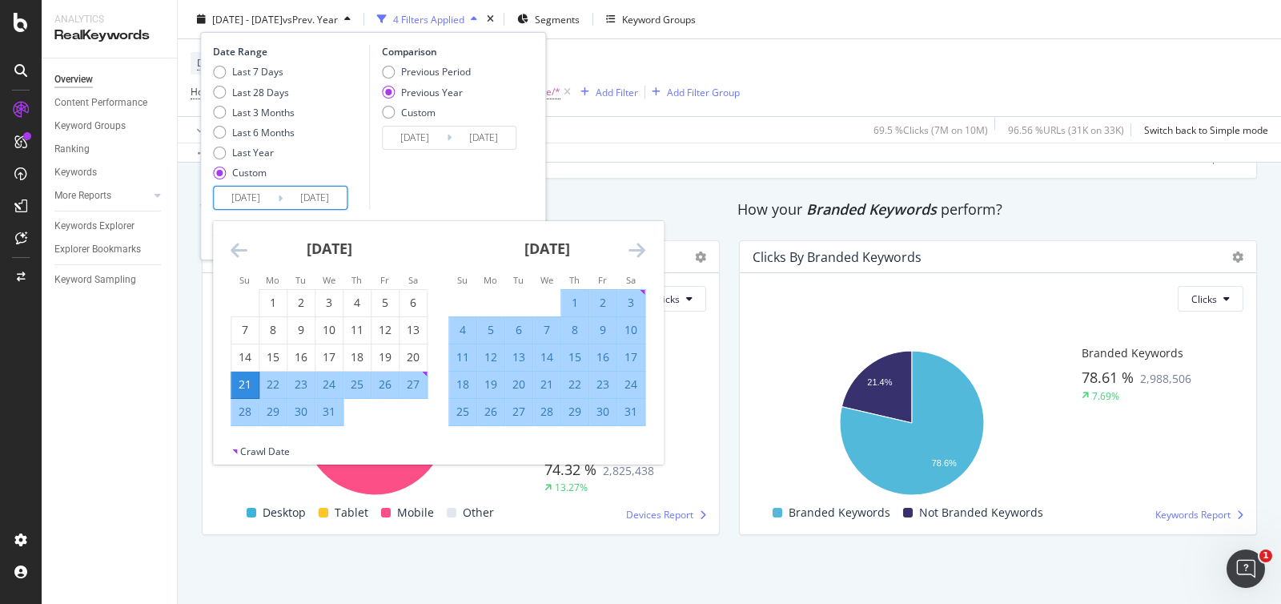
click at [634, 356] on div "17" at bounding box center [630, 357] width 27 height 16
type input "[DATE]"
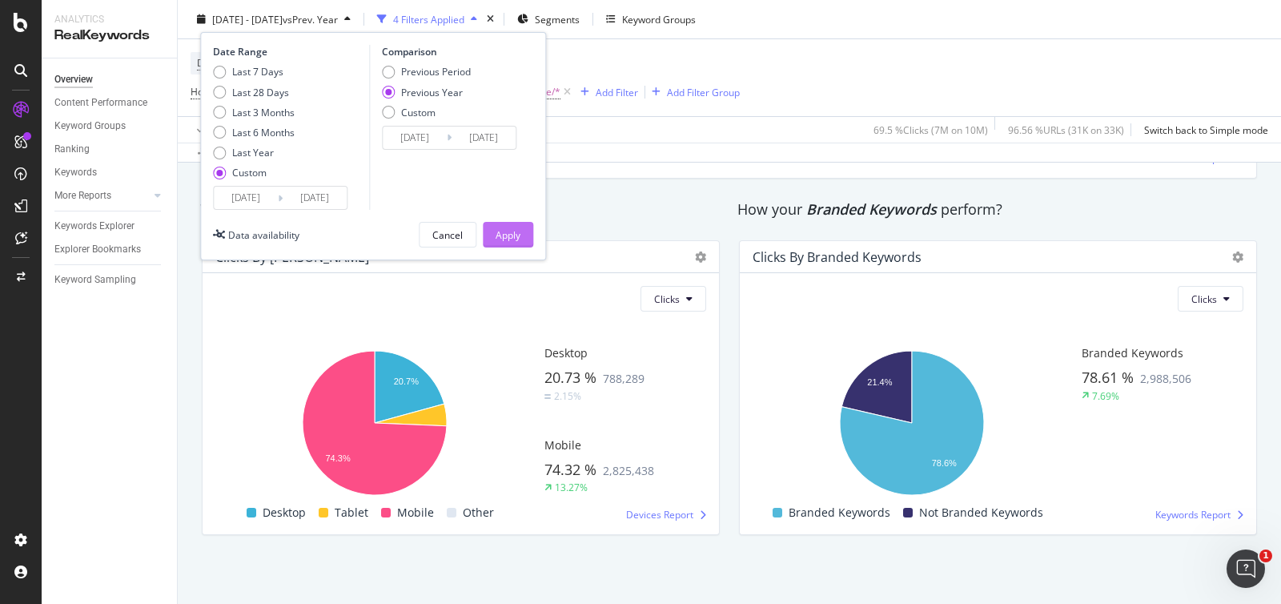
click at [501, 235] on div "Apply" at bounding box center [508, 234] width 25 height 14
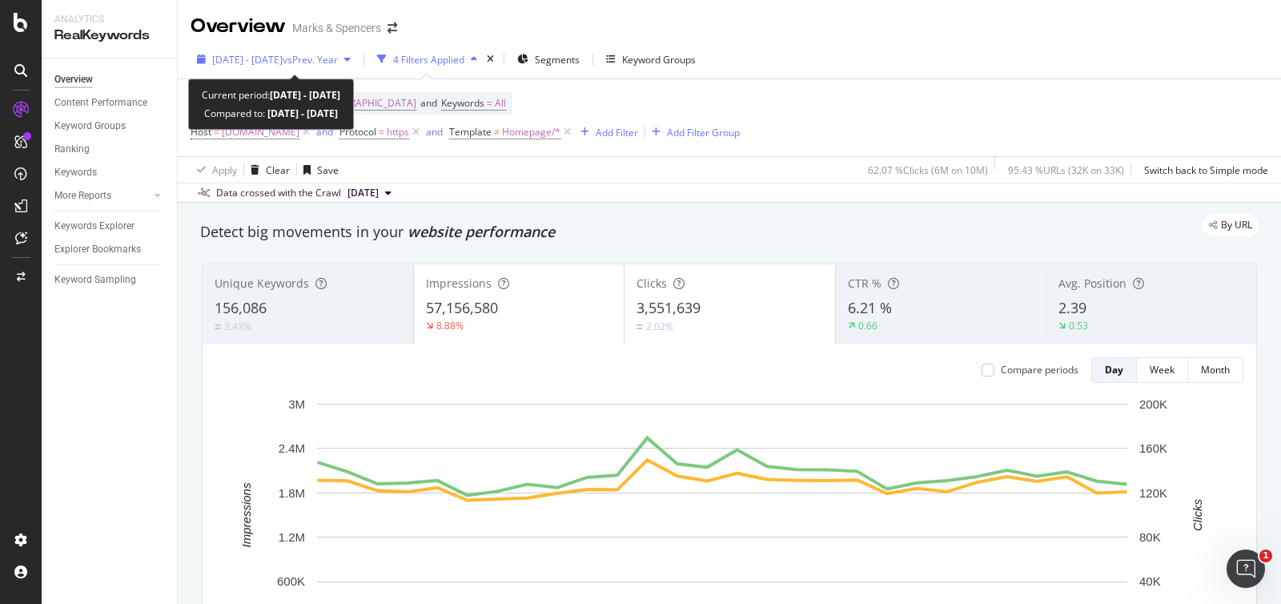
click at [196, 62] on div "button" at bounding box center [202, 59] width 22 height 10
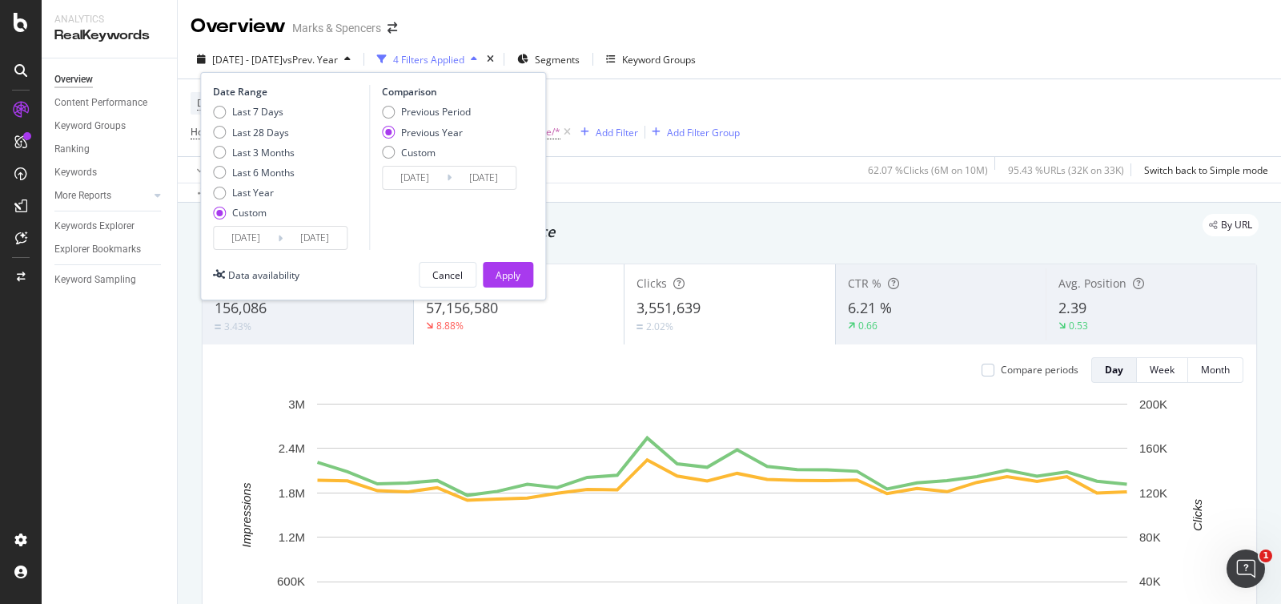
click at [252, 246] on input "[DATE]" at bounding box center [246, 238] width 64 height 22
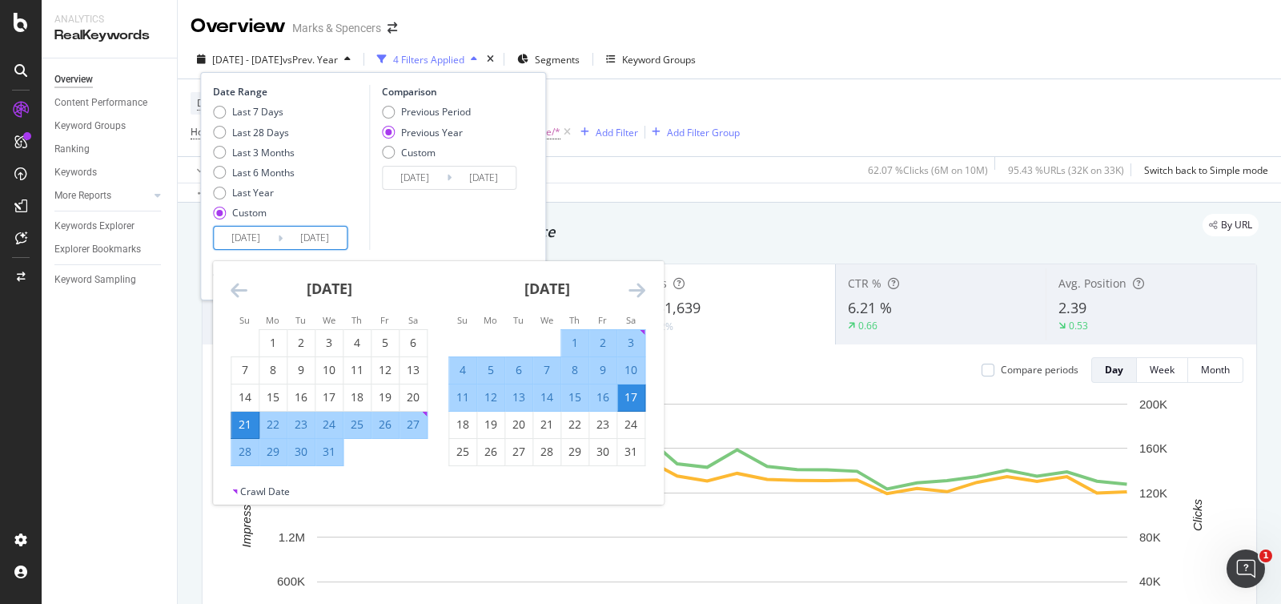
click at [637, 291] on icon "Move forward to switch to the next month." at bounding box center [637, 289] width 17 height 19
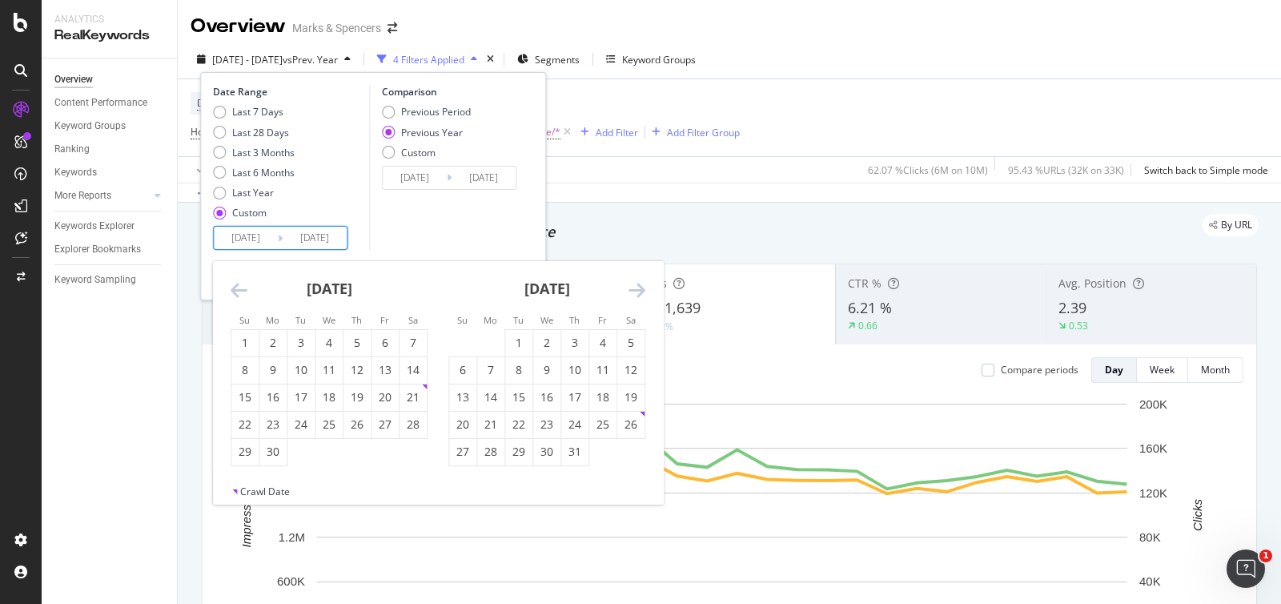
click at [637, 291] on icon "Move forward to switch to the next month." at bounding box center [637, 289] width 17 height 19
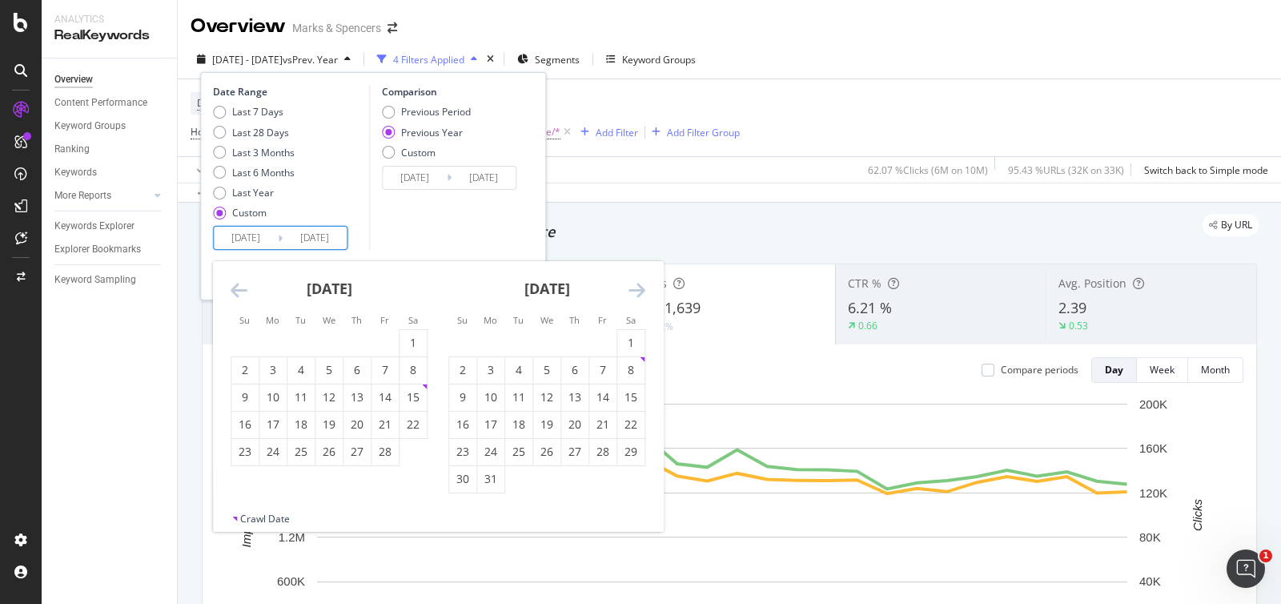
click at [637, 291] on icon "Move forward to switch to the next month." at bounding box center [637, 289] width 17 height 19
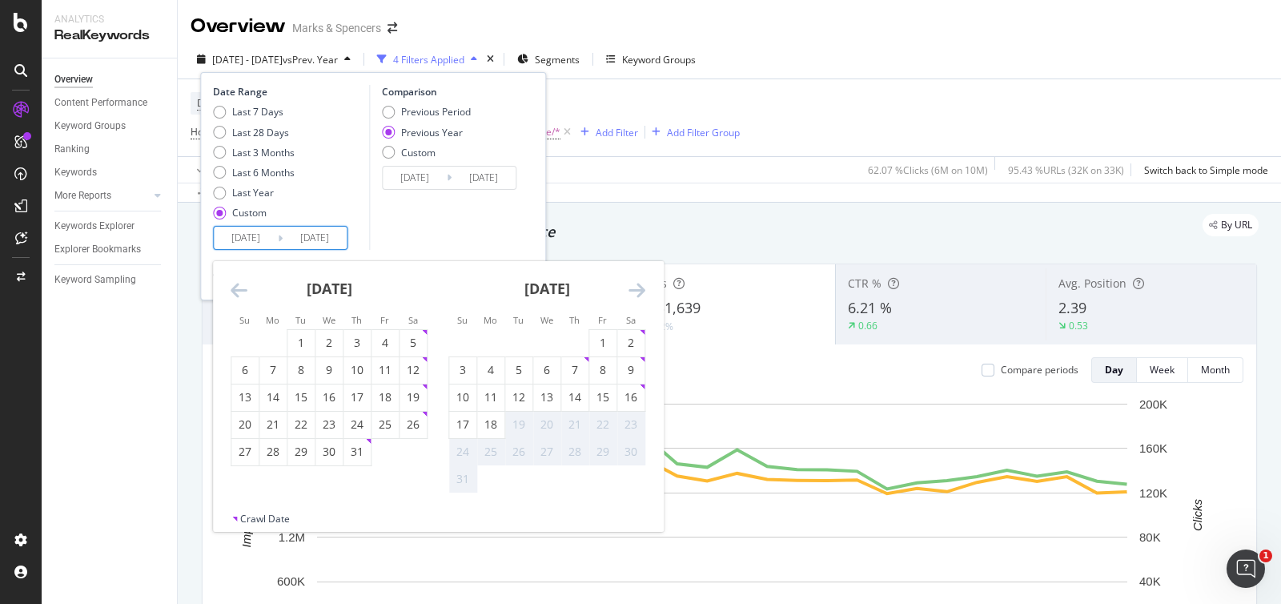
click at [637, 291] on icon "Move forward to switch to the next month." at bounding box center [637, 289] width 17 height 19
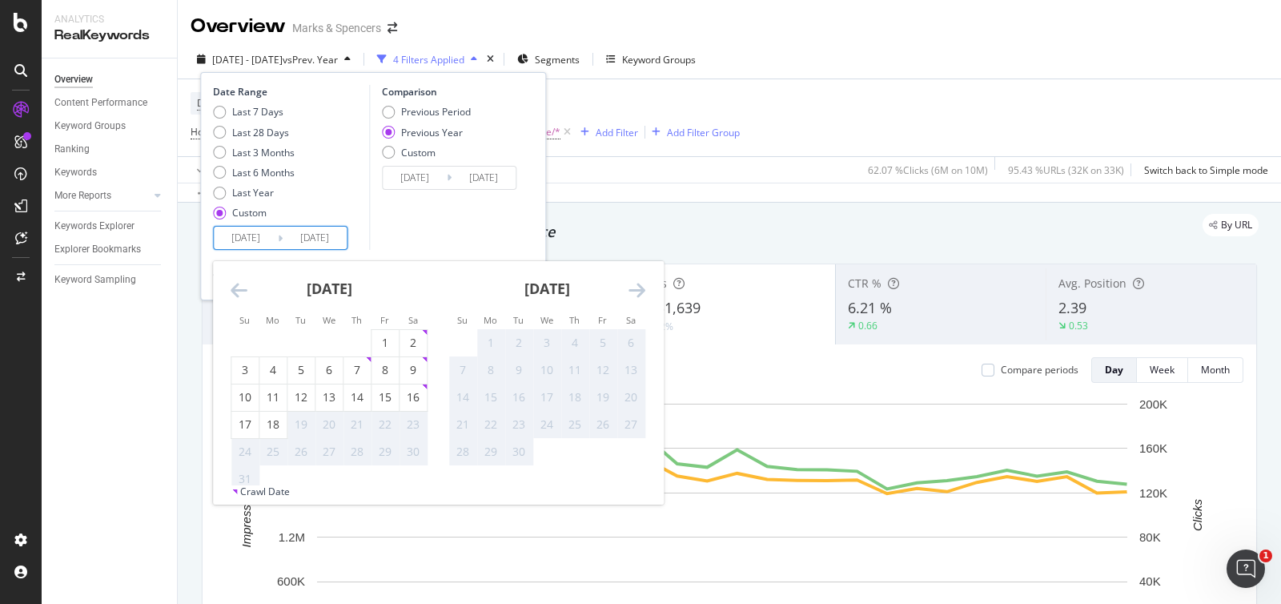
click at [239, 288] on icon "Move backward to switch to the previous month." at bounding box center [239, 289] width 17 height 19
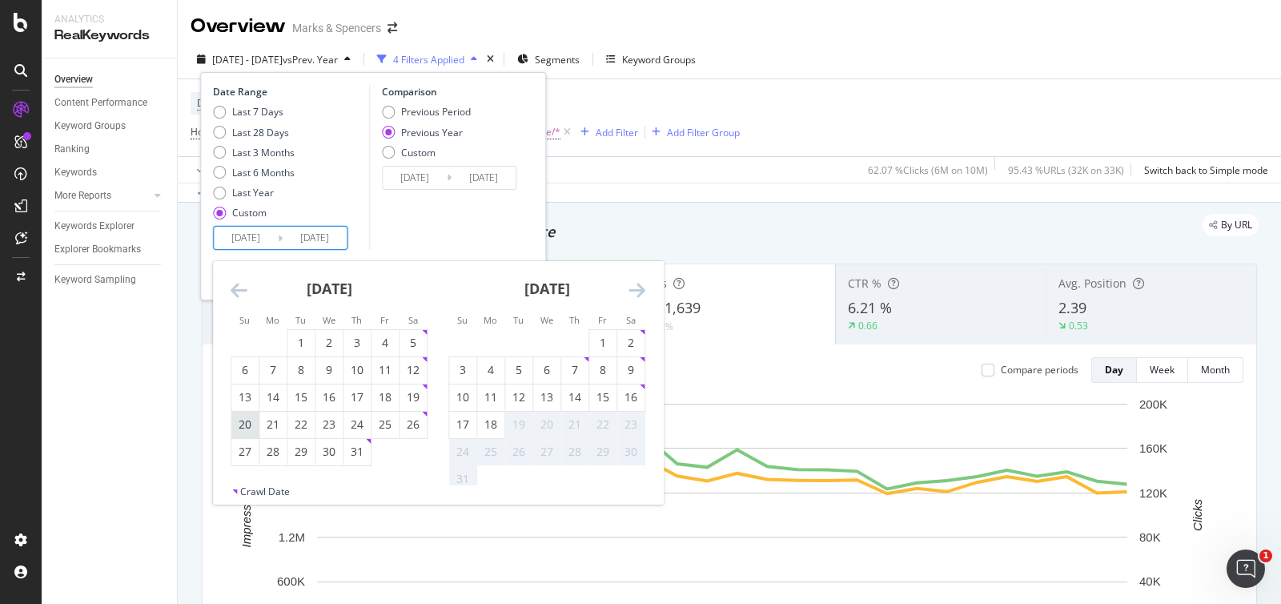
click at [244, 430] on div "20" at bounding box center [244, 424] width 27 height 16
type input "[DATE]"
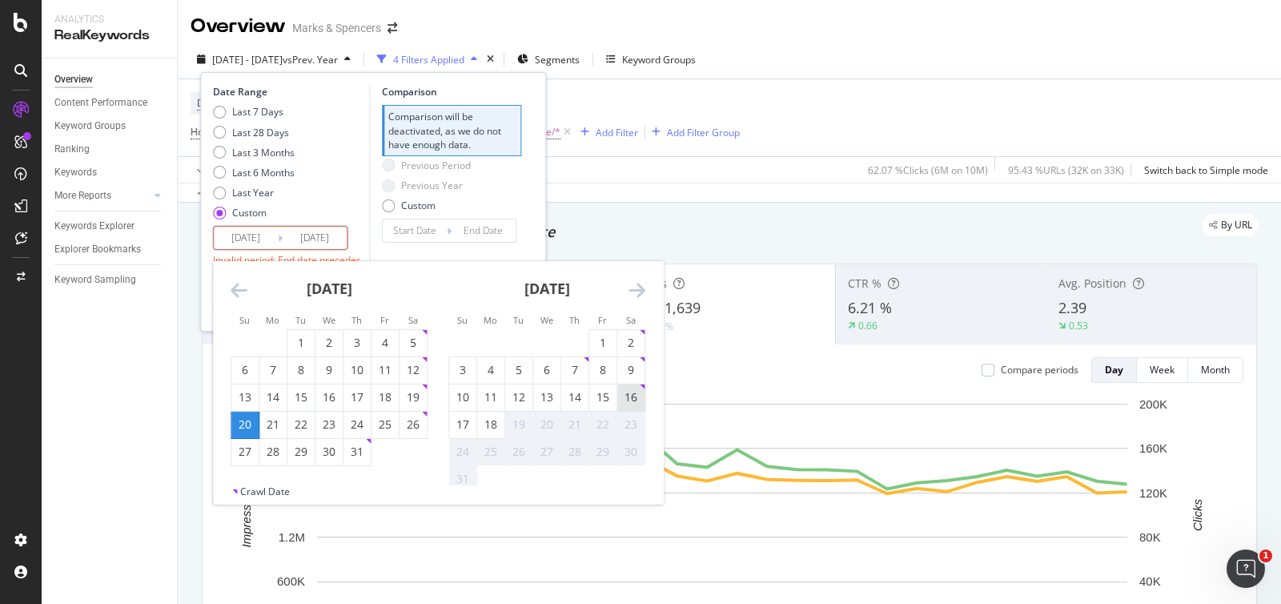
click at [628, 398] on div "16" at bounding box center [630, 397] width 27 height 16
type input "[DATE]"
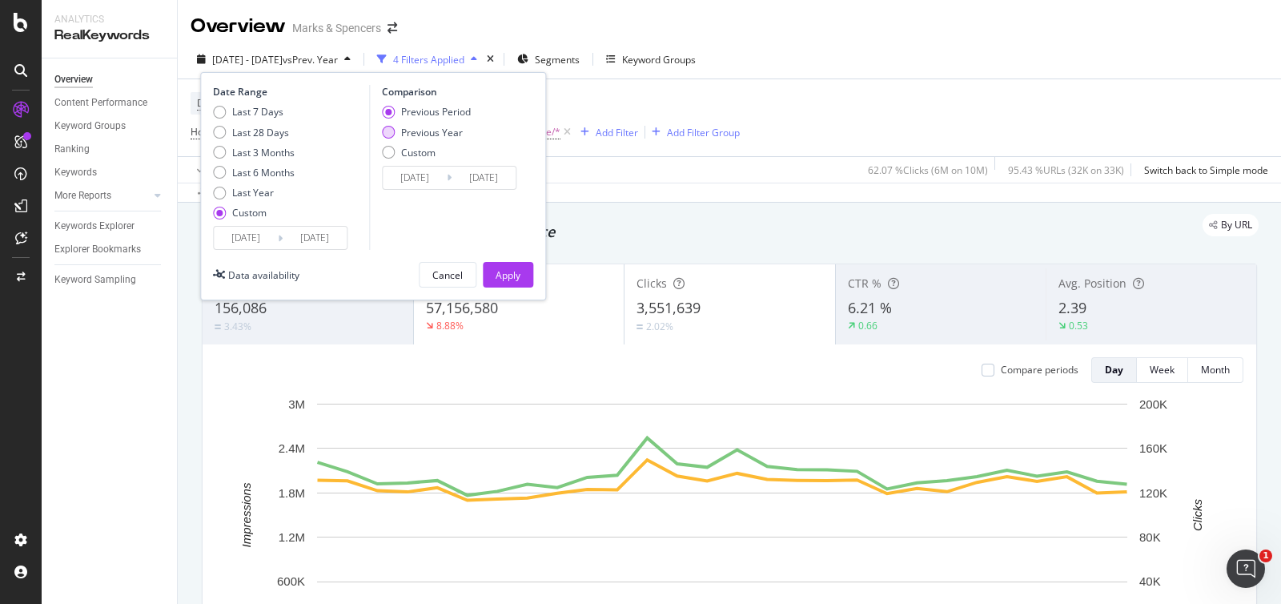
click at [444, 129] on div "Previous Year" at bounding box center [432, 133] width 62 height 14
type input "[DATE]"
click at [517, 276] on div "Apply" at bounding box center [508, 275] width 25 height 14
